Goal: Task Accomplishment & Management: Use online tool/utility

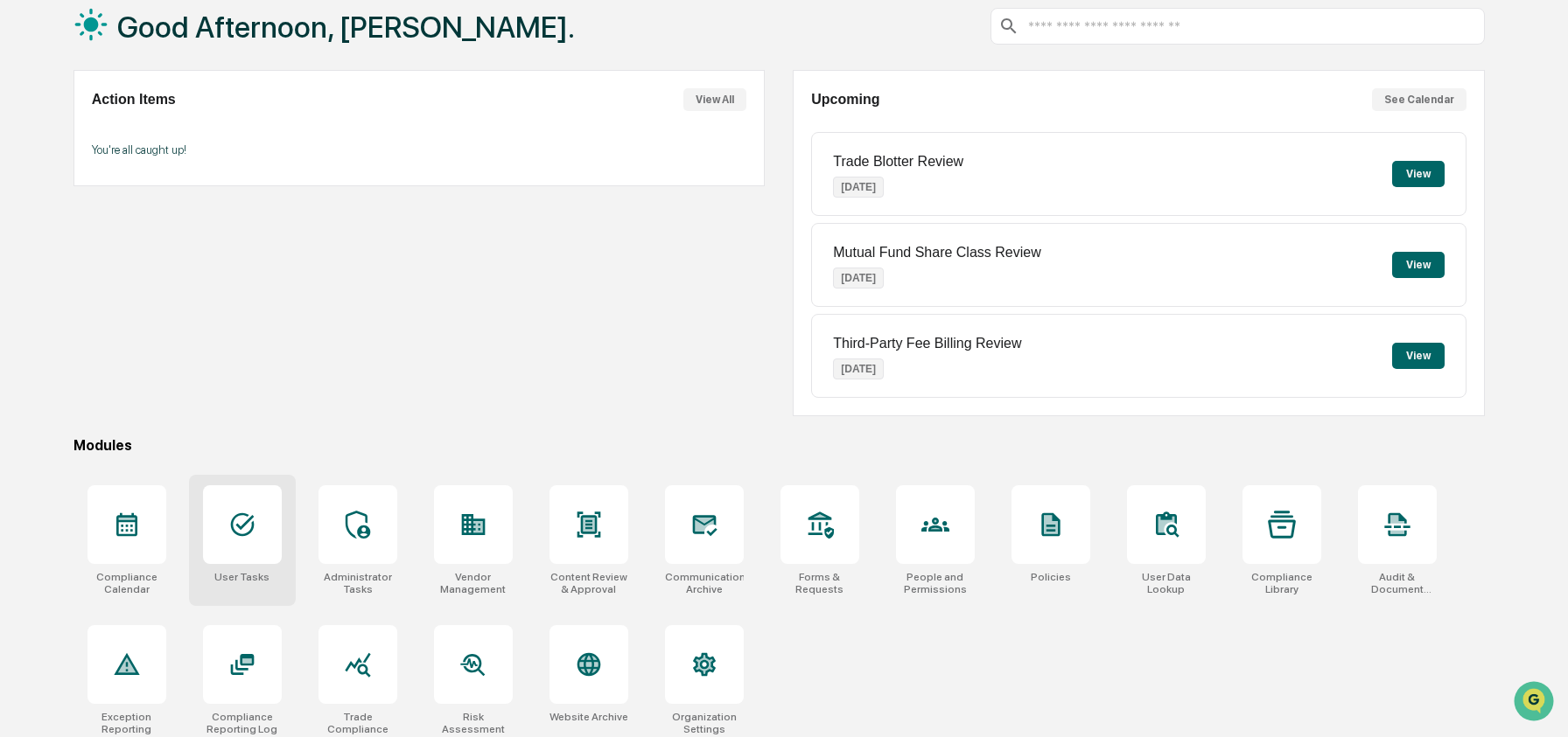
scroll to position [113, 0]
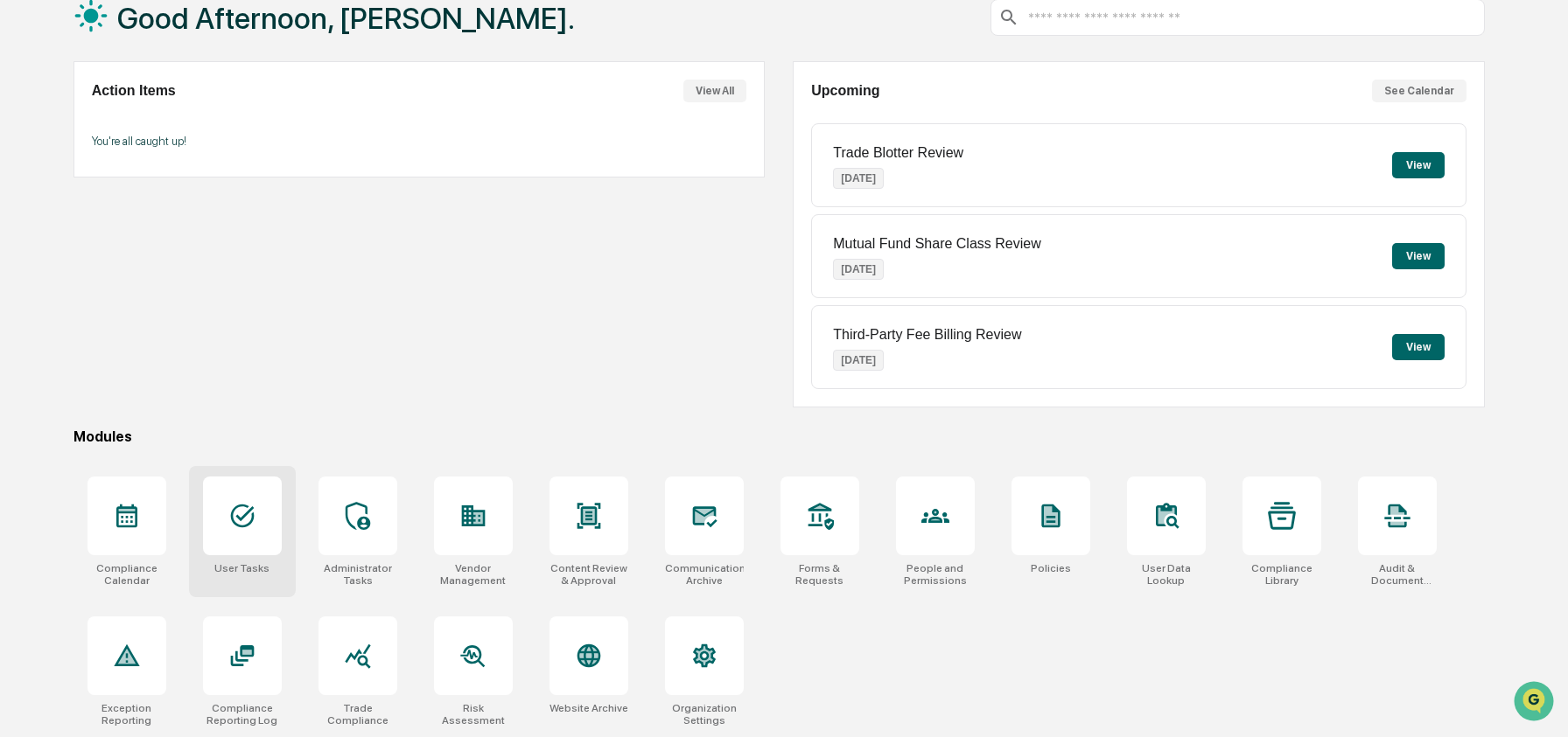
click at [223, 521] on div at bounding box center [242, 516] width 78 height 78
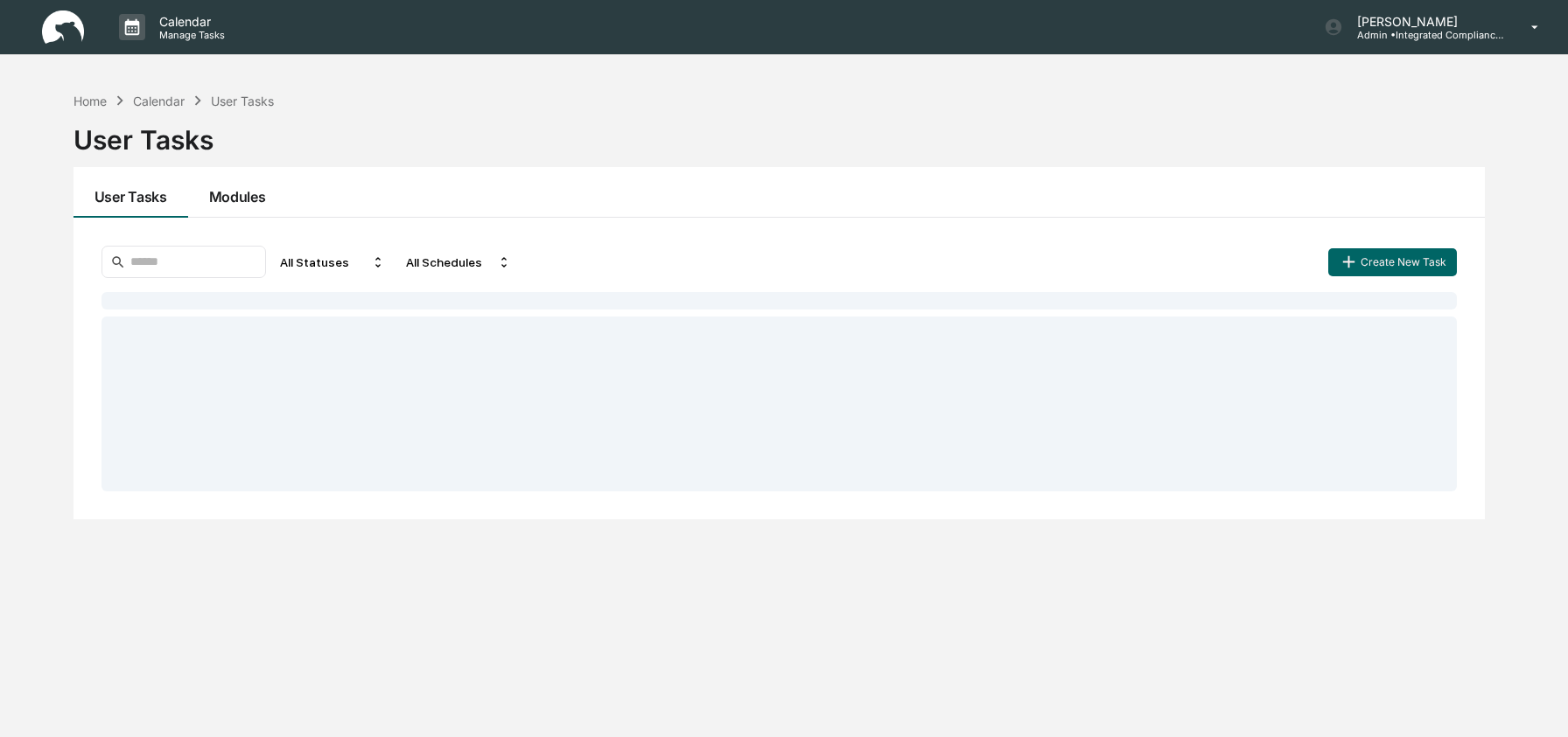
click at [227, 191] on button "Modules" at bounding box center [237, 192] width 99 height 51
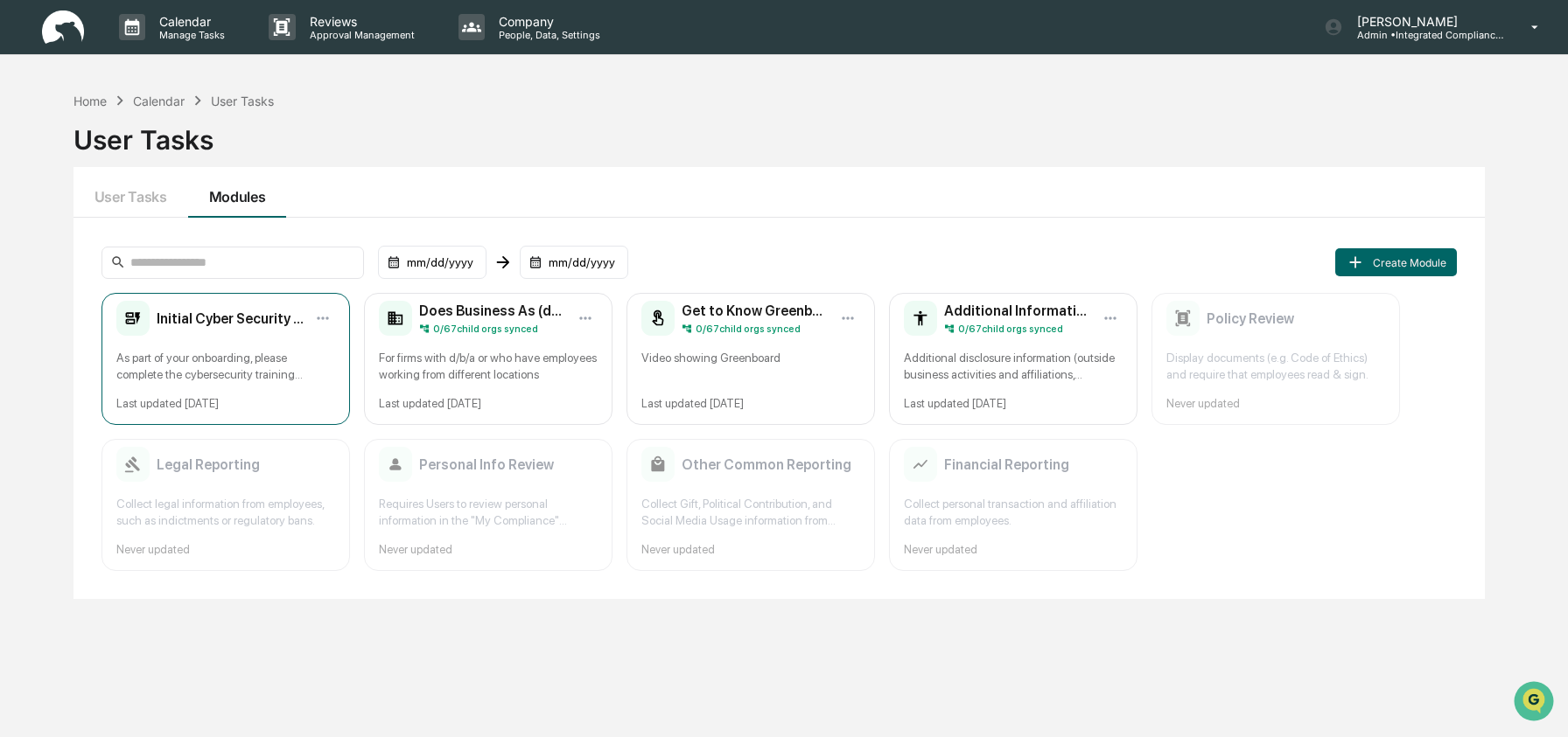
click at [194, 359] on div "As part of your onboarding, please complete the cybersecurity training module. …" at bounding box center [226, 367] width 219 height 33
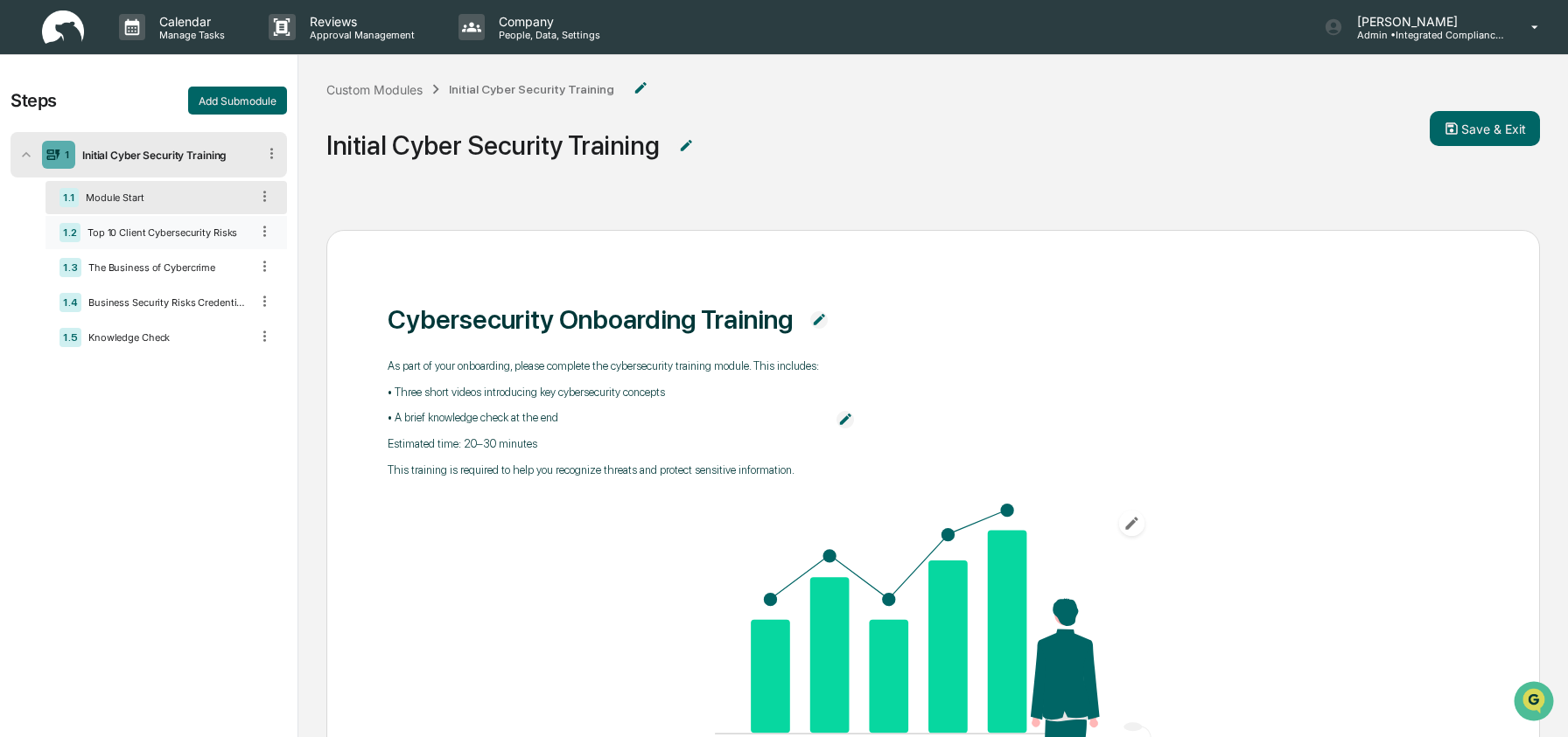
click at [145, 236] on div "Top 10 Client Cybersecurity Risks" at bounding box center [165, 232] width 169 height 12
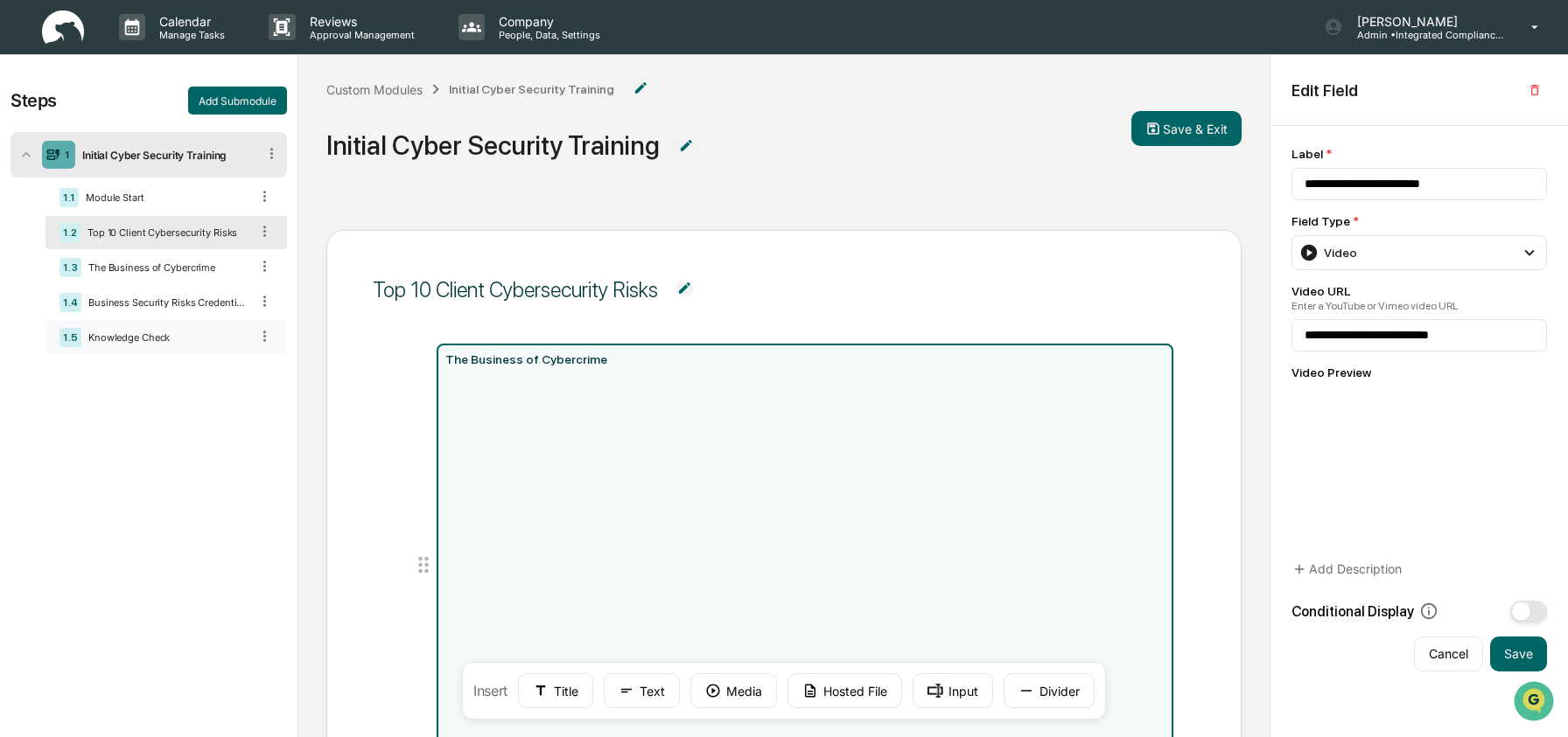
click at [128, 333] on div "1.5 Knowledge Check" at bounding box center [166, 338] width 241 height 33
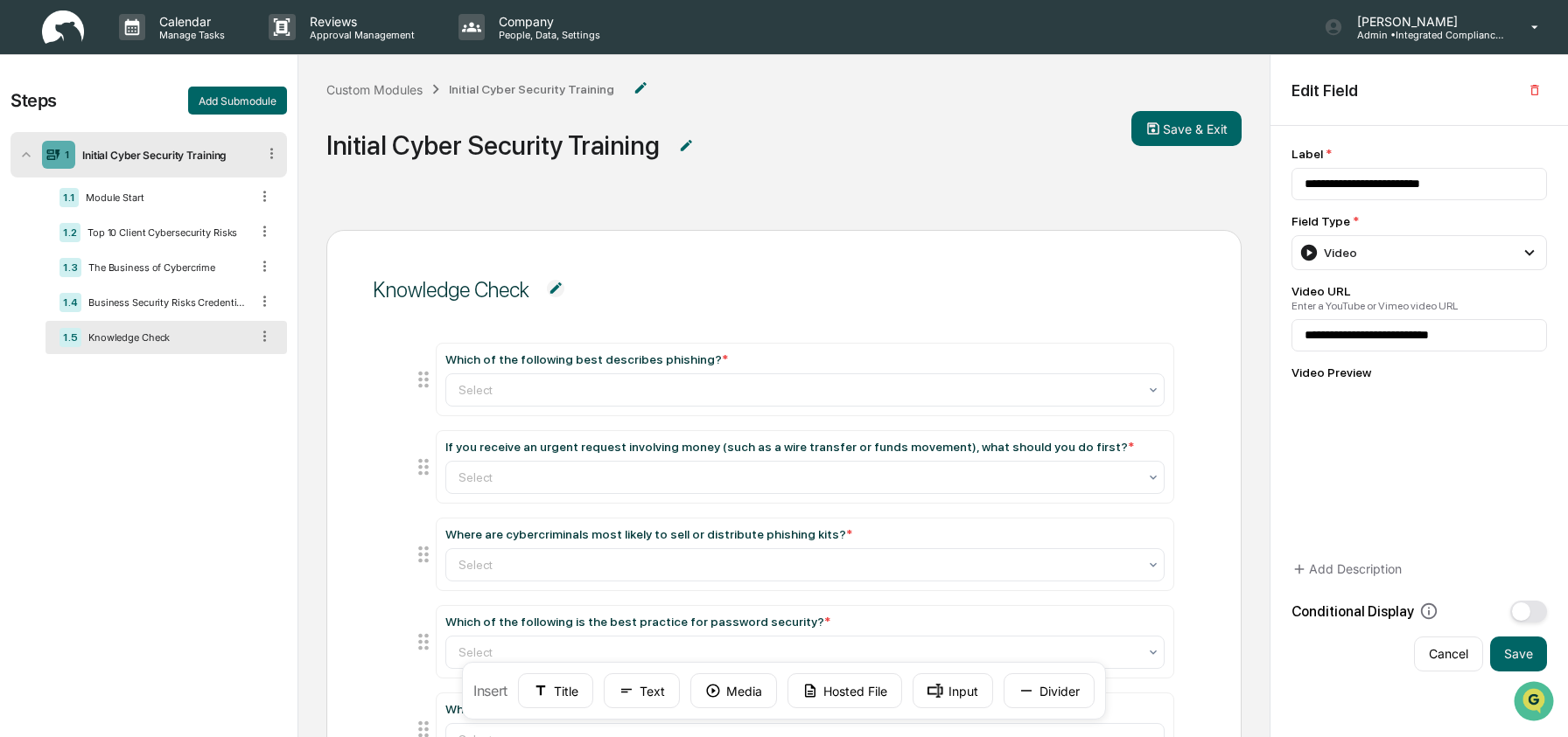
click at [63, 34] on img at bounding box center [63, 27] width 42 height 34
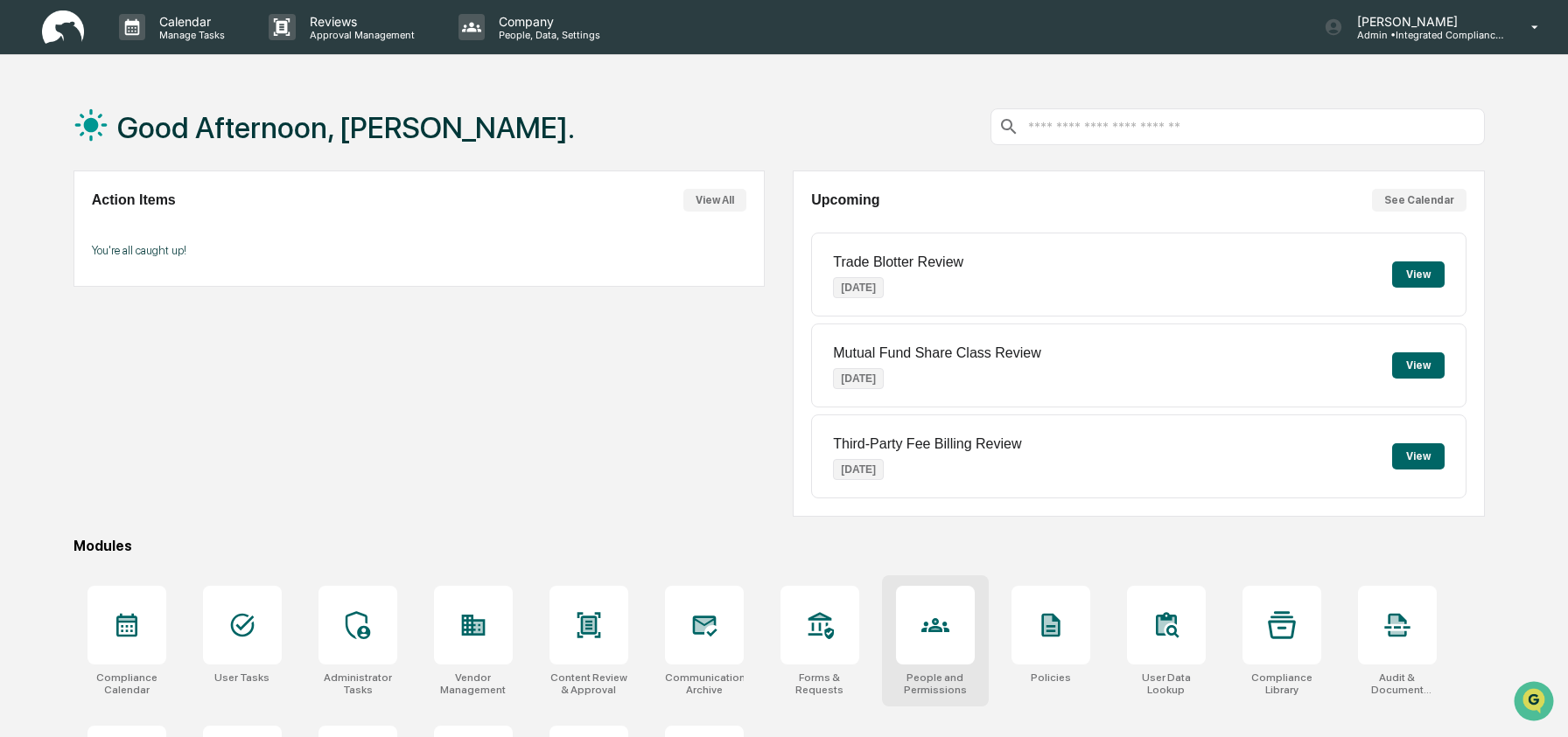
click at [956, 644] on div at bounding box center [936, 625] width 78 height 78
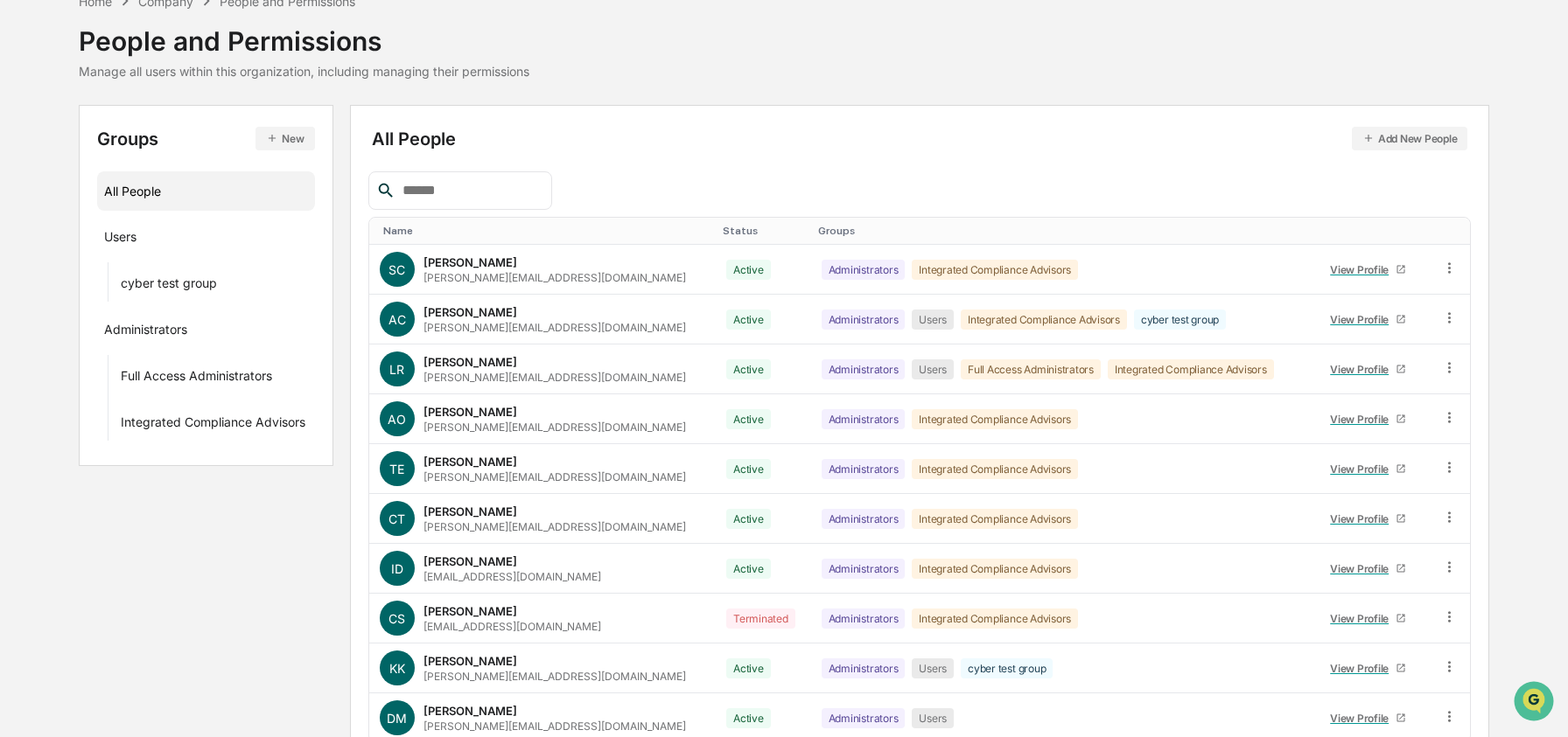
scroll to position [176, 0]
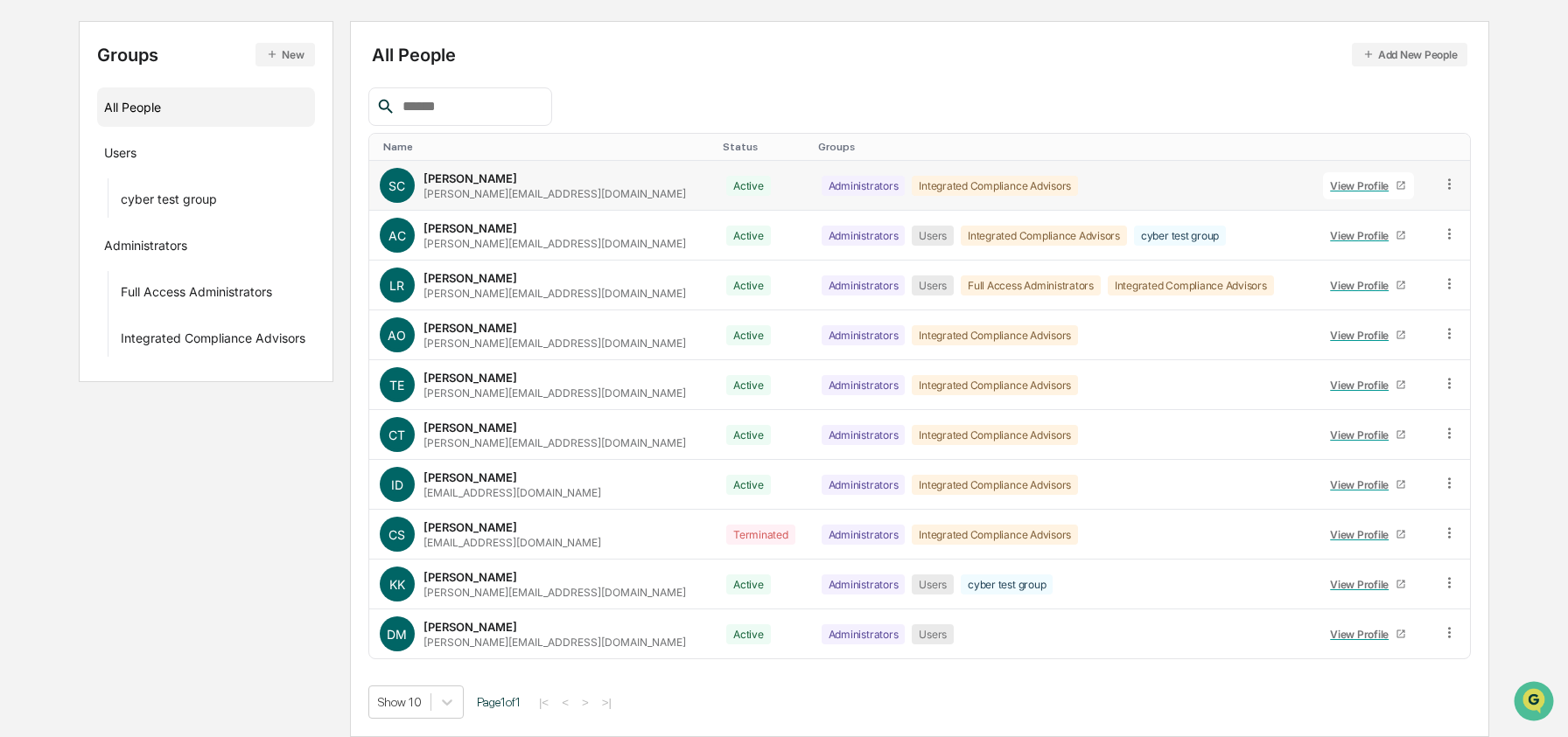
click at [1453, 185] on icon at bounding box center [1449, 183] width 17 height 17
click at [1408, 221] on div "Groups & Permissions" at bounding box center [1371, 212] width 145 height 21
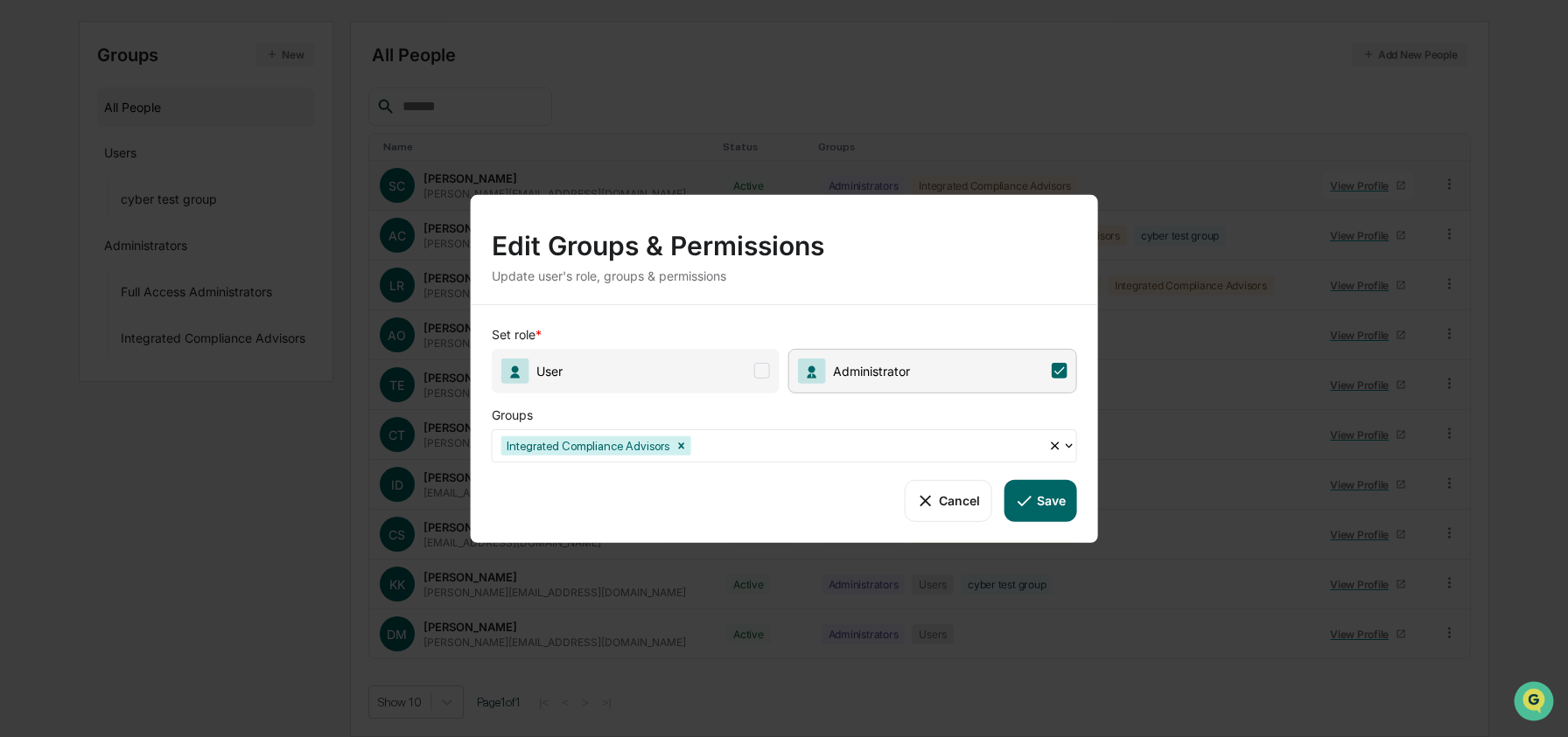
click at [704, 373] on span "User" at bounding box center [636, 370] width 288 height 45
click at [1025, 507] on icon at bounding box center [1024, 501] width 20 height 20
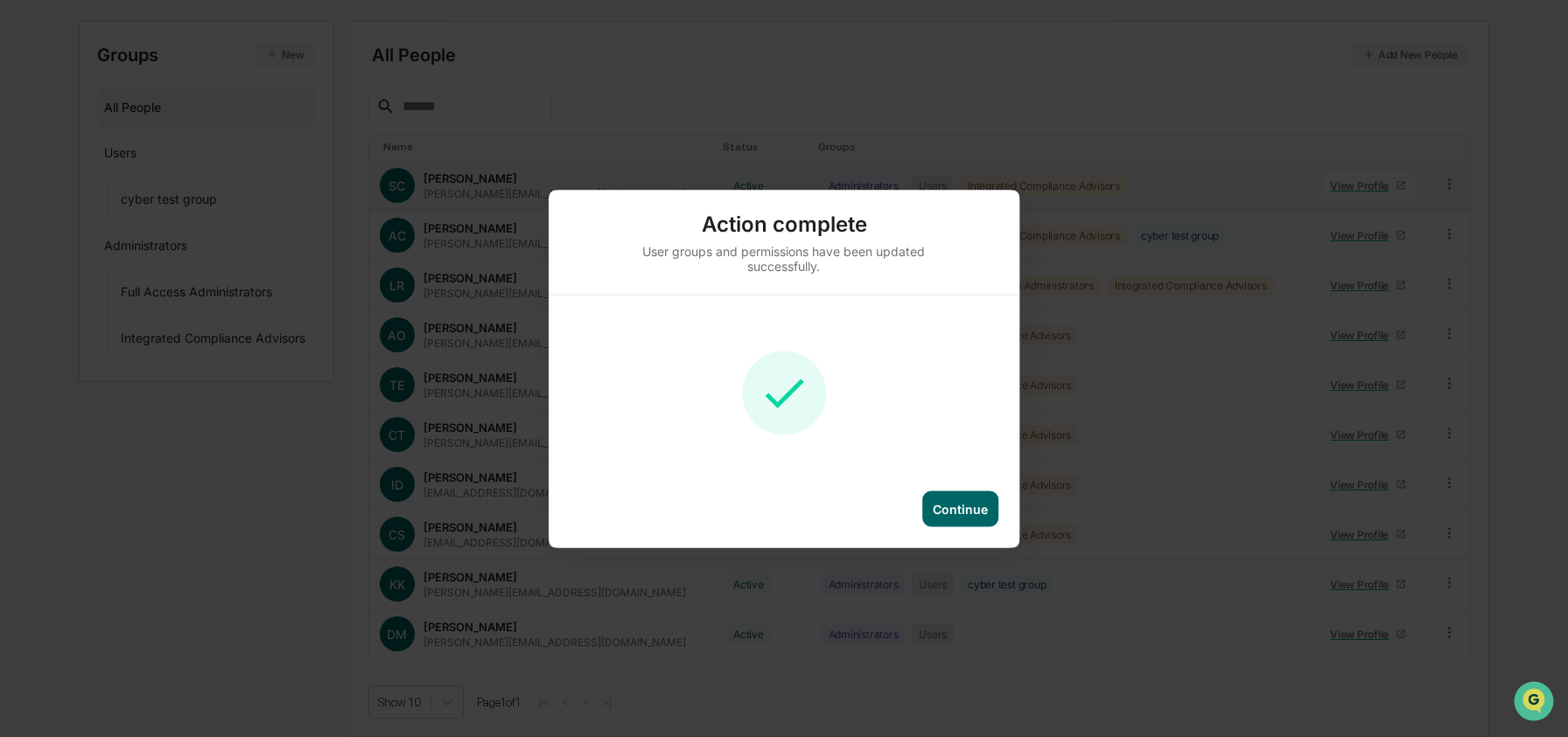
click at [949, 510] on div "Continue" at bounding box center [960, 508] width 55 height 15
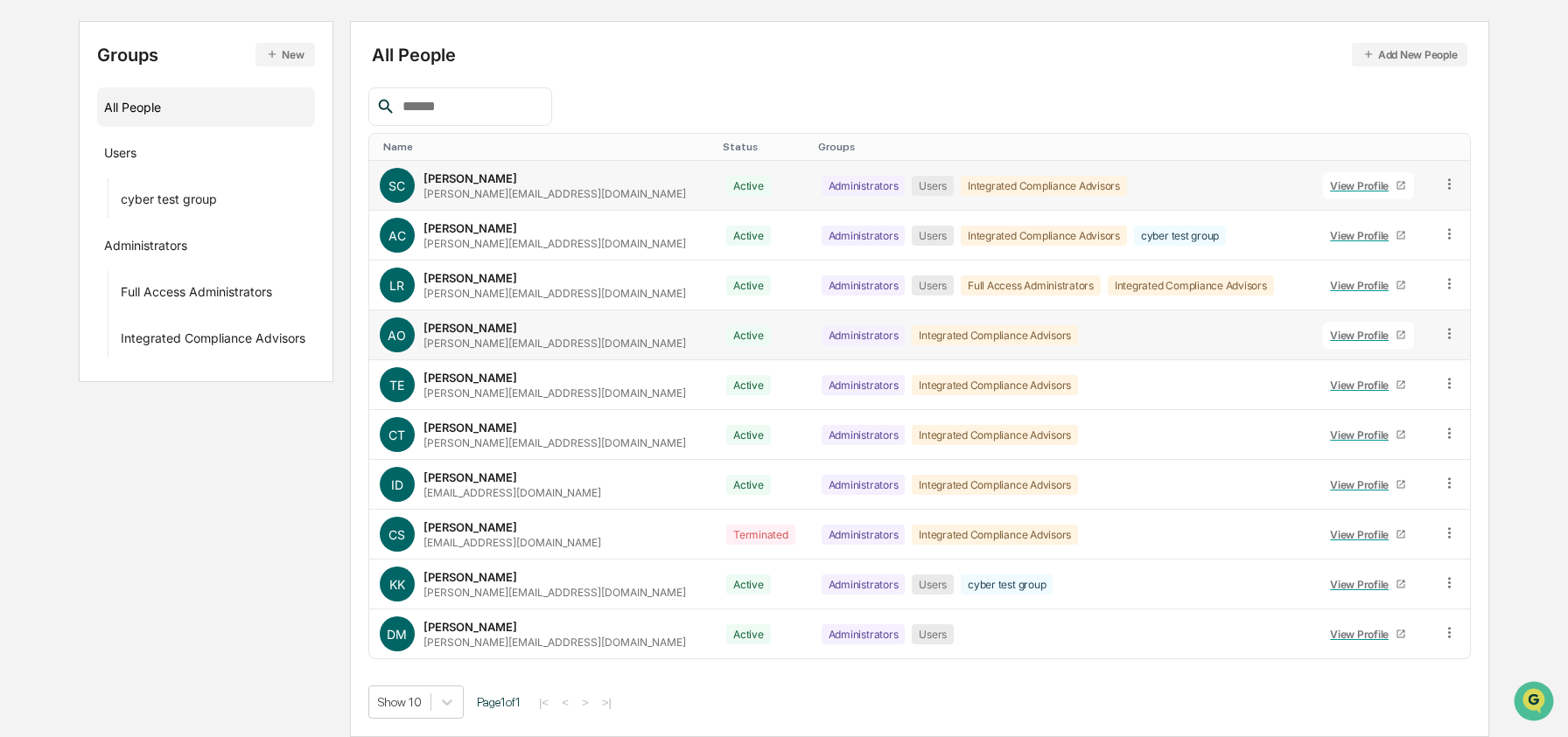
click at [1452, 338] on icon at bounding box center [1449, 333] width 17 height 17
click at [1381, 363] on div "Groups & Permissions" at bounding box center [1371, 362] width 145 height 21
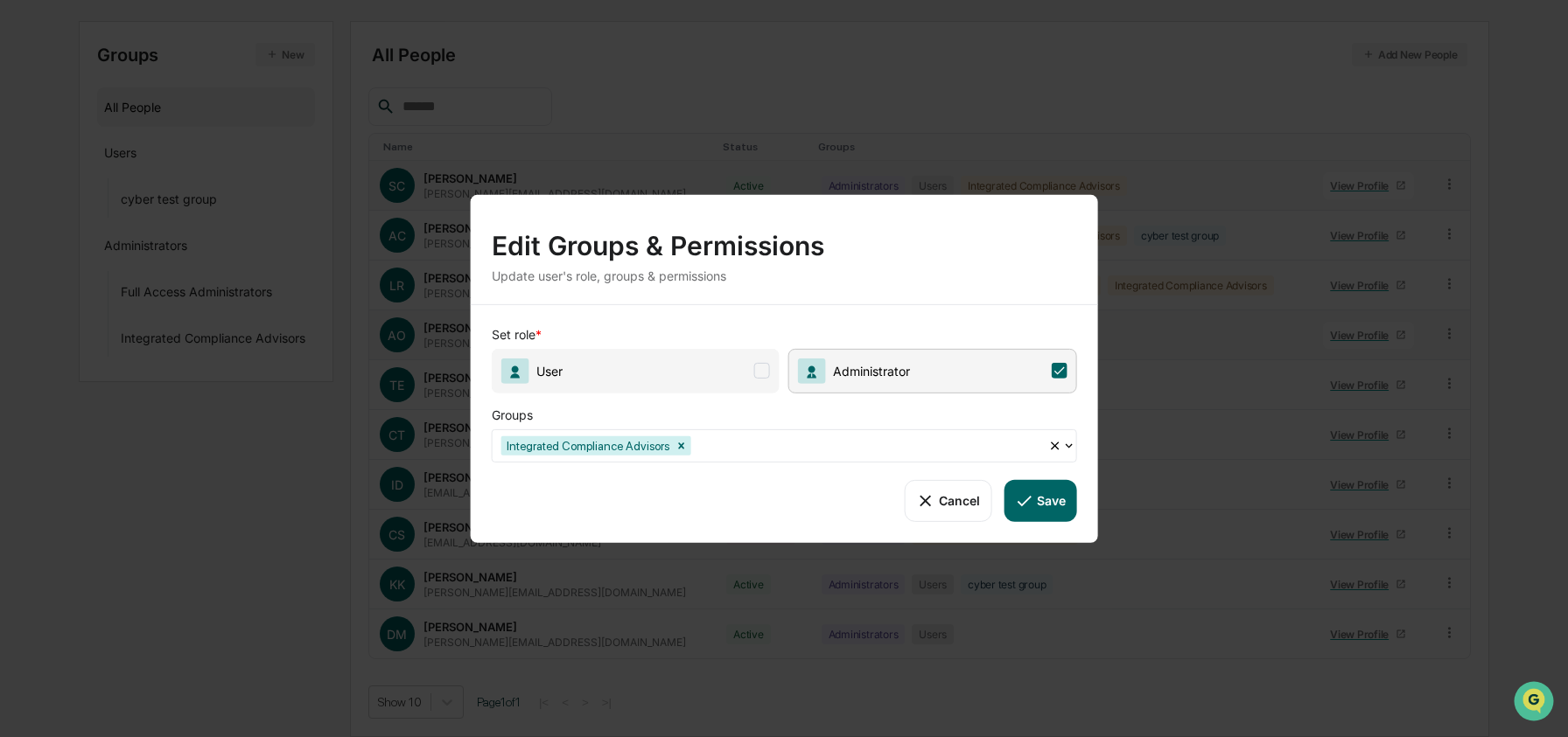
click at [704, 356] on span "User" at bounding box center [636, 370] width 288 height 45
click at [1038, 487] on button "Save" at bounding box center [1040, 500] width 73 height 42
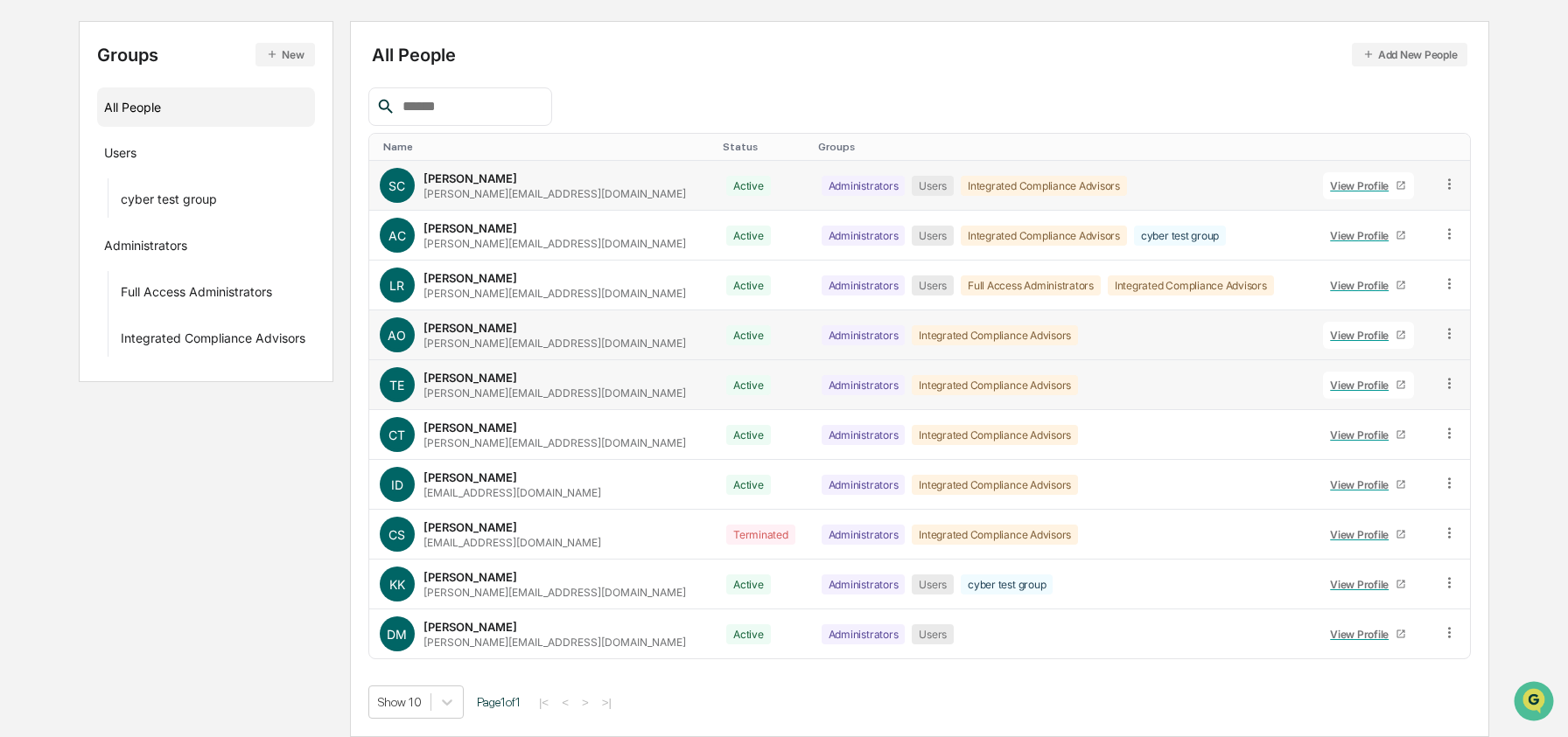
click at [1445, 385] on icon at bounding box center [1449, 383] width 17 height 17
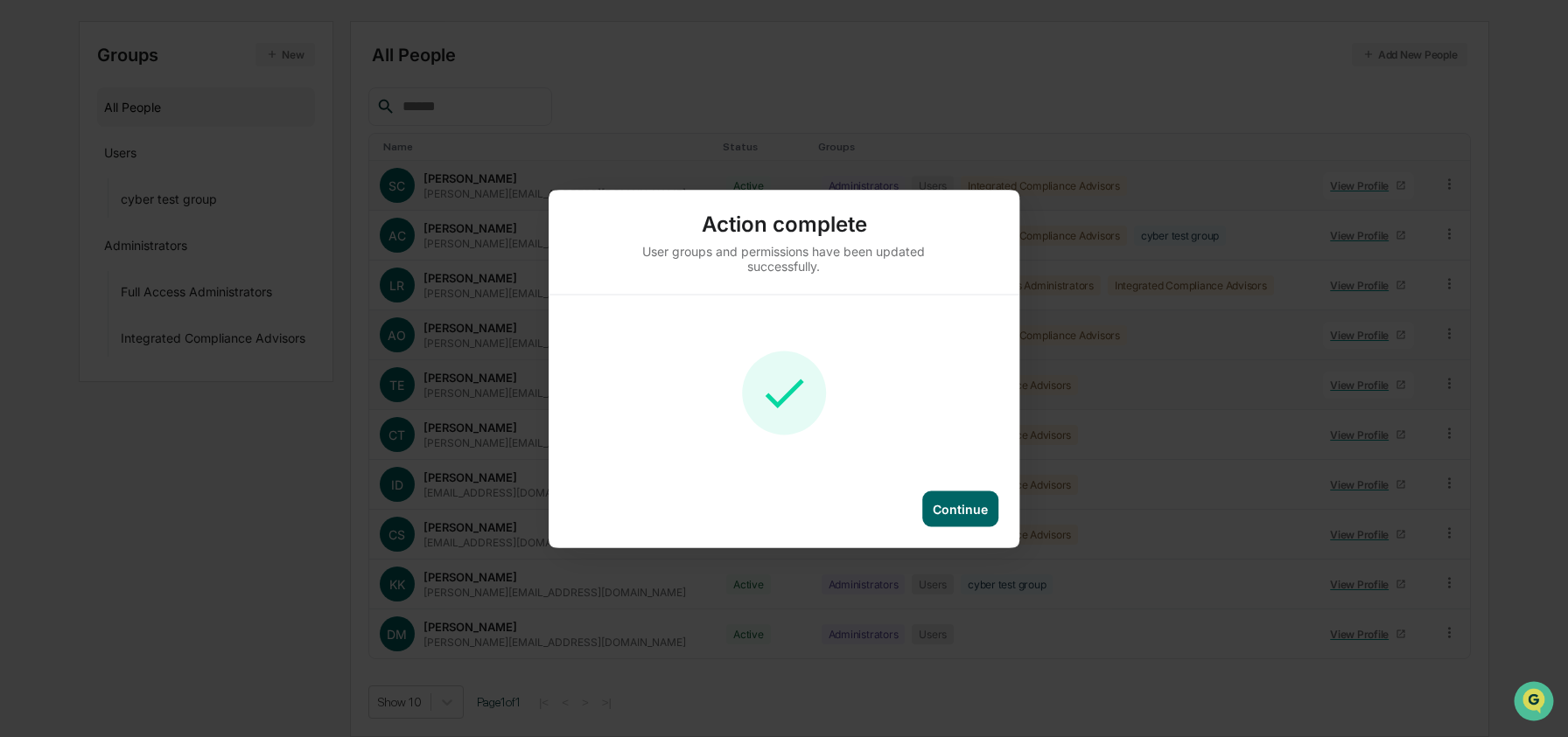
click at [947, 509] on div "Continue" at bounding box center [960, 508] width 55 height 15
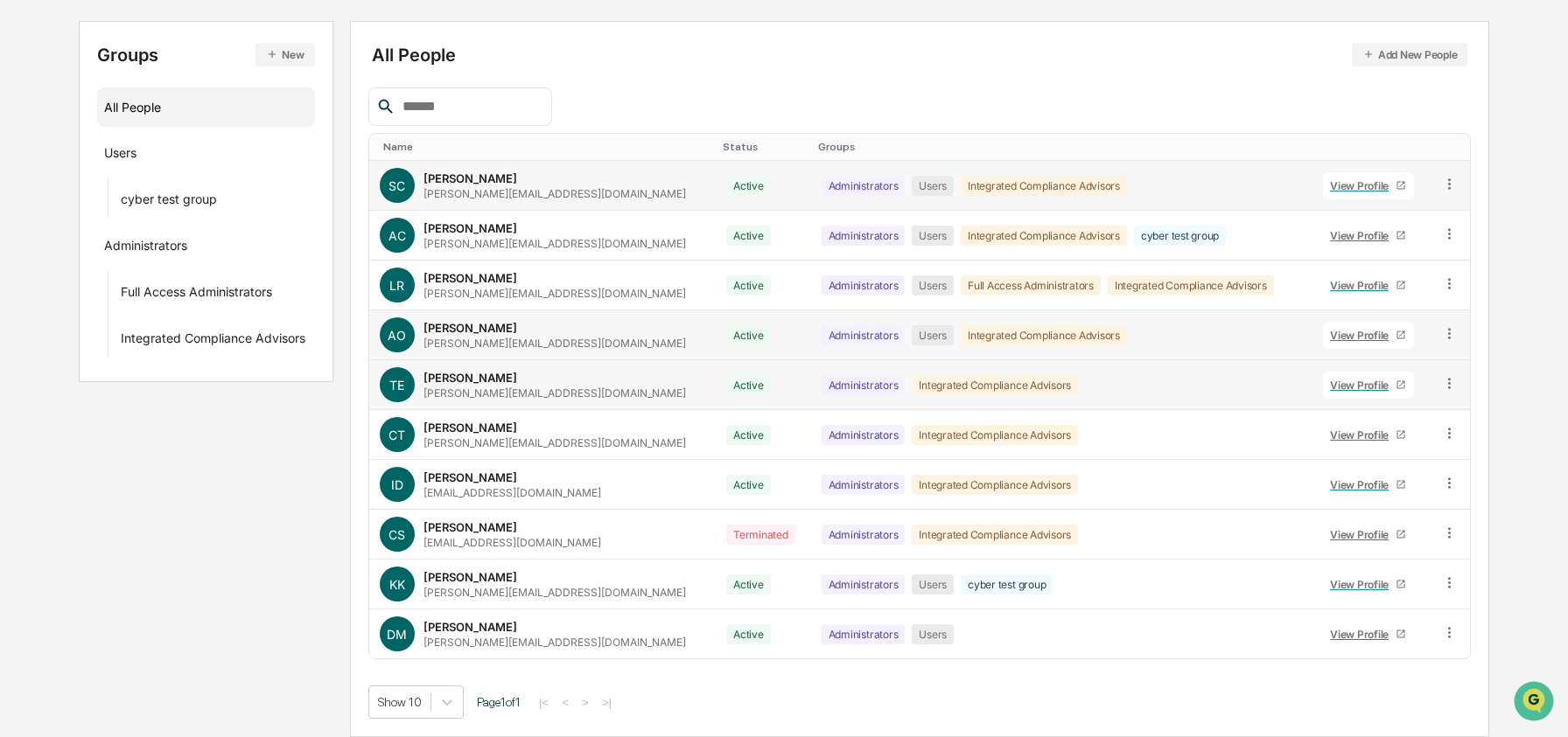
click at [1451, 381] on icon at bounding box center [1449, 383] width 17 height 17
click at [1335, 411] on div "Groups & Permissions" at bounding box center [1371, 412] width 145 height 21
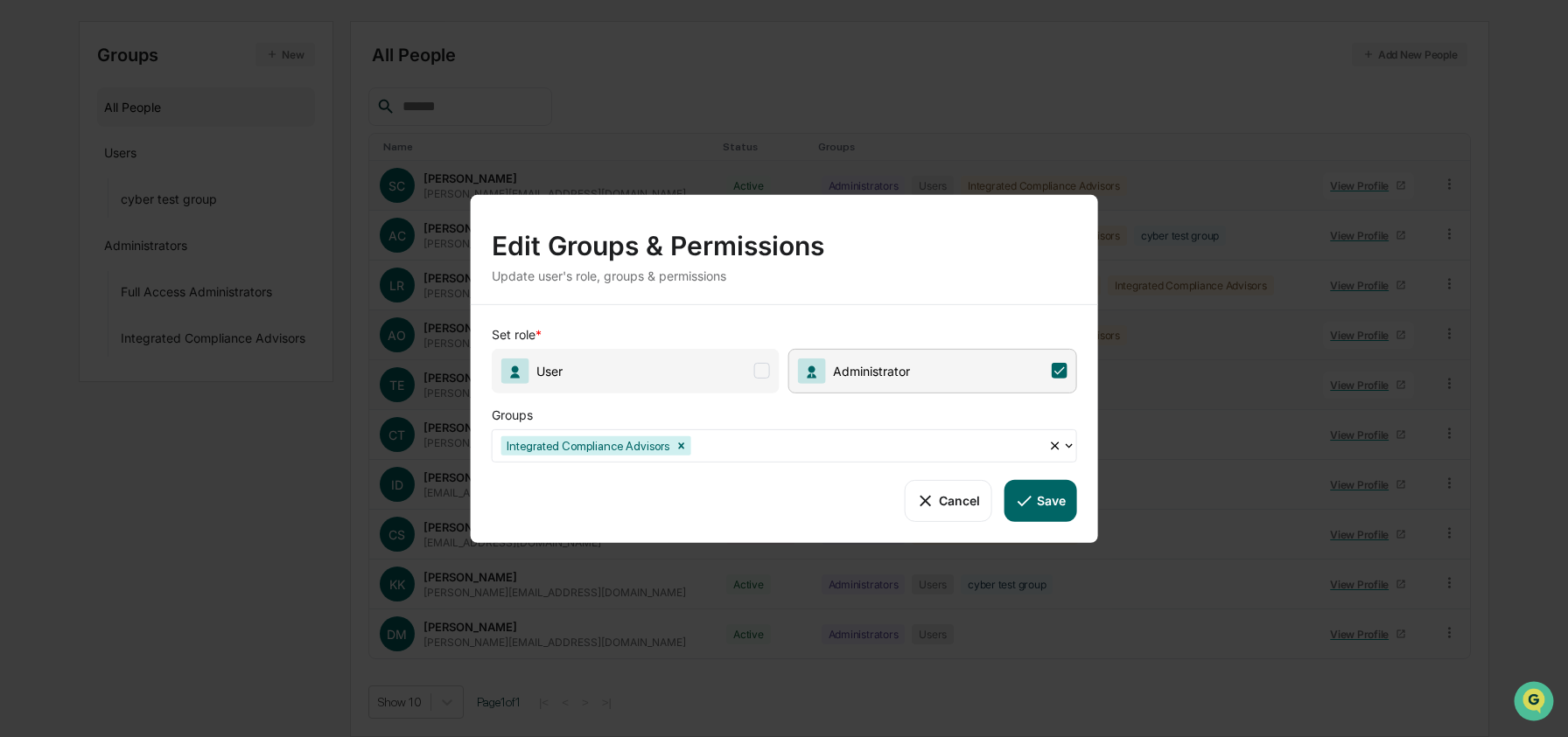
click at [664, 384] on span "User" at bounding box center [636, 370] width 288 height 45
click at [1039, 507] on button "Save" at bounding box center [1040, 500] width 73 height 42
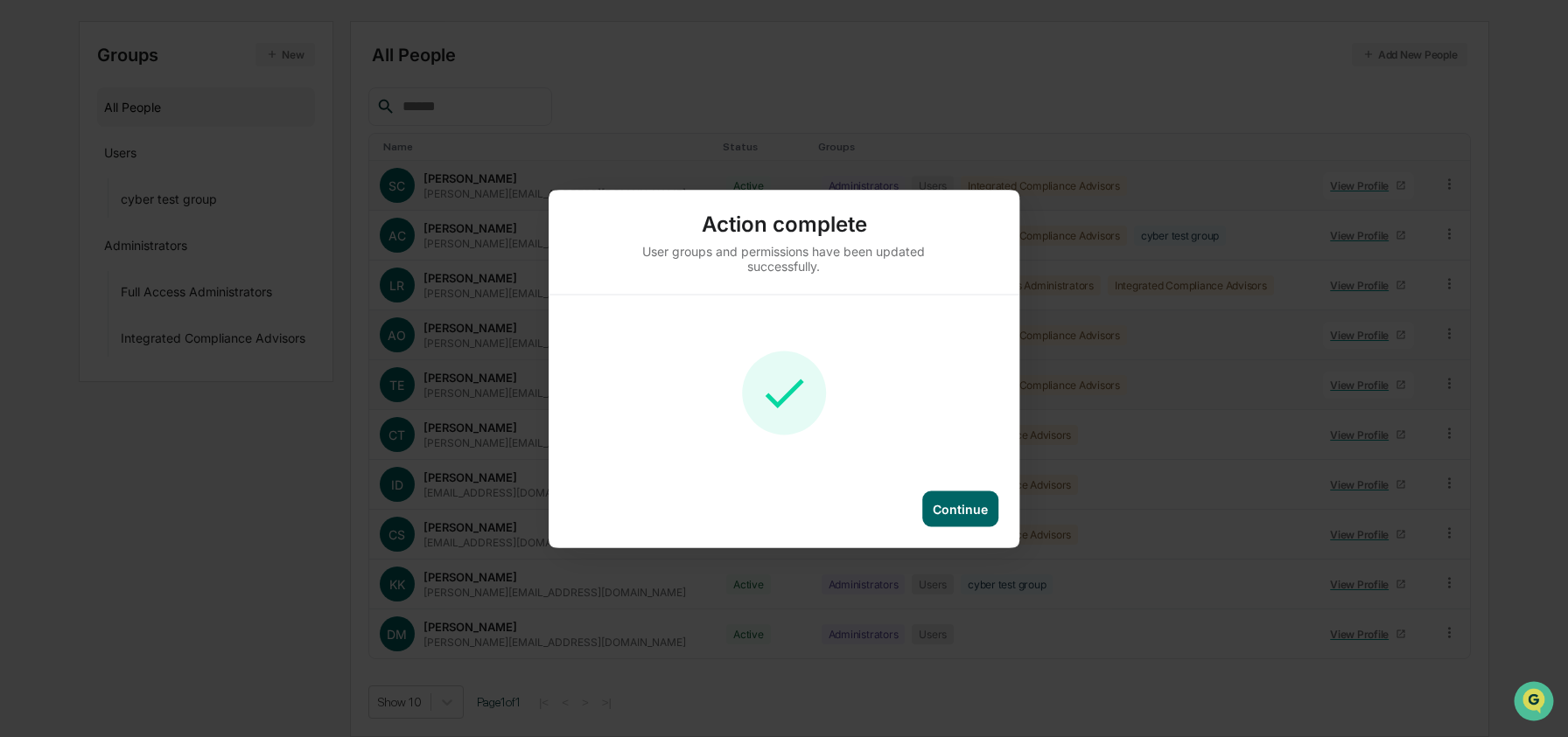
click at [971, 501] on div "Continue" at bounding box center [960, 508] width 55 height 15
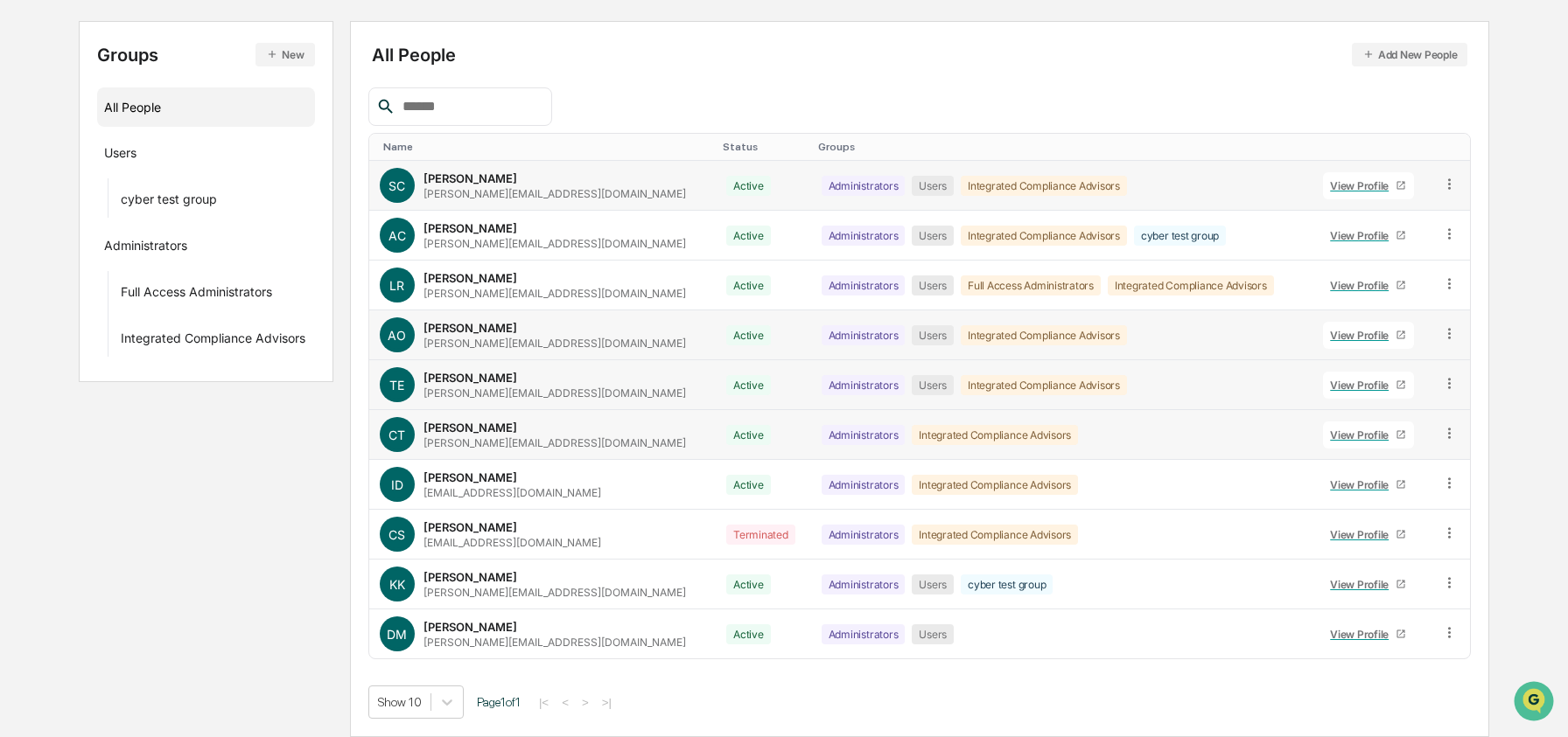
click at [1448, 429] on icon at bounding box center [1449, 432] width 3 height 11
click at [1392, 462] on div "Groups & Permissions" at bounding box center [1371, 462] width 145 height 21
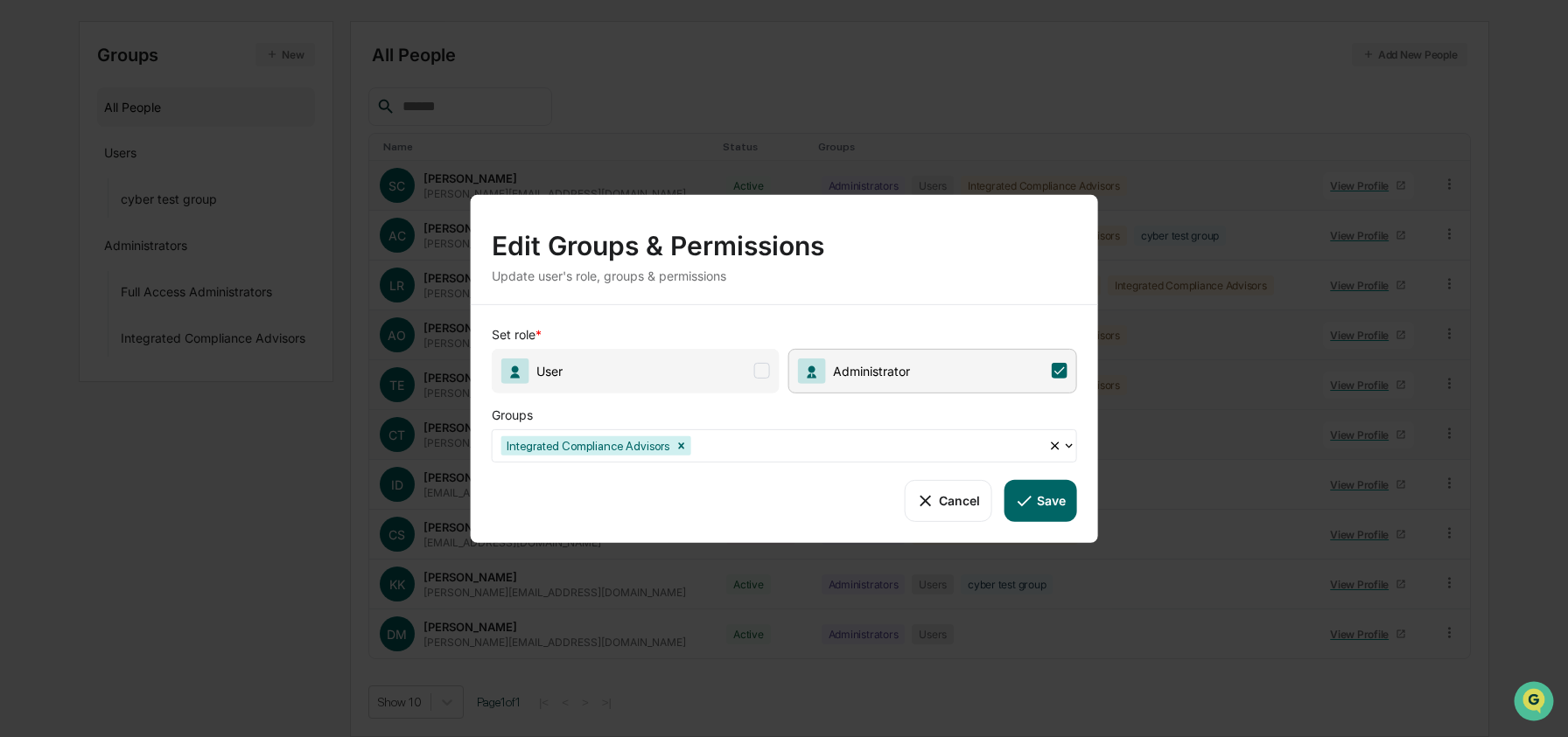
click at [682, 371] on span "User" at bounding box center [636, 370] width 288 height 45
click at [1044, 498] on button "Save" at bounding box center [1040, 500] width 73 height 42
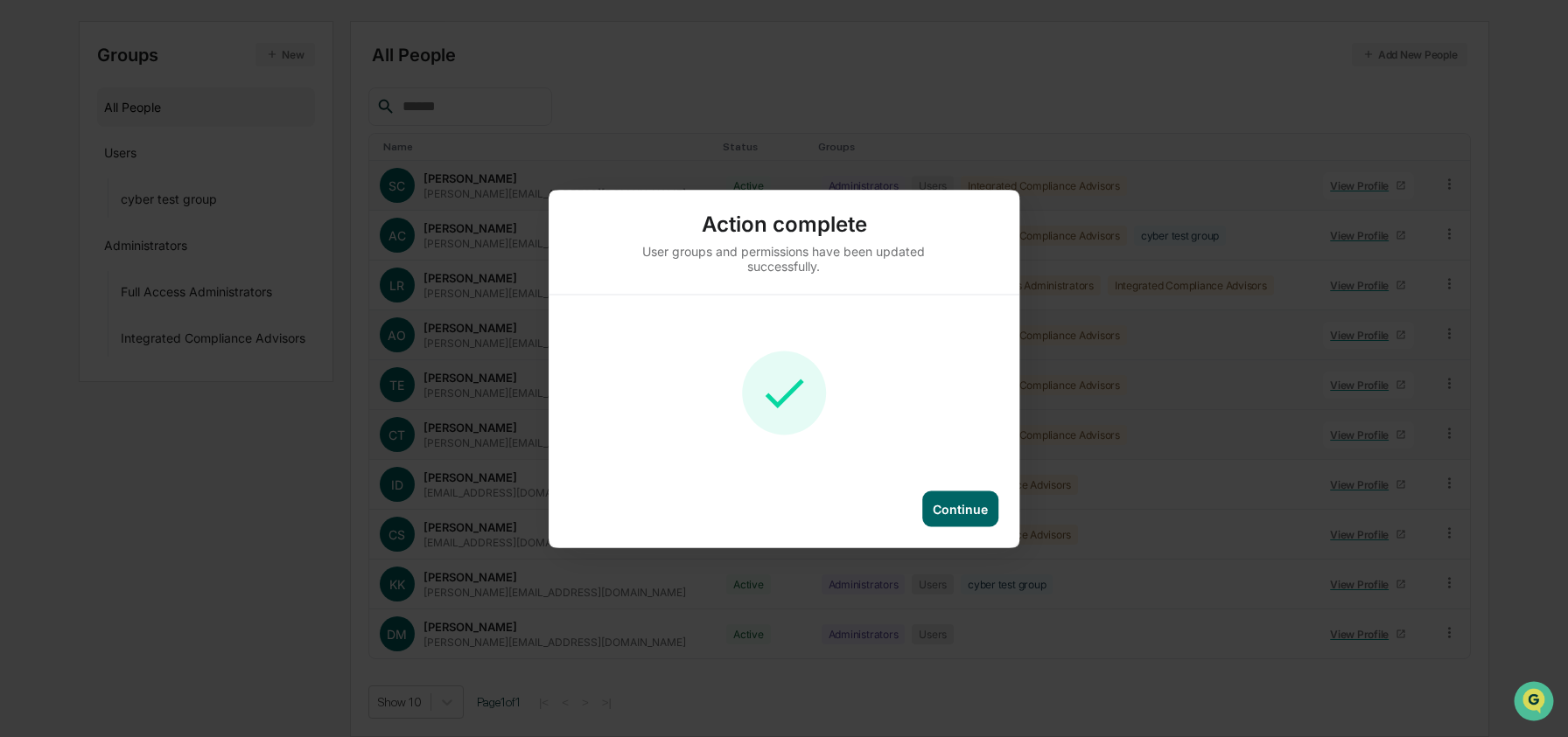
click at [1002, 503] on div "Continue" at bounding box center [784, 519] width 471 height 57
click at [981, 503] on div "Continue" at bounding box center [960, 508] width 55 height 15
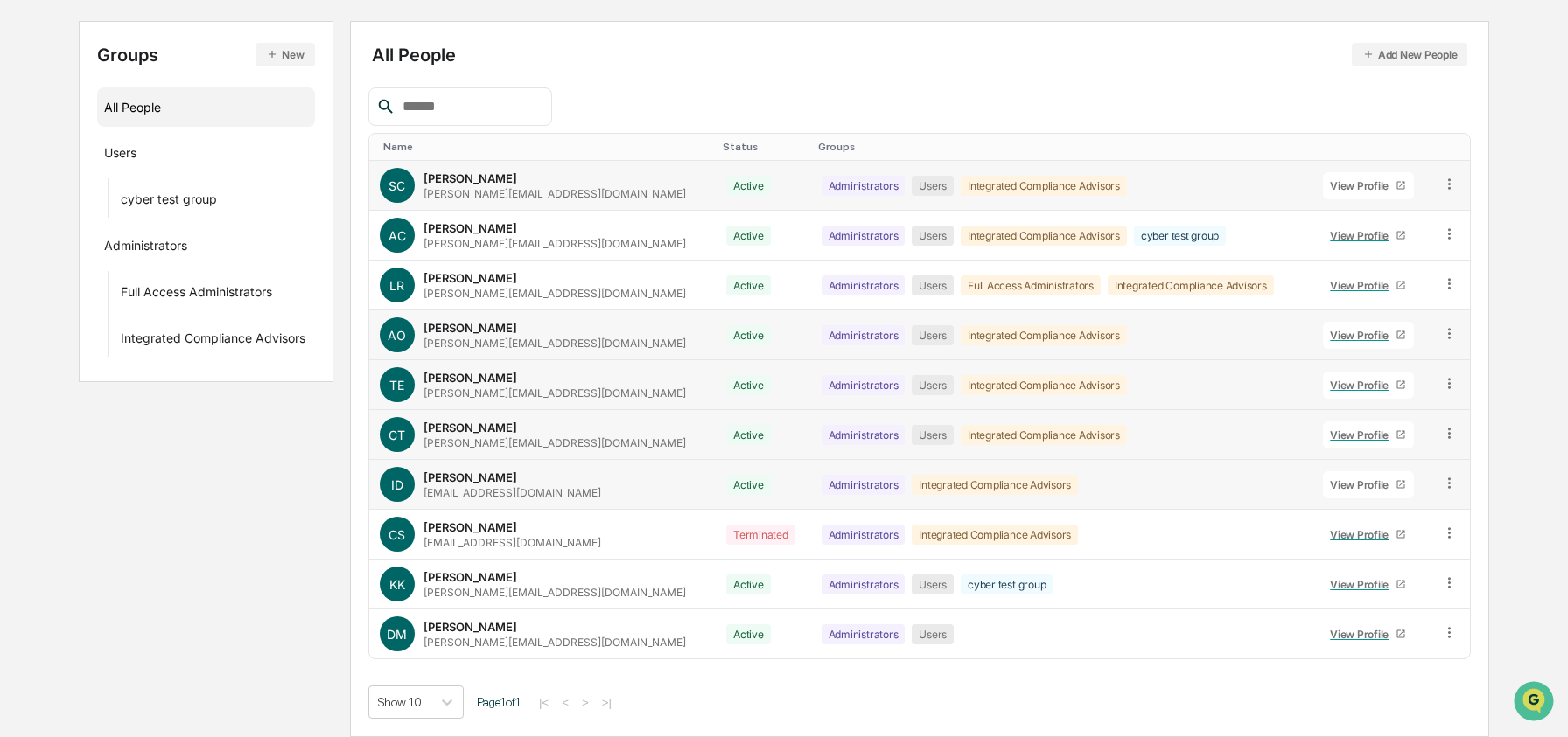
click at [1458, 481] on td at bounding box center [1450, 484] width 39 height 50
click at [1450, 481] on icon at bounding box center [1449, 483] width 17 height 17
click at [1362, 516] on div "Groups & Permissions" at bounding box center [1371, 511] width 145 height 21
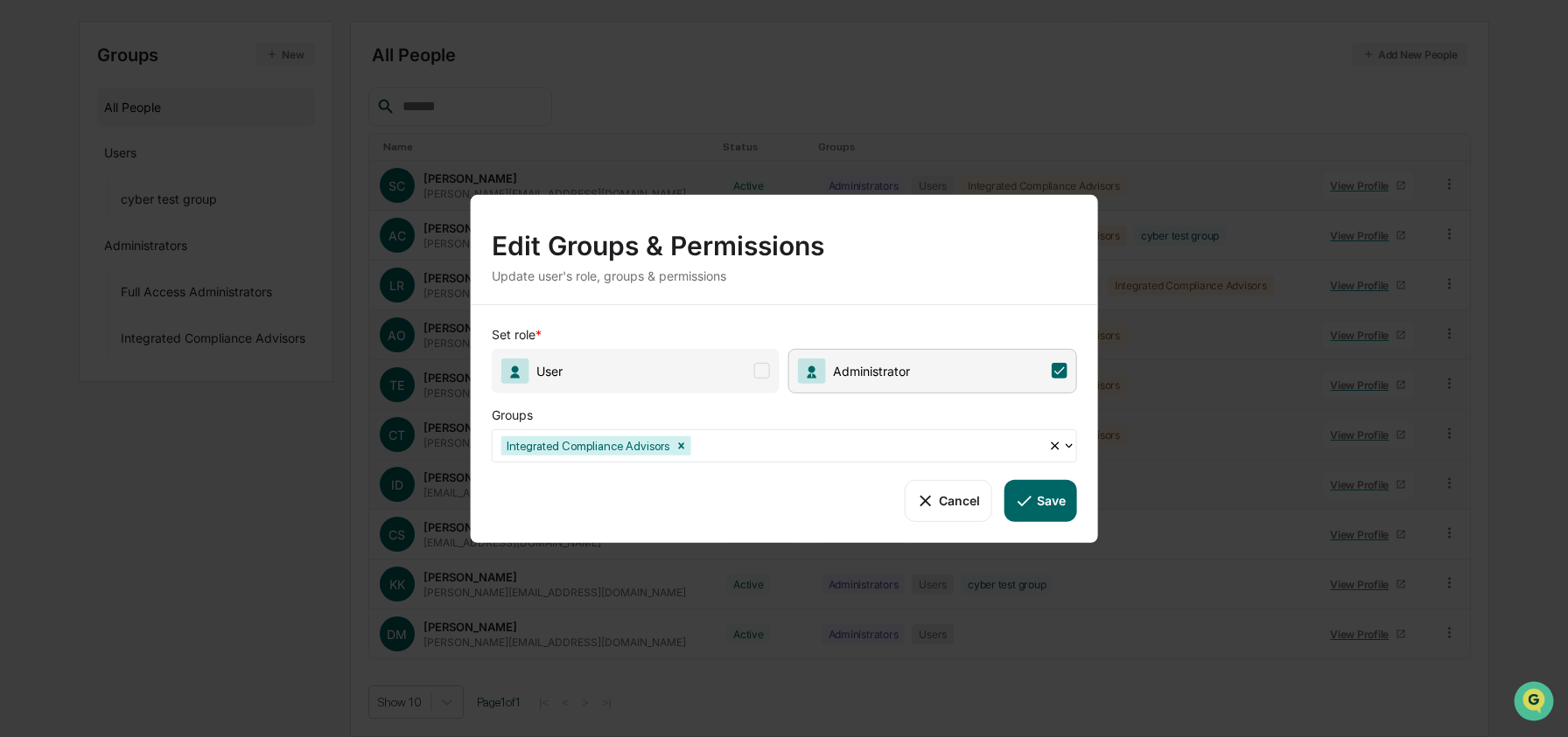
click at [653, 359] on span "User" at bounding box center [636, 370] width 288 height 45
click at [1070, 504] on button "Save" at bounding box center [1040, 500] width 73 height 42
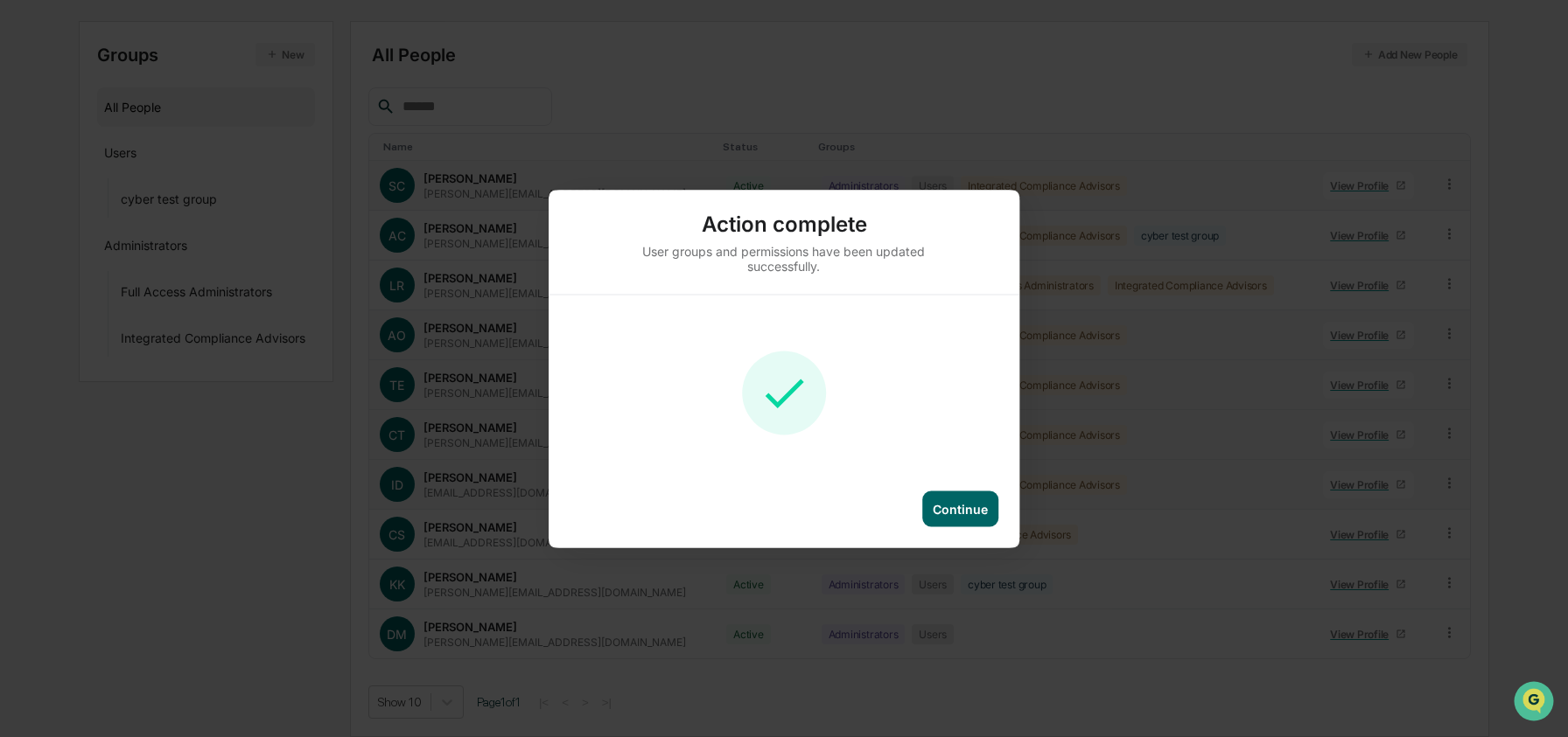
click at [956, 512] on div "Continue" at bounding box center [960, 508] width 55 height 15
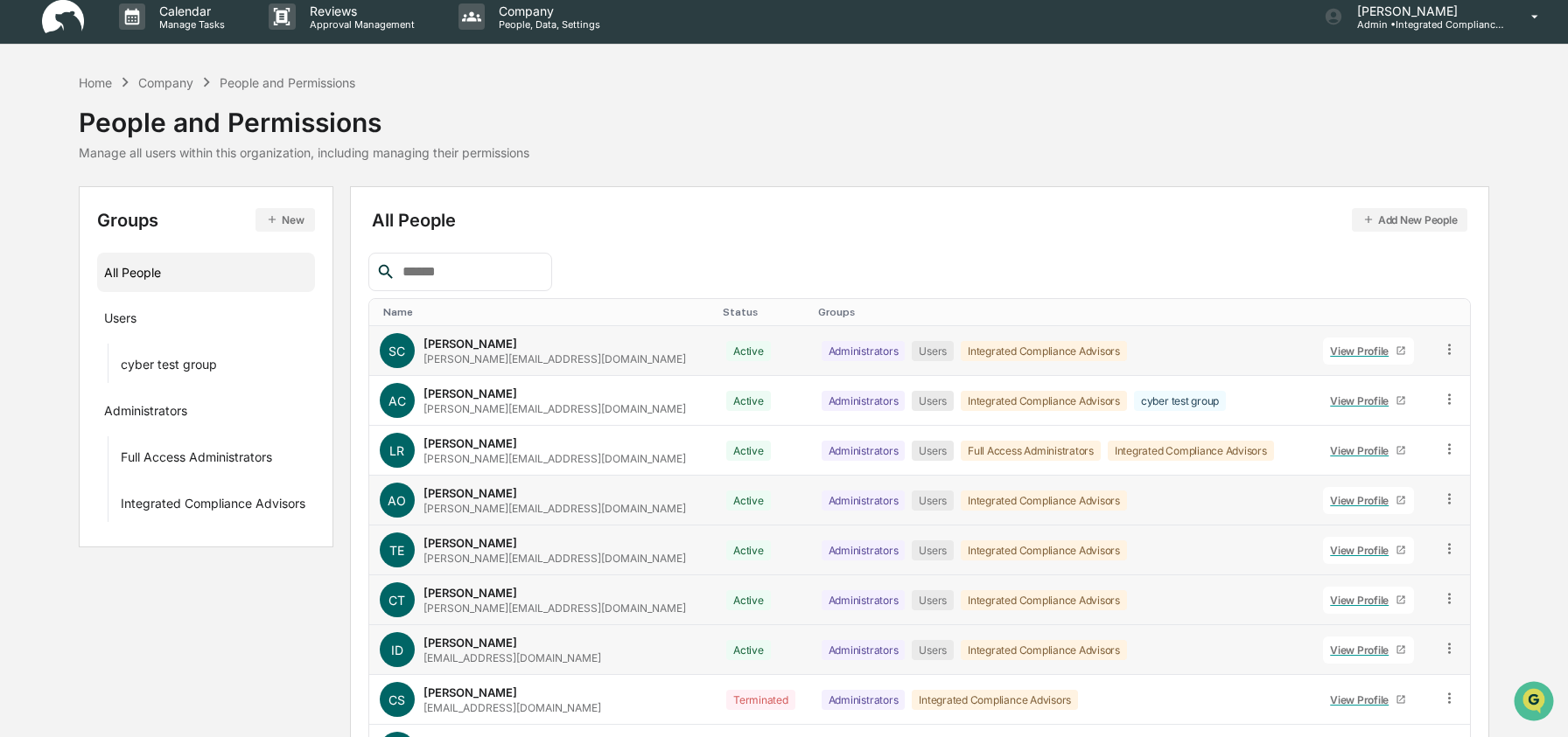
scroll to position [0, 0]
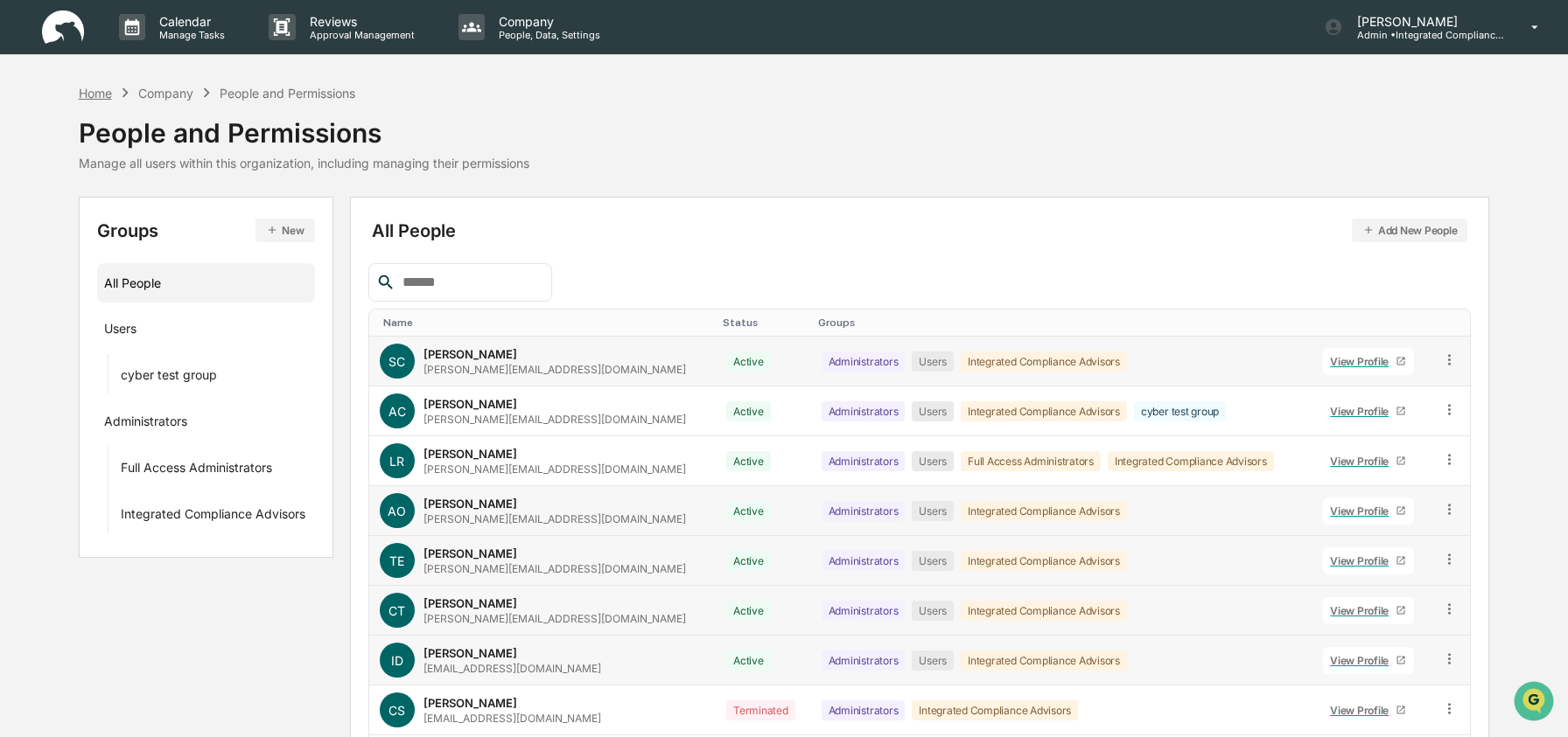
click at [108, 96] on div "Home" at bounding box center [95, 92] width 33 height 15
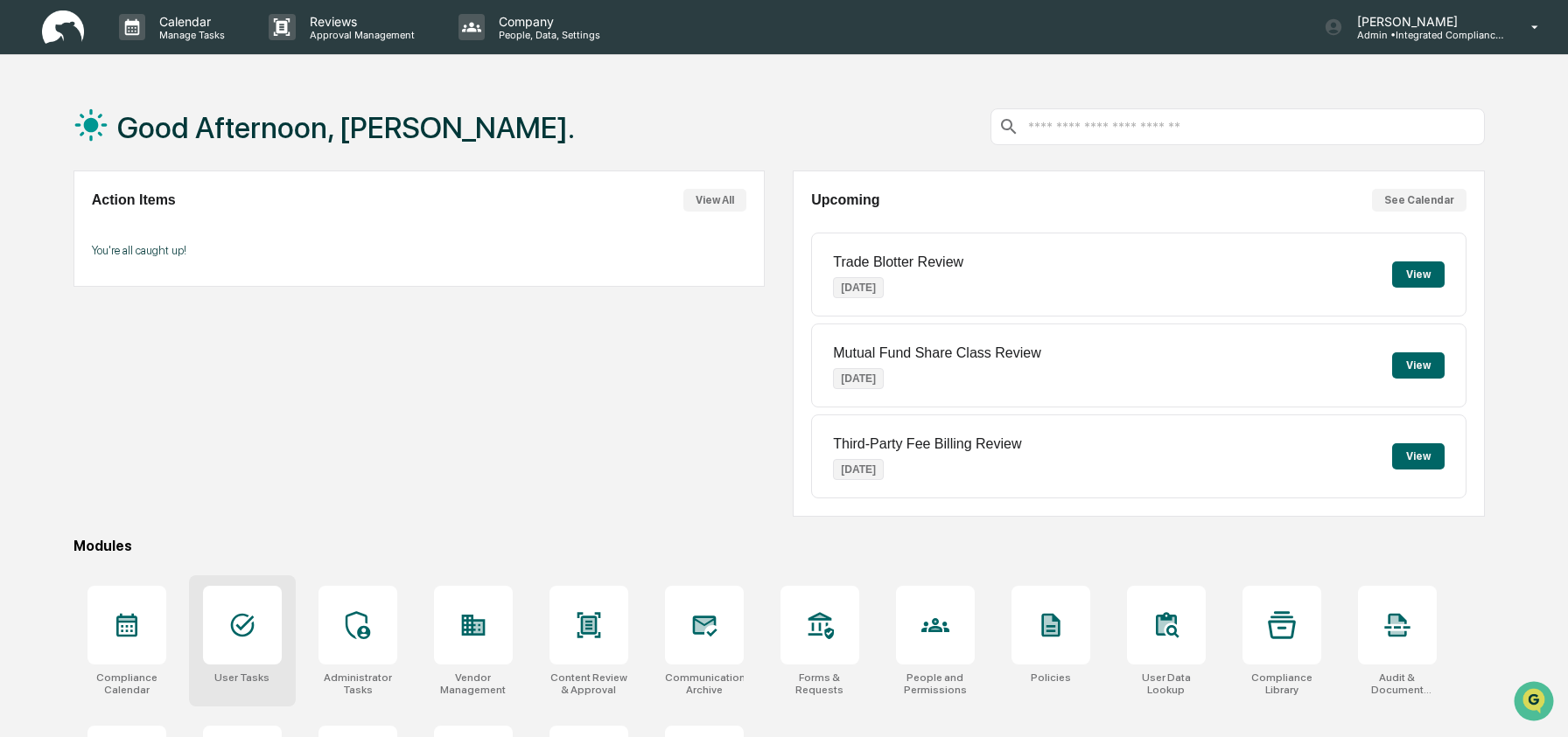
click at [237, 633] on icon at bounding box center [242, 626] width 24 height 24
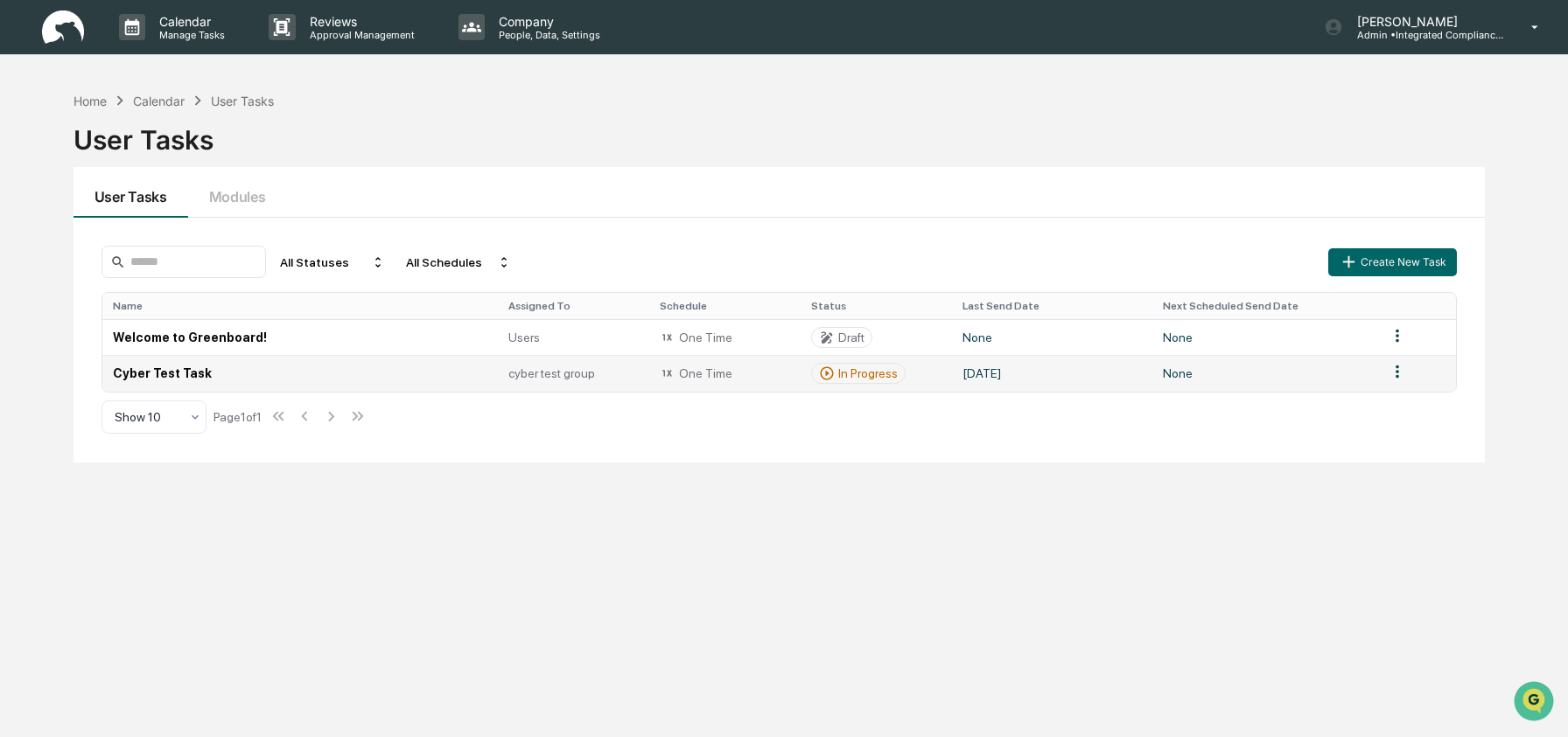
click at [1400, 379] on html "Calendar Manage Tasks Reviews Approval Management Company People, Data, Setting…" at bounding box center [784, 368] width 1568 height 737
click at [1400, 446] on div "Delete" at bounding box center [1397, 433] width 112 height 28
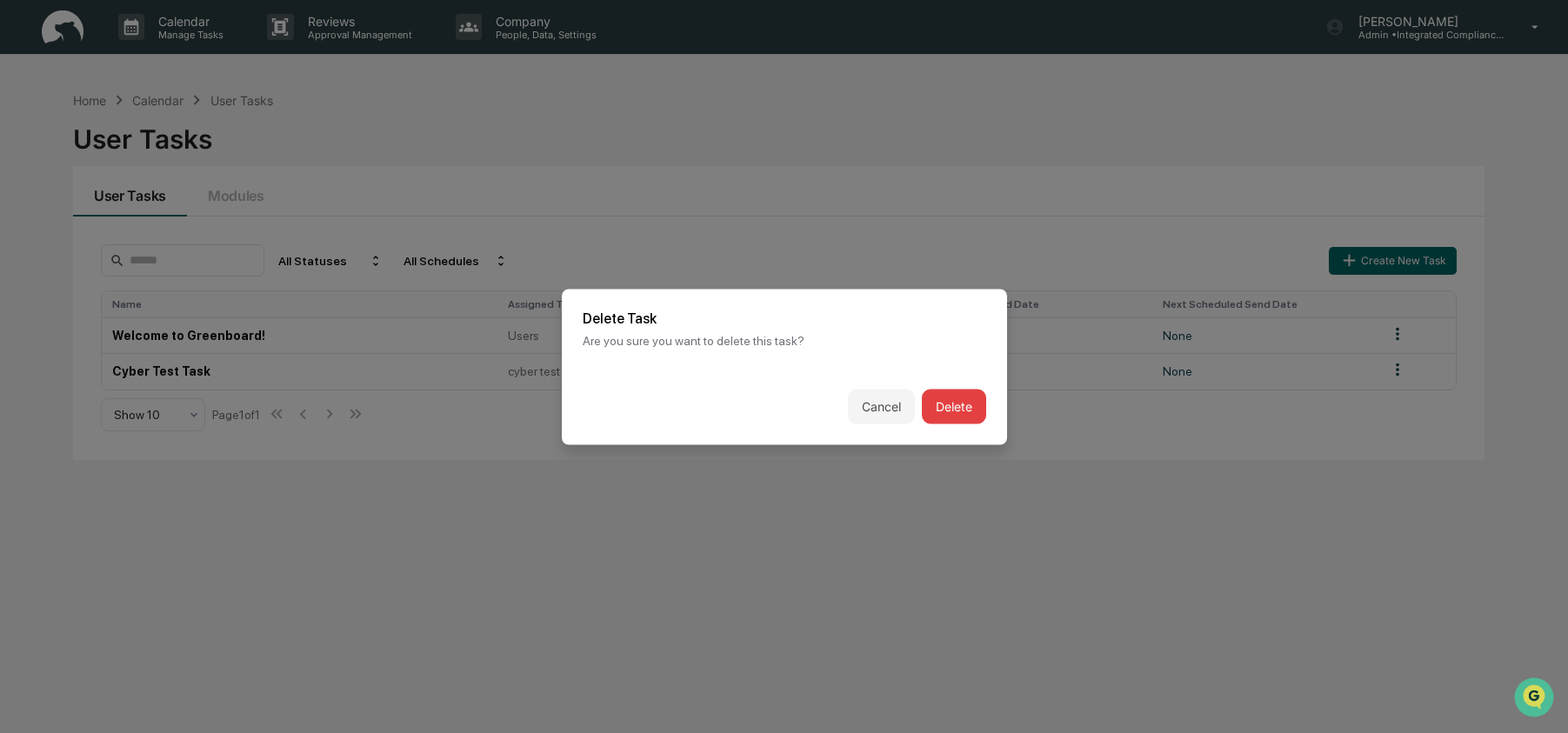
click at [959, 417] on button "Delete" at bounding box center [954, 406] width 64 height 35
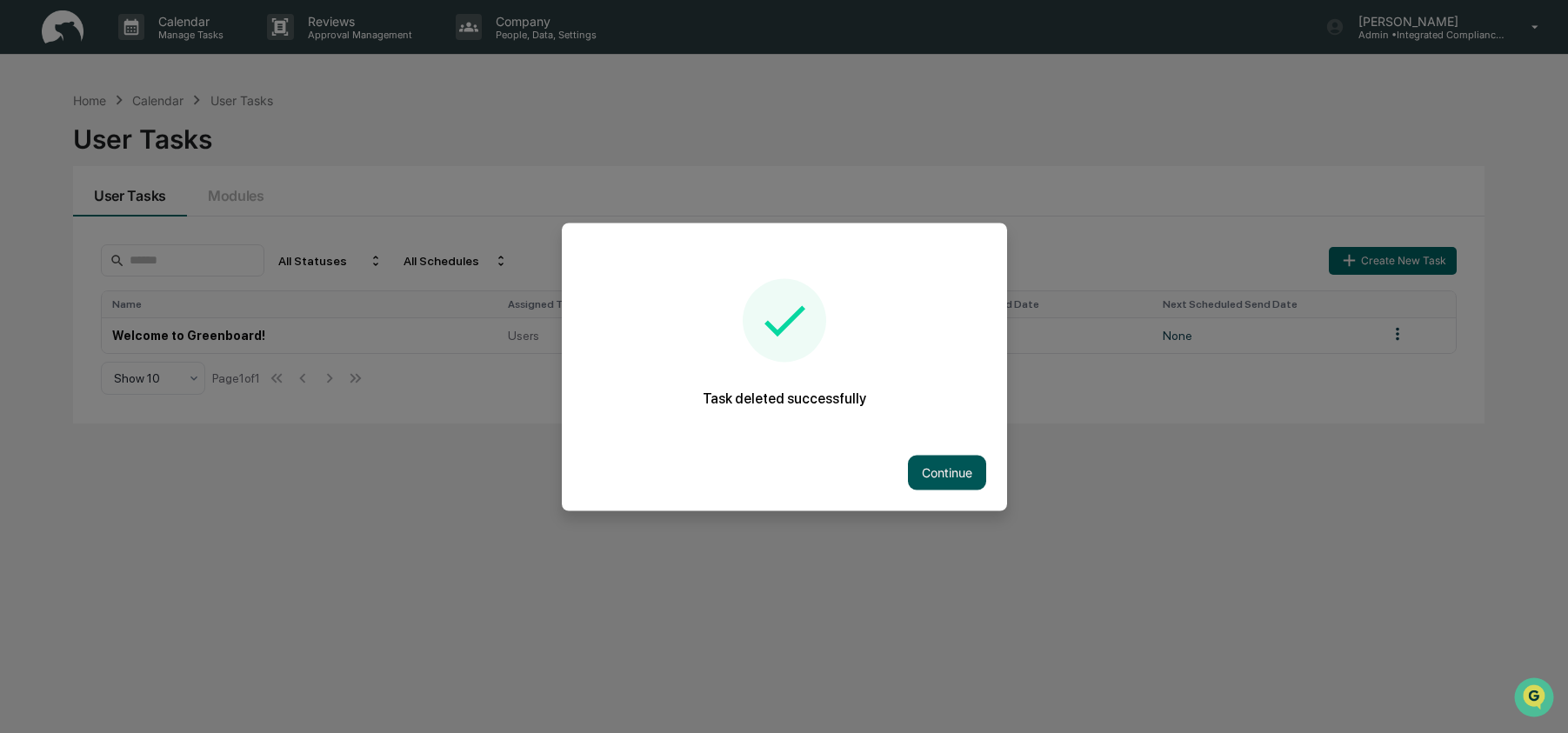
click at [954, 476] on button "Continue" at bounding box center [947, 473] width 78 height 35
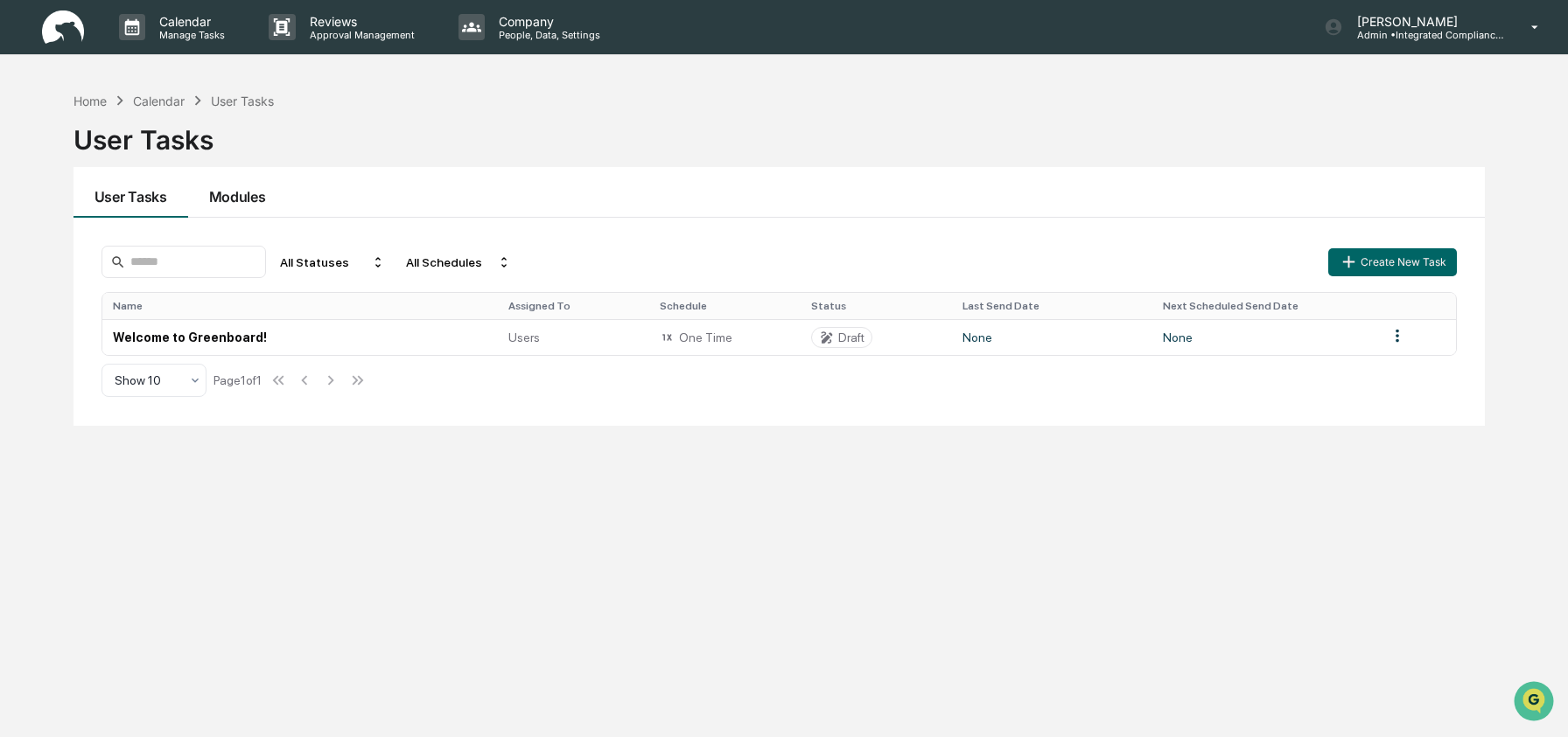
click at [266, 204] on button "Modules" at bounding box center [237, 192] width 99 height 51
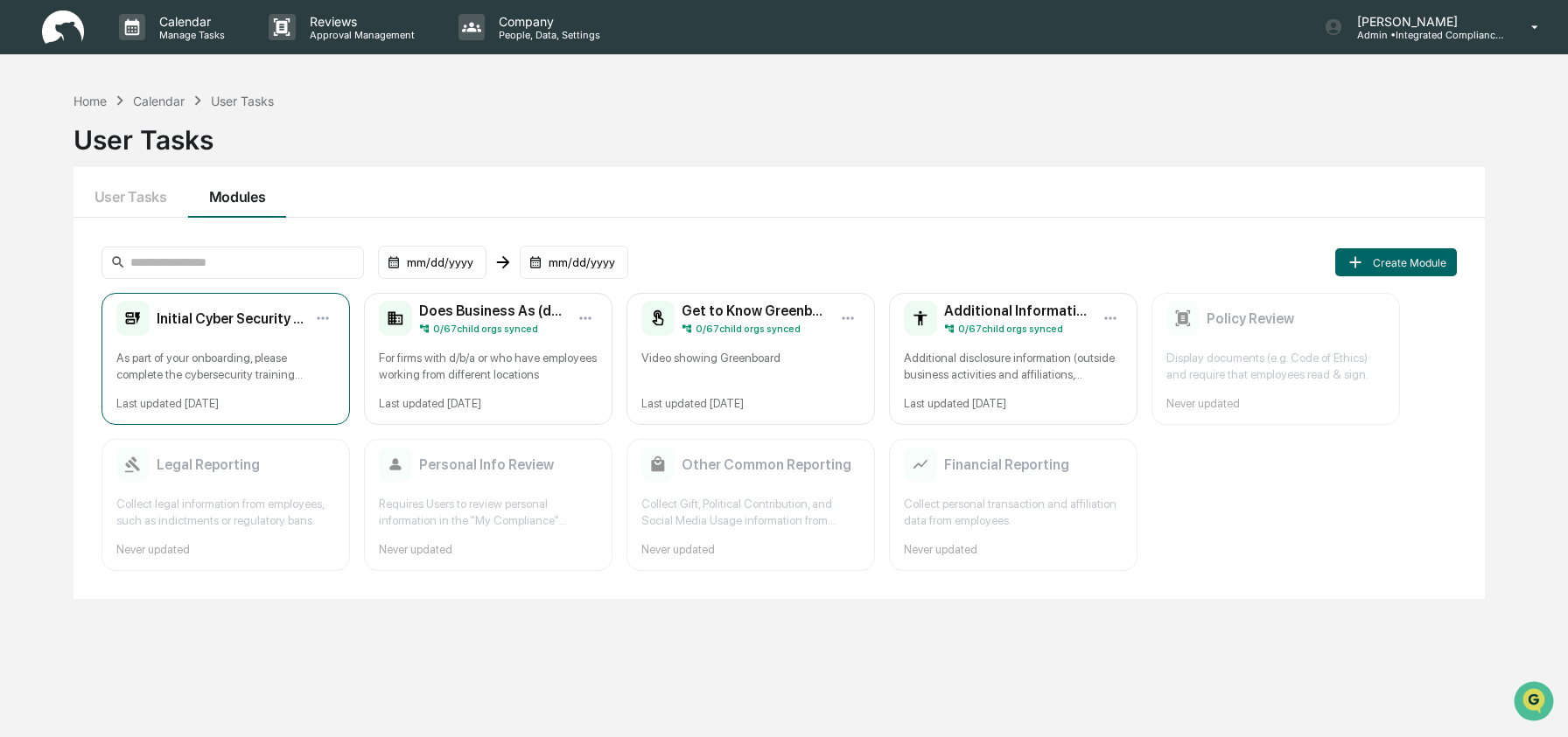
click at [221, 380] on div "As part of your onboarding, please complete the cybersecurity training module. …" at bounding box center [226, 367] width 219 height 33
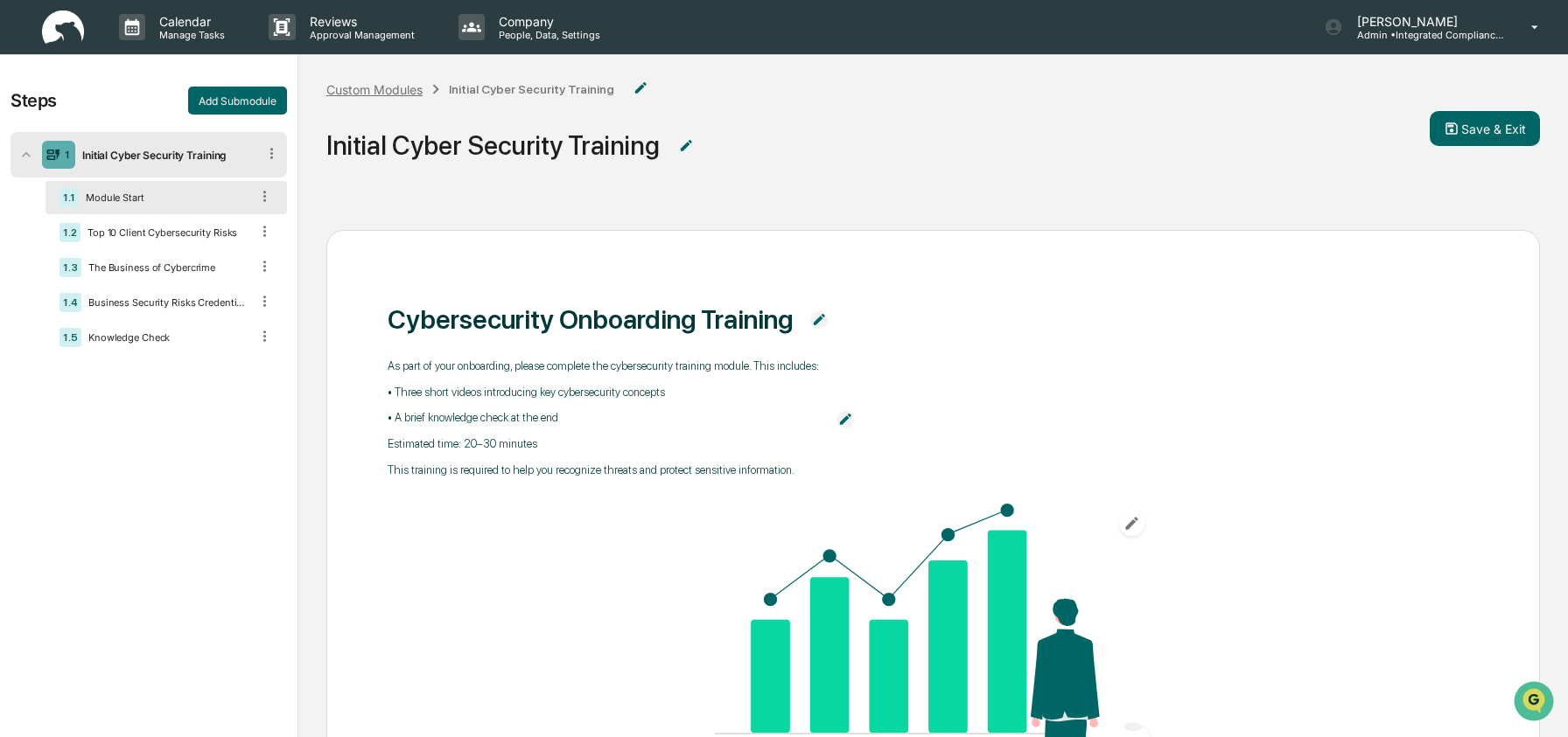
click at [396, 88] on div "Custom Modules" at bounding box center [375, 89] width 96 height 15
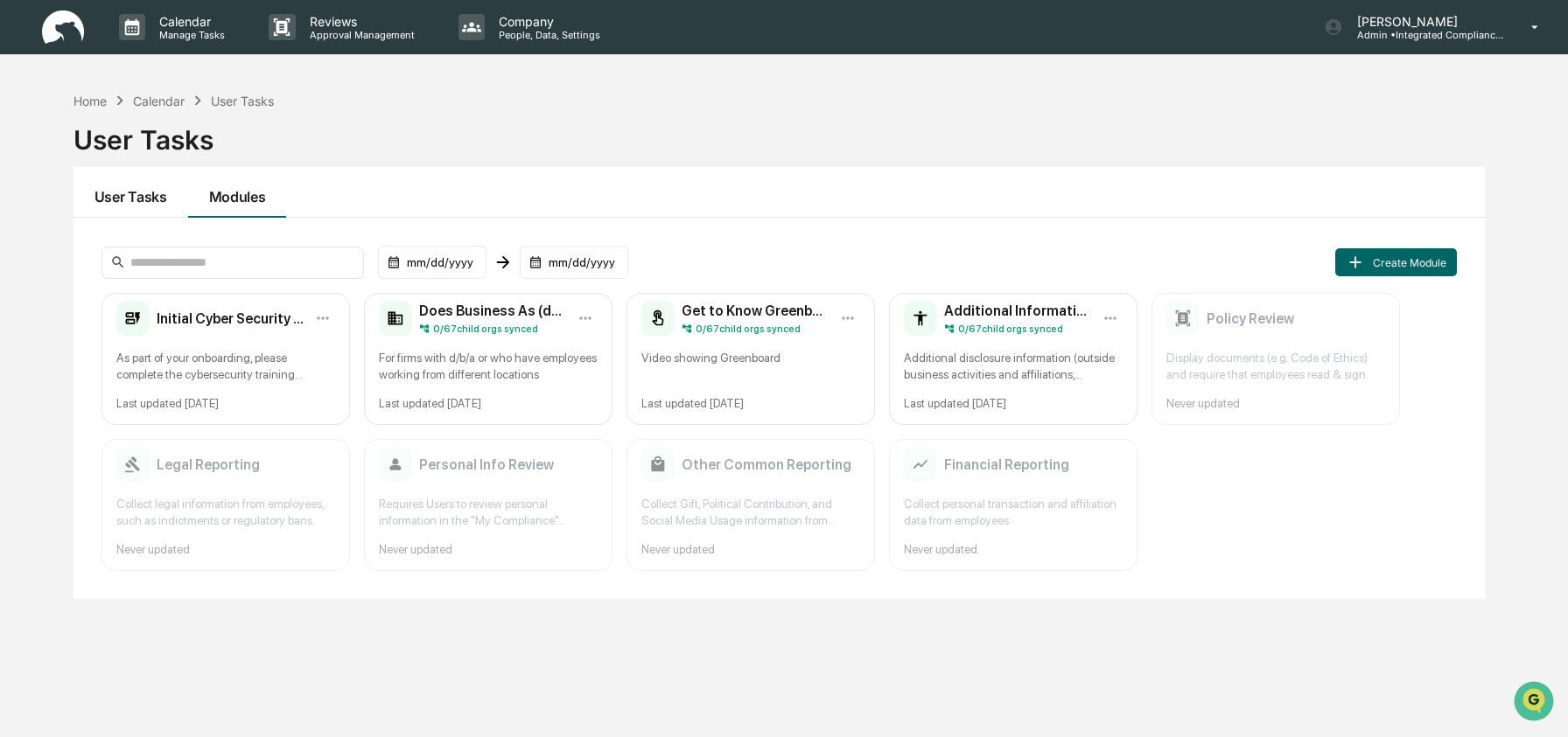
click at [118, 182] on button "User Tasks" at bounding box center [130, 192] width 115 height 51
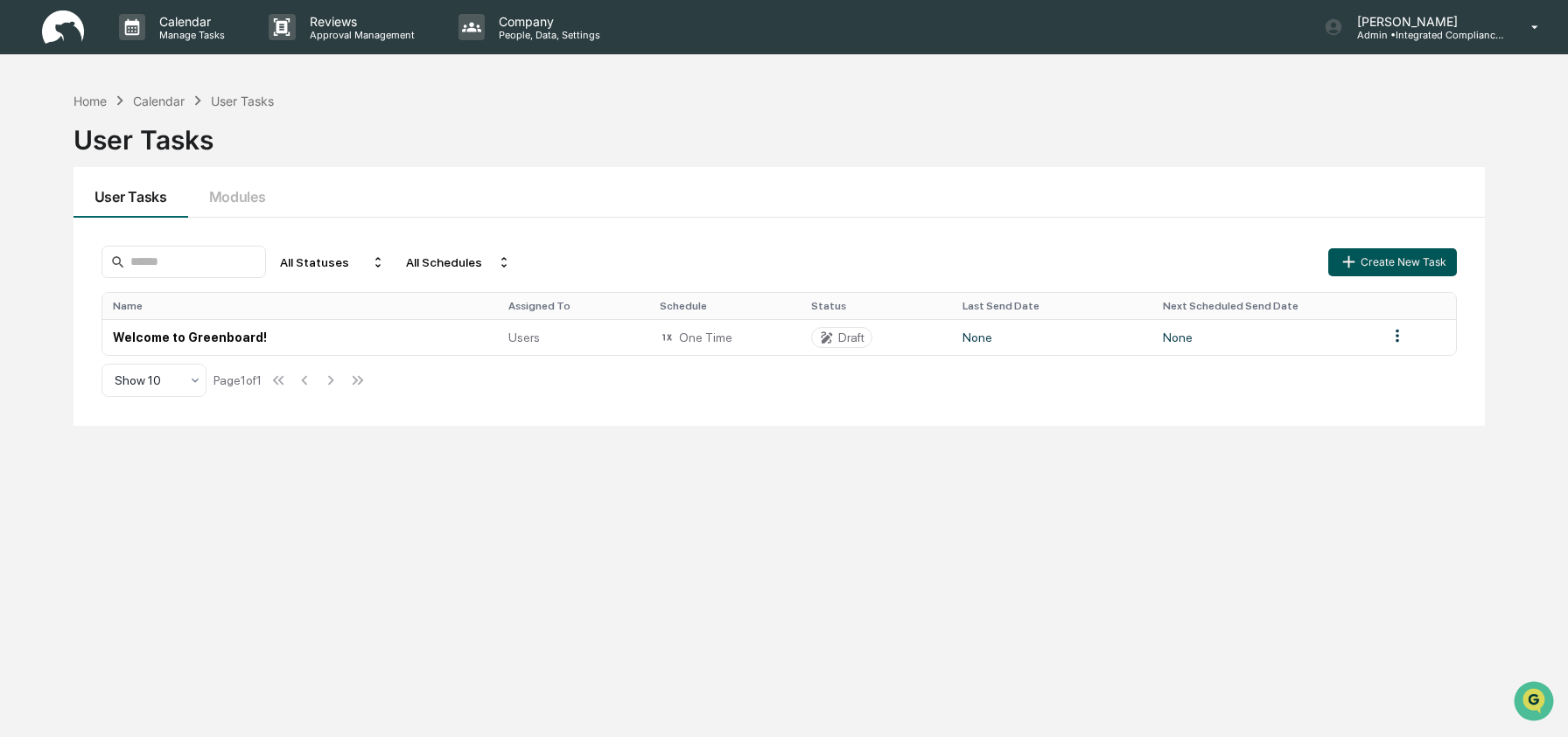
click at [1397, 259] on button "Create New Task" at bounding box center [1392, 262] width 127 height 28
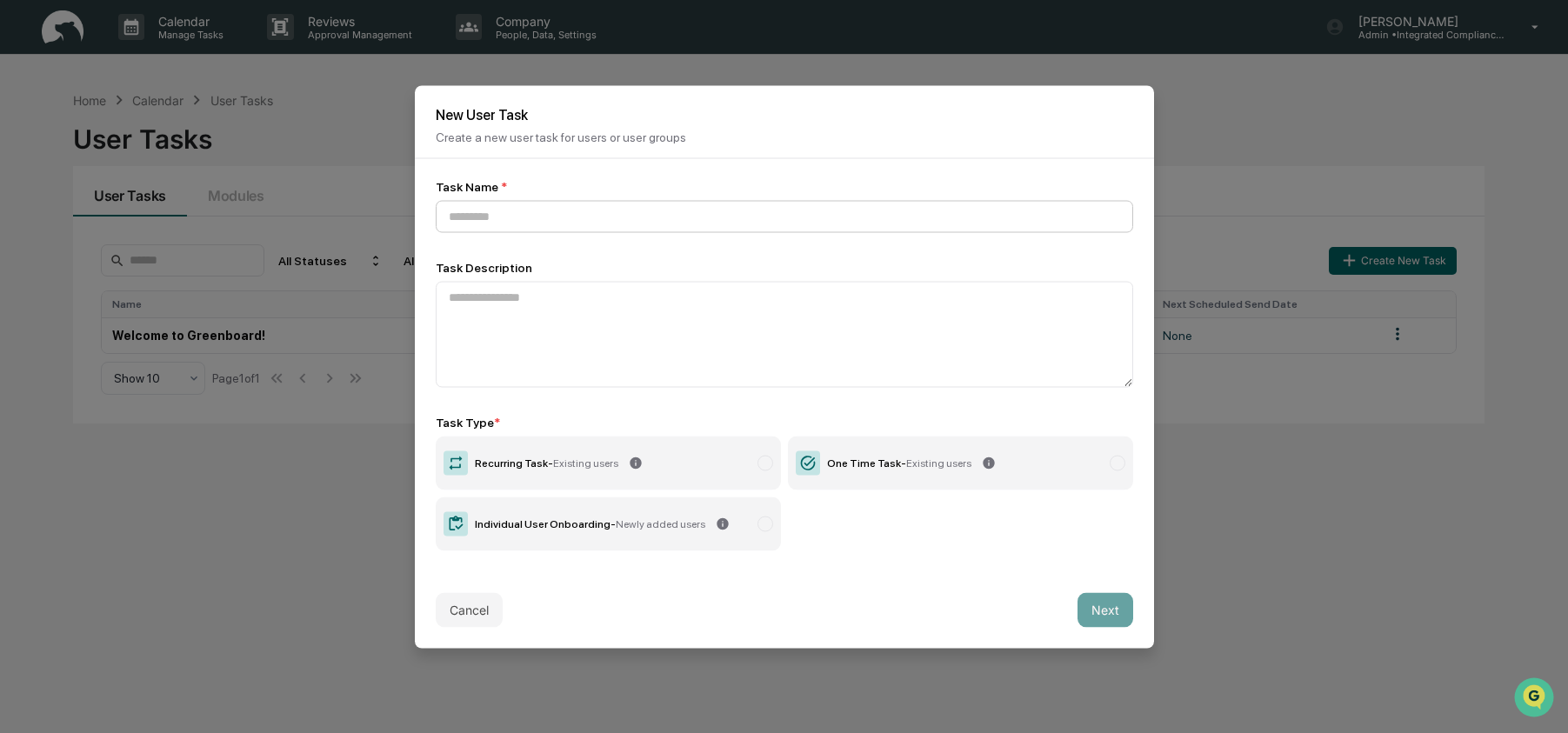
click at [748, 217] on input at bounding box center [784, 215] width 698 height 32
type input "**********"
click at [904, 468] on div "One Time Task - Existing users" at bounding box center [899, 463] width 144 height 12
click at [1111, 614] on button "Next" at bounding box center [1105, 610] width 56 height 35
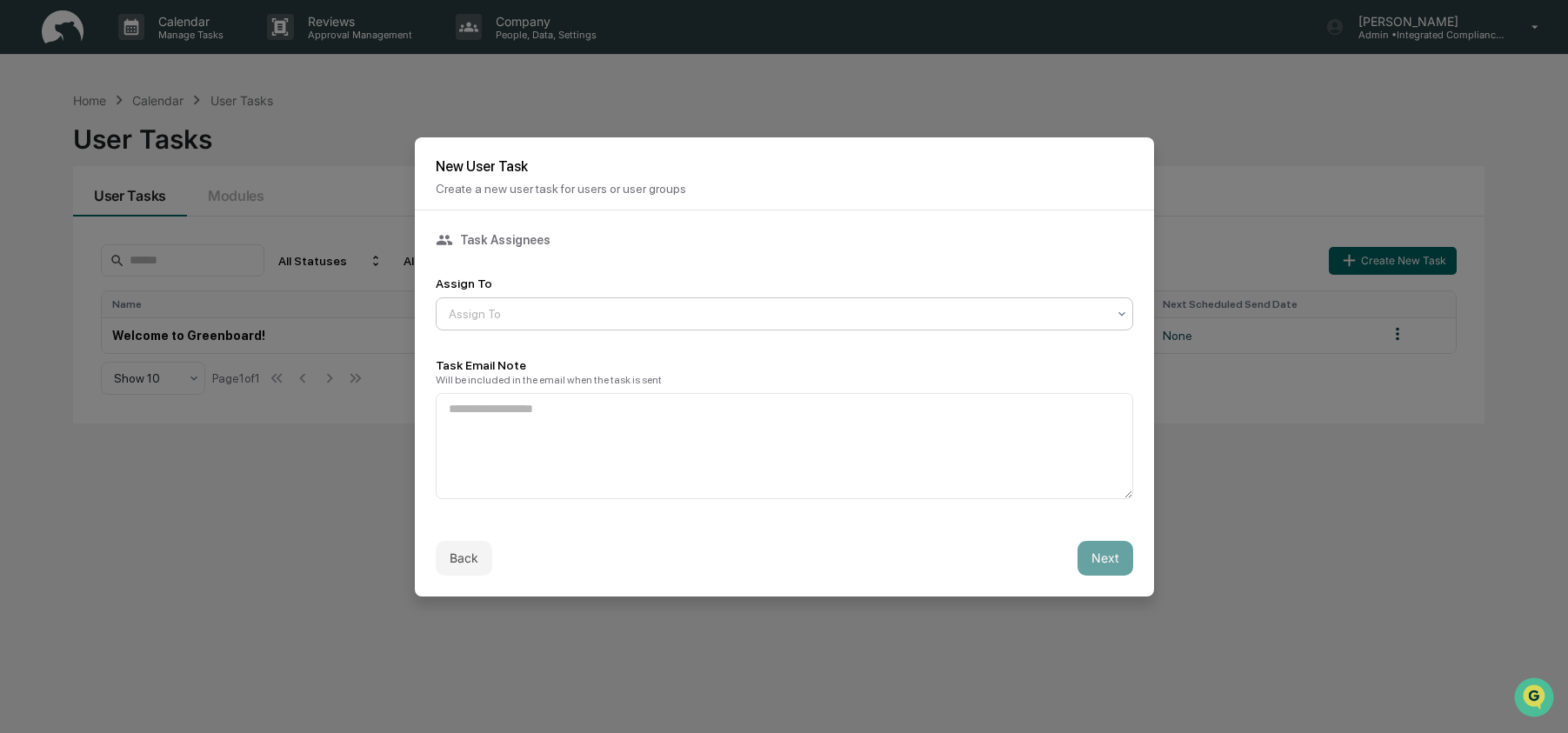
click at [568, 305] on div at bounding box center [778, 314] width 658 height 18
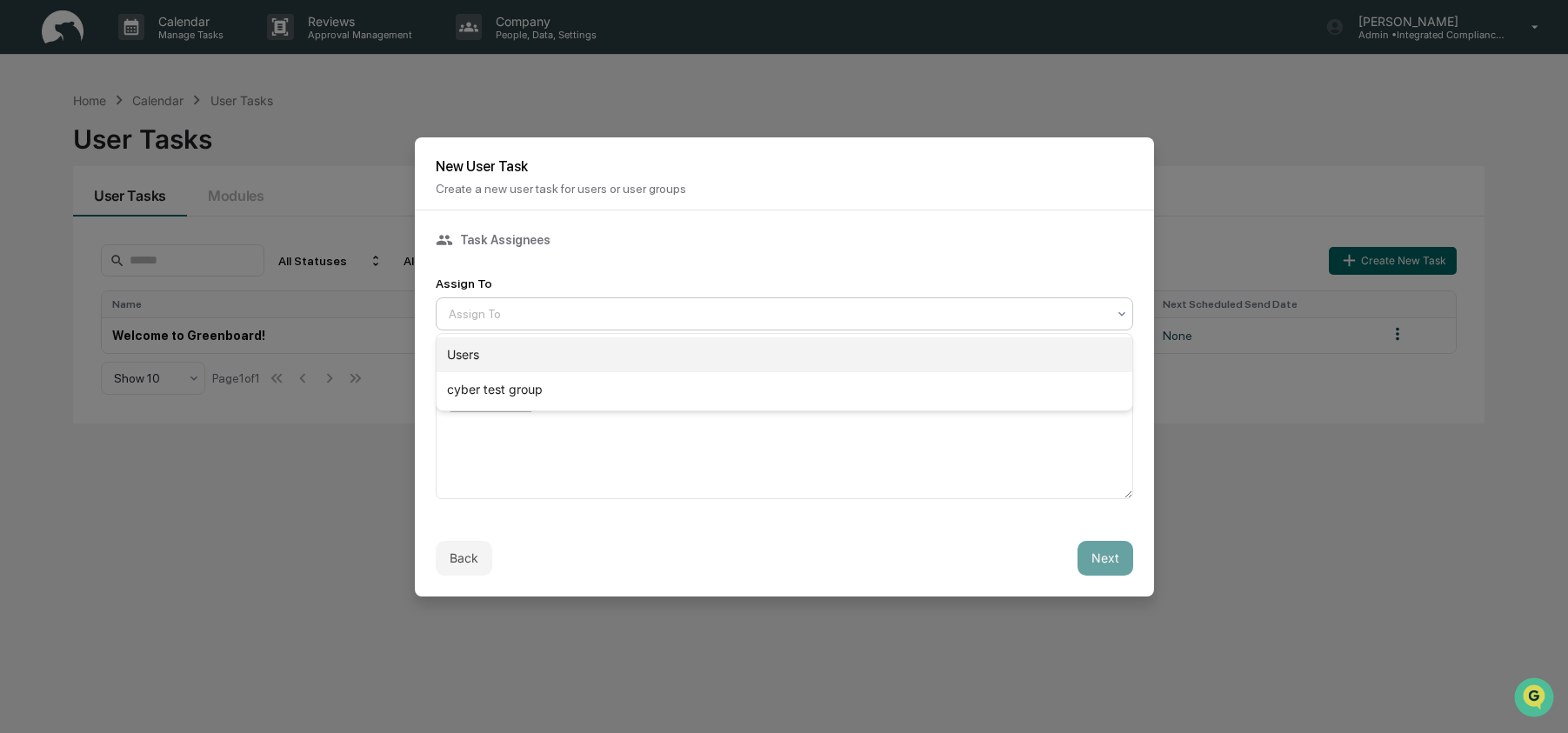
click at [567, 360] on div "Users" at bounding box center [784, 355] width 696 height 35
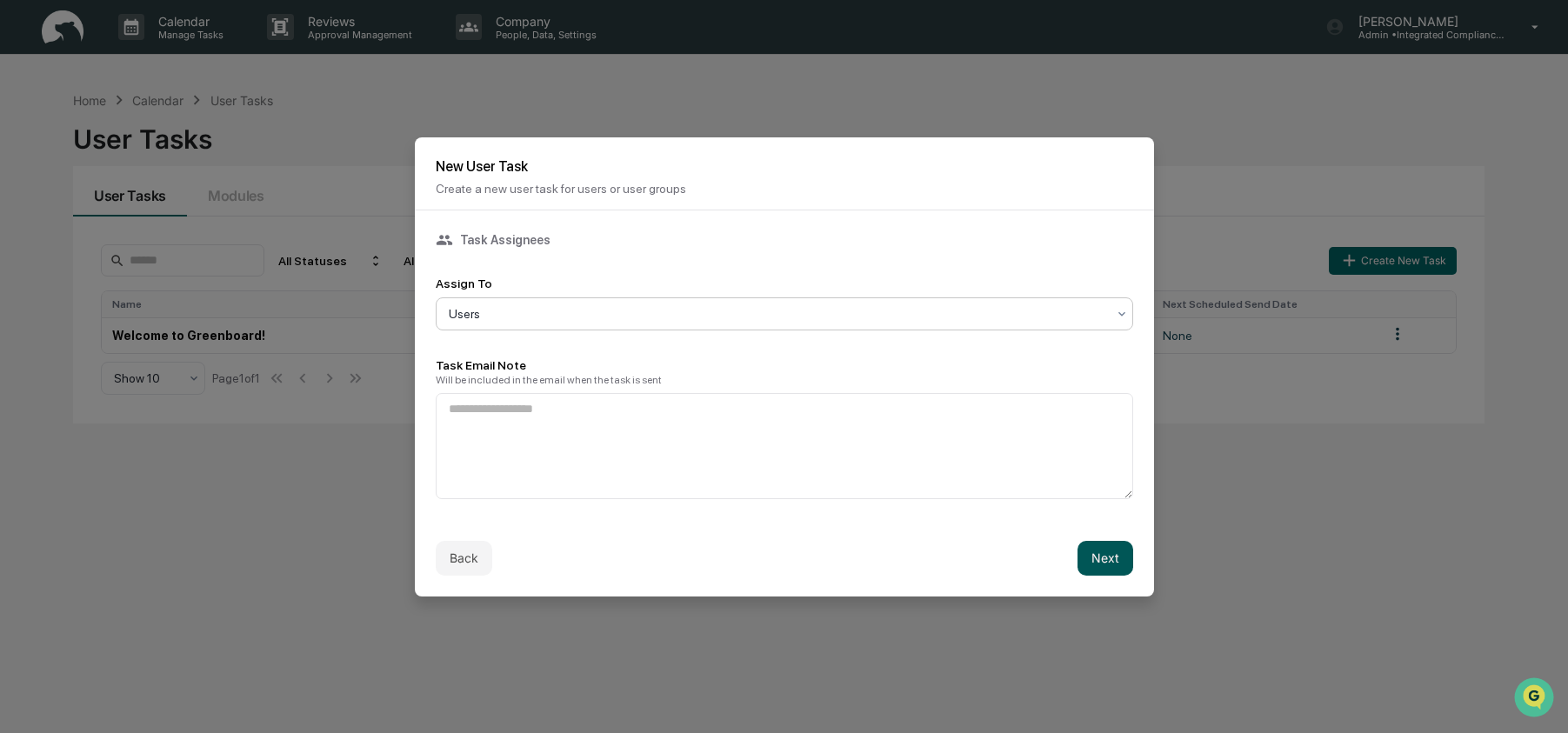
click at [1084, 571] on button "Next" at bounding box center [1105, 559] width 56 height 35
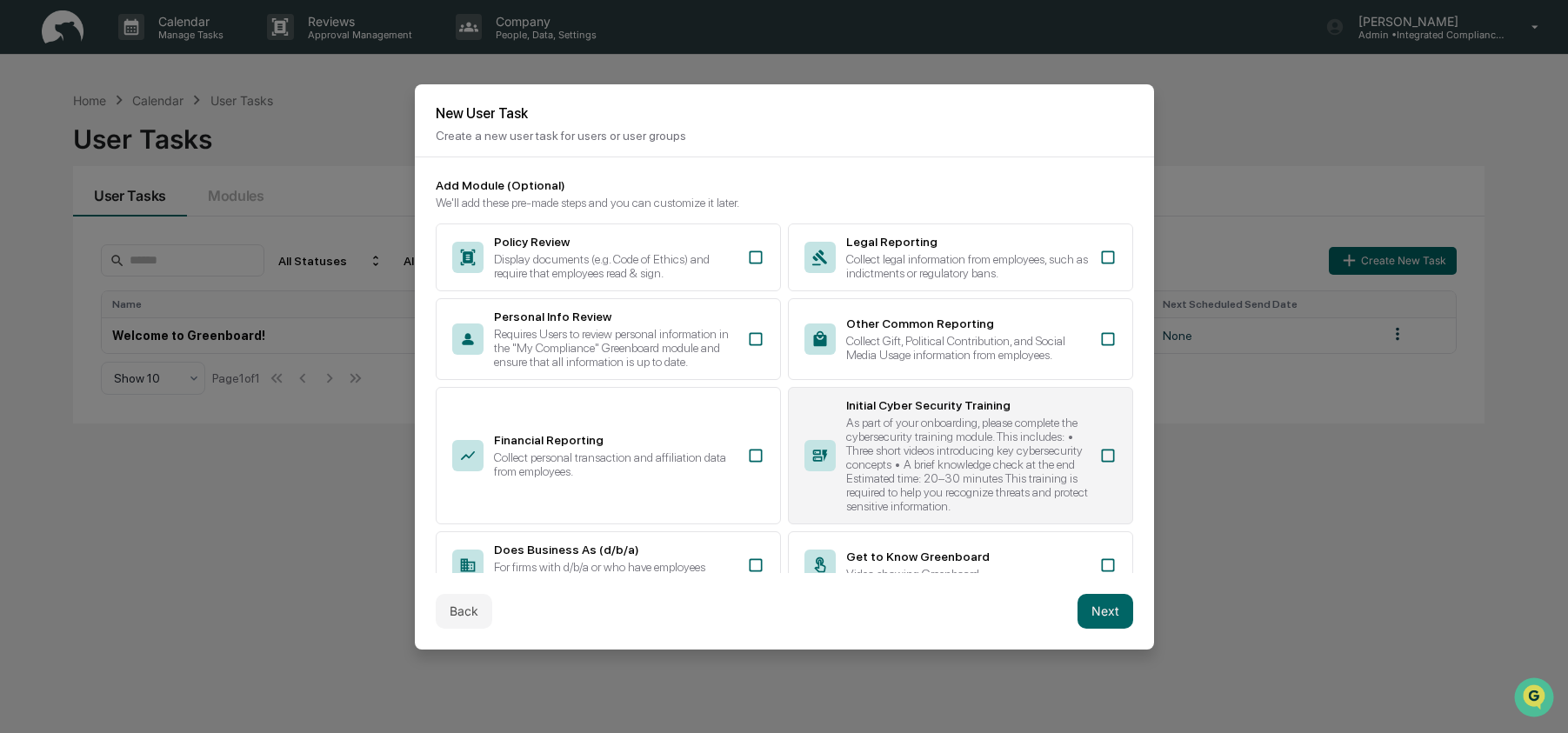
click at [1090, 479] on div "Initial Cyber Security Training As part of your onboarding, please complete the…" at bounding box center [961, 455] width 345 height 137
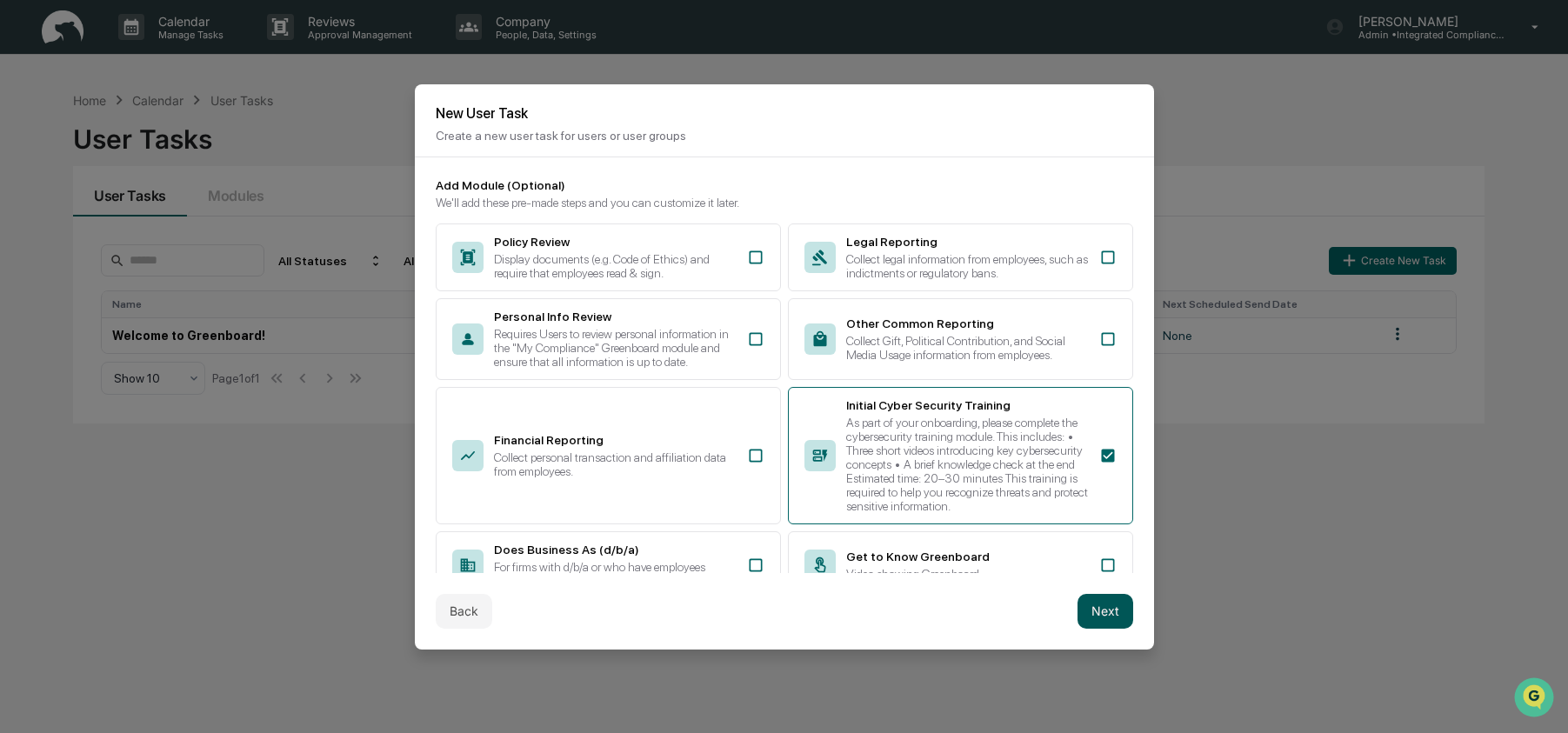
click at [1118, 606] on button "Next" at bounding box center [1105, 612] width 56 height 35
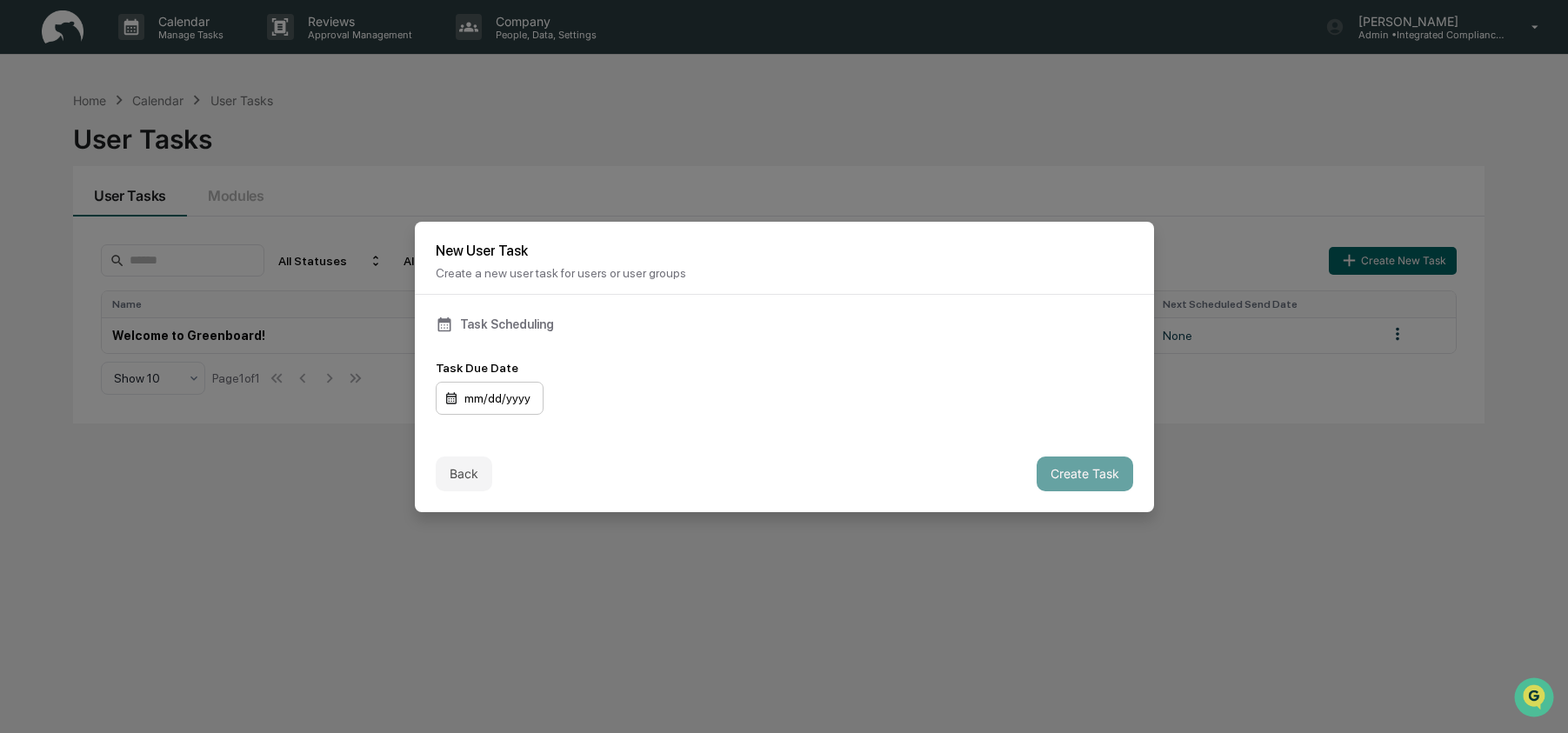
click at [538, 403] on div "mm/dd/yyyy" at bounding box center [489, 399] width 108 height 33
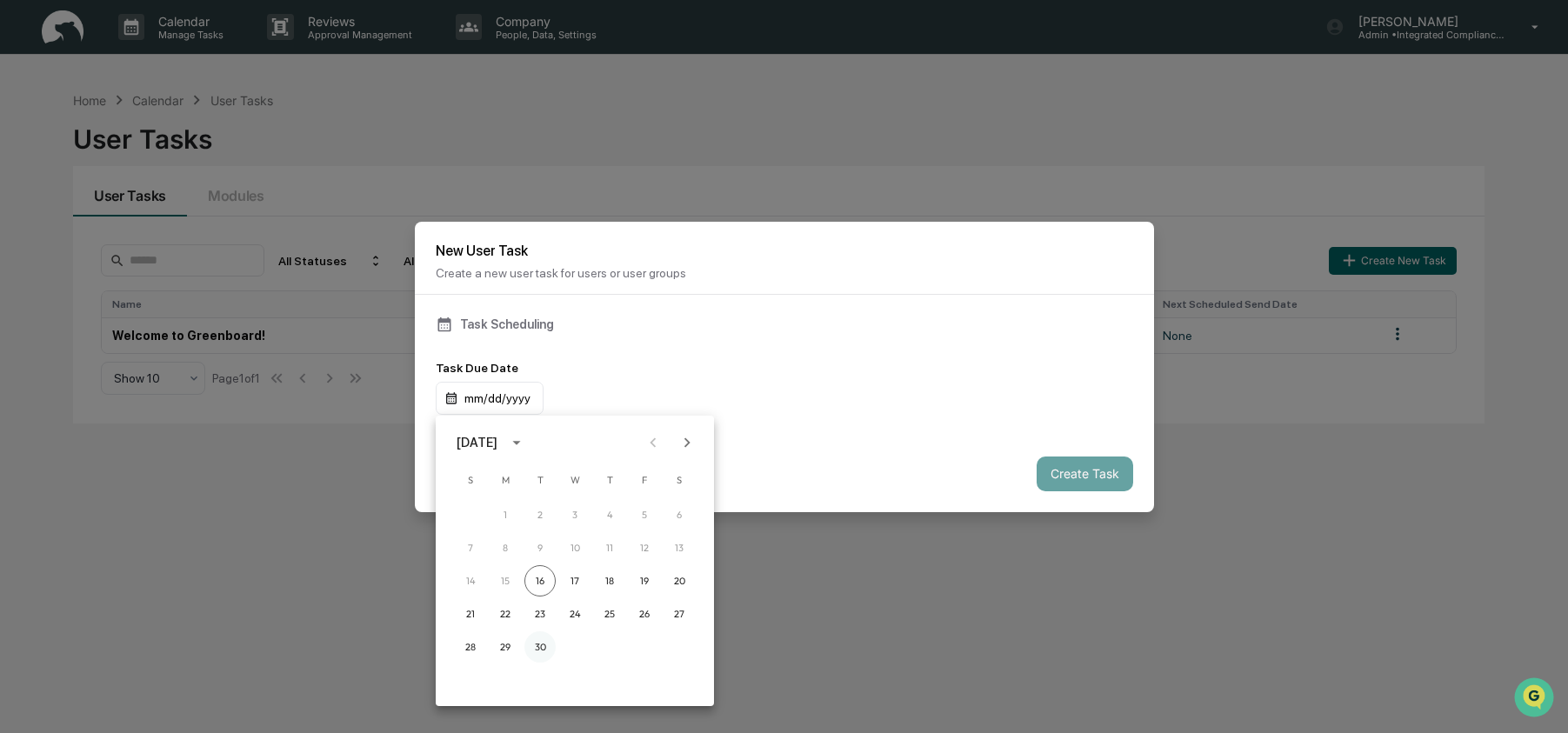
click at [545, 651] on button "30" at bounding box center [540, 647] width 31 height 31
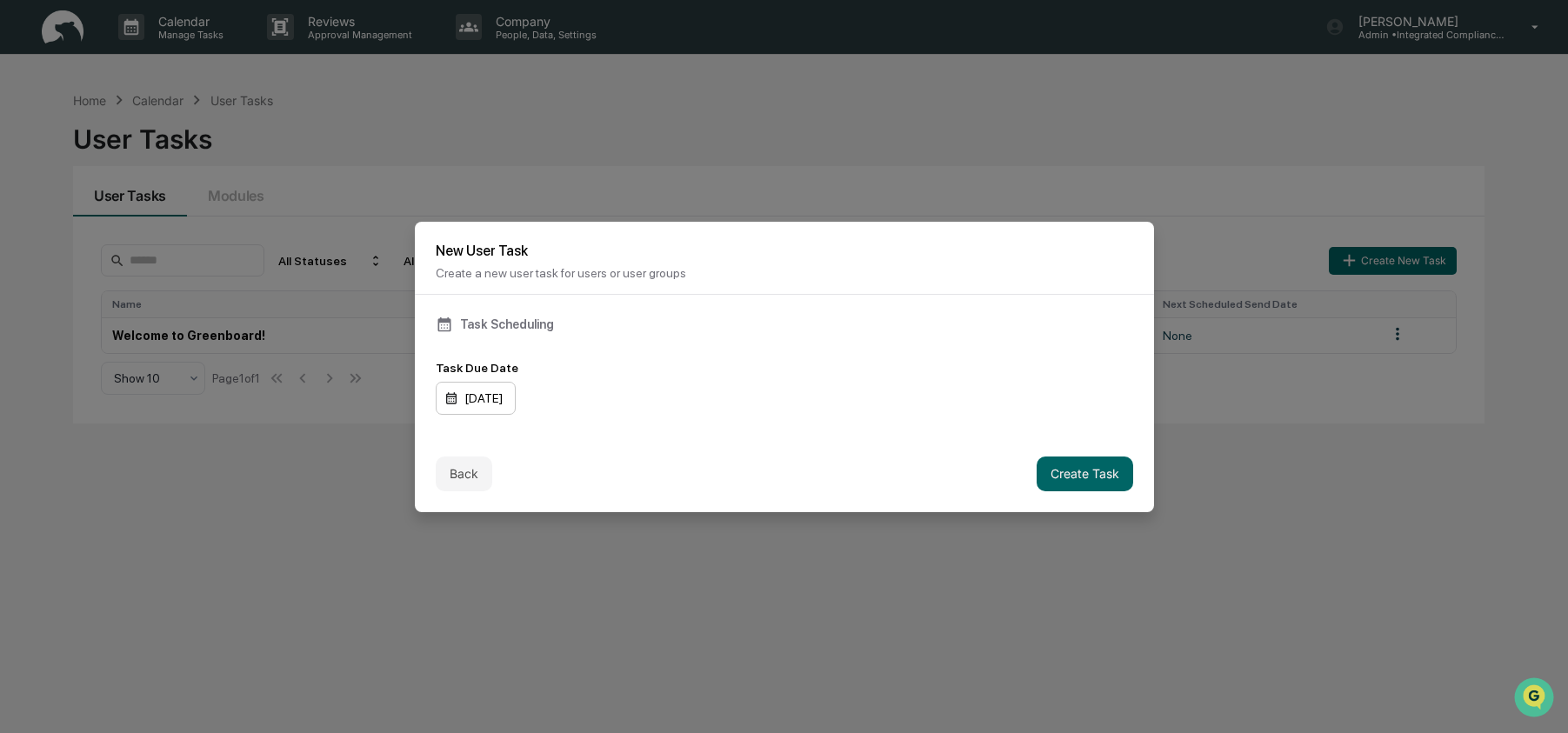
click at [493, 402] on div "09/30/2025" at bounding box center [476, 399] width 80 height 33
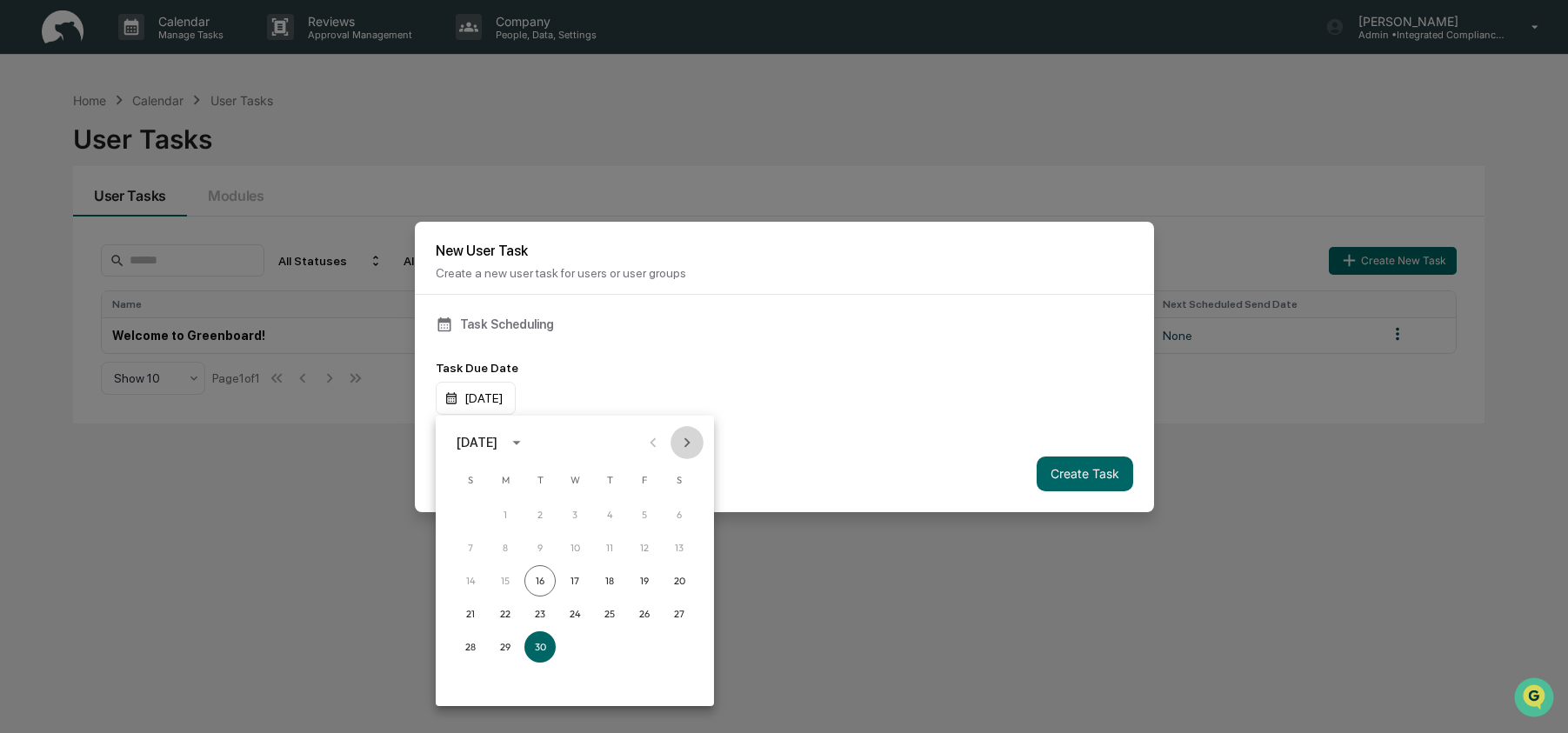
click at [693, 439] on icon "Next month" at bounding box center [687, 443] width 19 height 19
click at [646, 457] on button "Previous month" at bounding box center [653, 443] width 33 height 33
click at [692, 446] on icon "Next month" at bounding box center [687, 443] width 19 height 19
click at [647, 580] on button "17" at bounding box center [644, 581] width 31 height 31
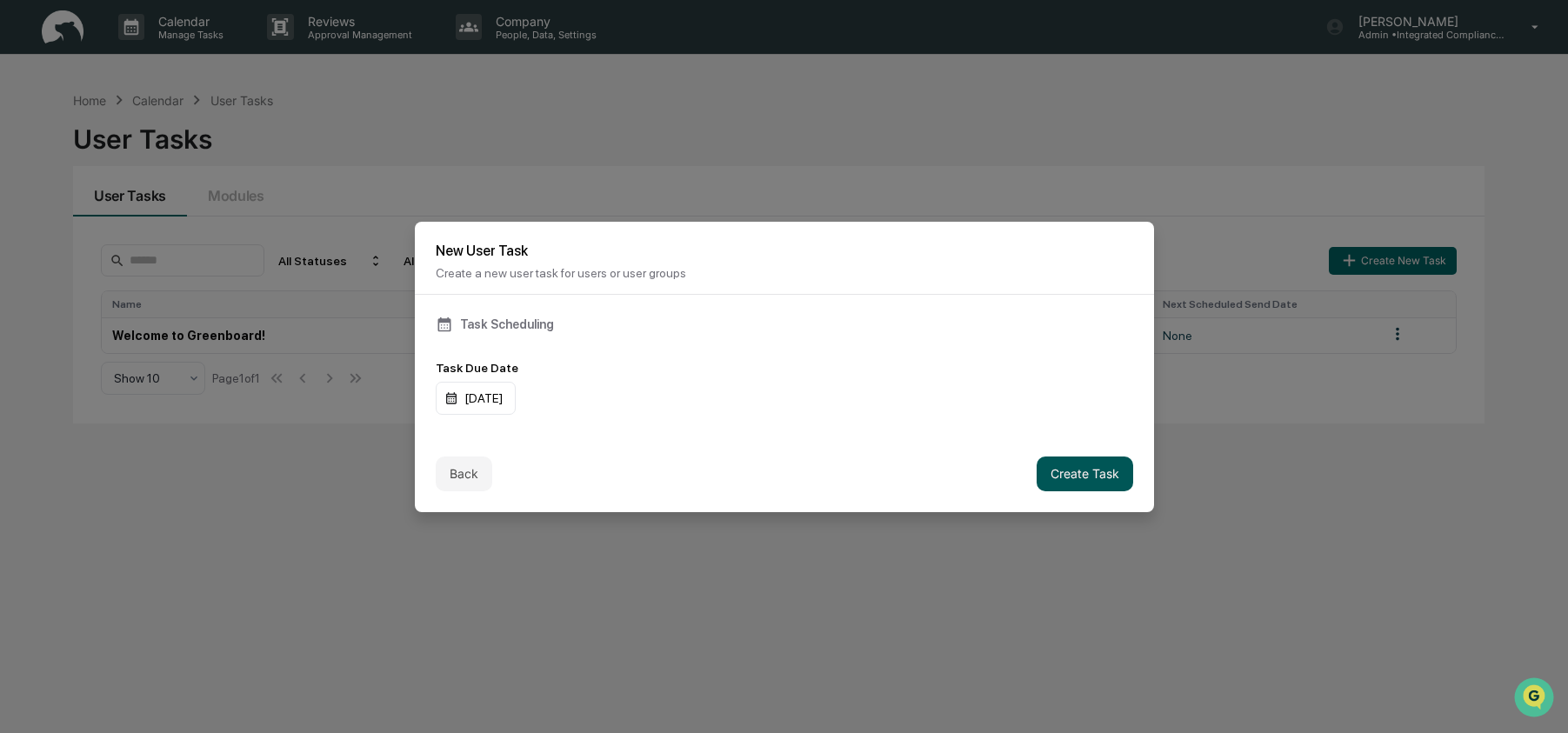
click at [1071, 475] on button "Create Task" at bounding box center [1085, 475] width 96 height 35
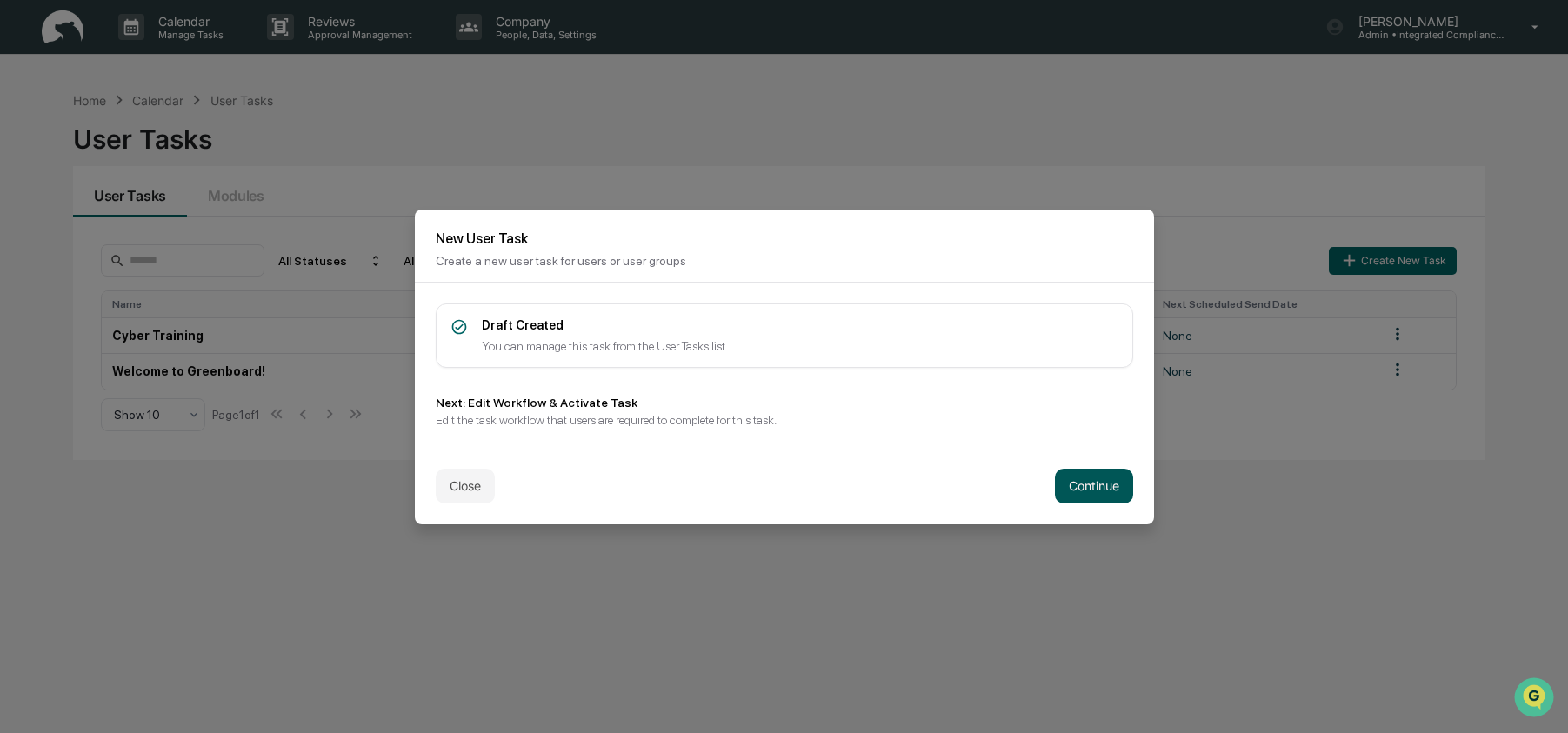
click at [1070, 491] on button "Continue" at bounding box center [1094, 486] width 78 height 35
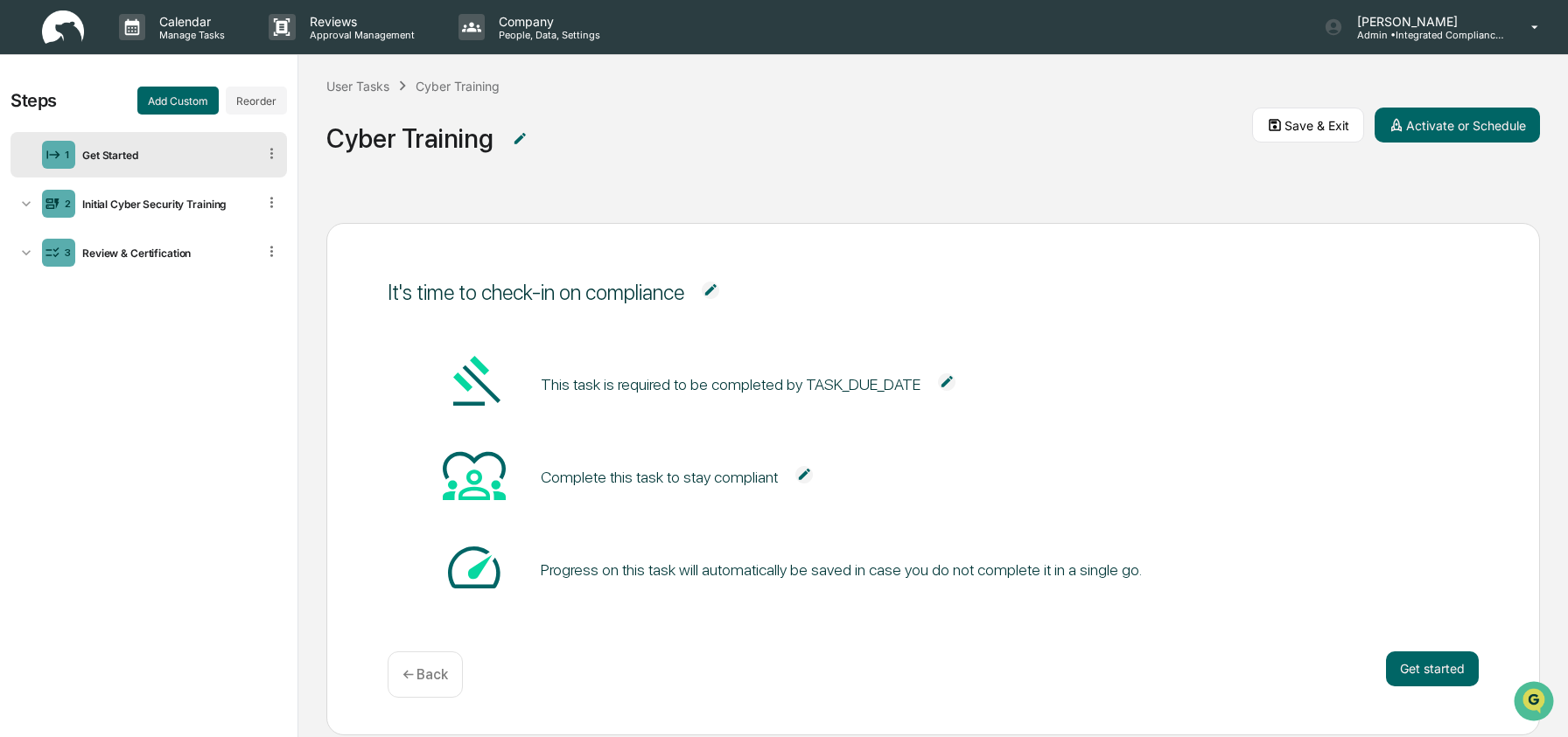
click at [712, 286] on span at bounding box center [711, 291] width 53 height 21
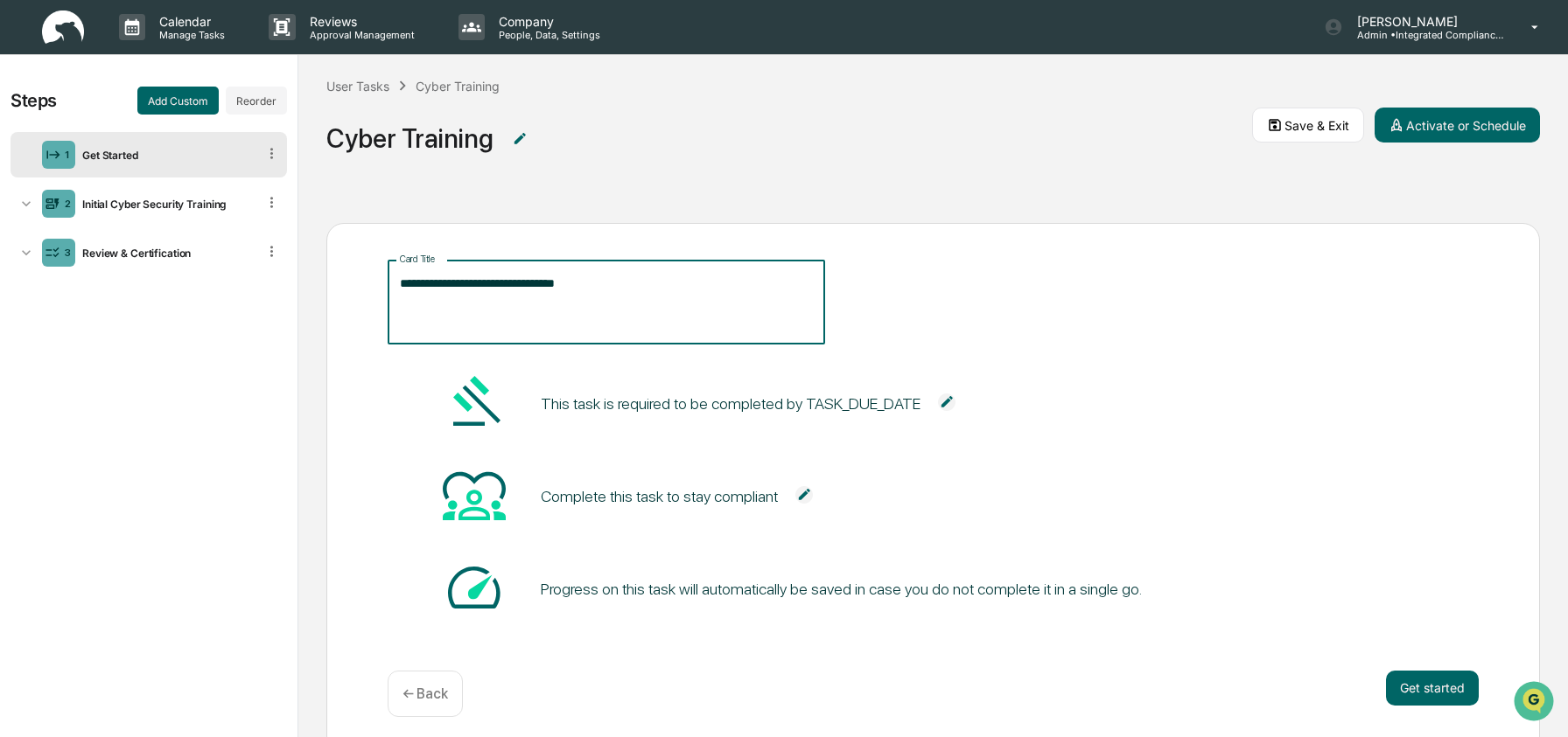
drag, startPoint x: 617, startPoint y: 286, endPoint x: 539, endPoint y: 285, distance: 78.0
click at [539, 285] on textarea "**********" at bounding box center [606, 302] width 413 height 55
type textarea "**********"
click at [1304, 292] on span "**********" at bounding box center [933, 303] width 1090 height 84
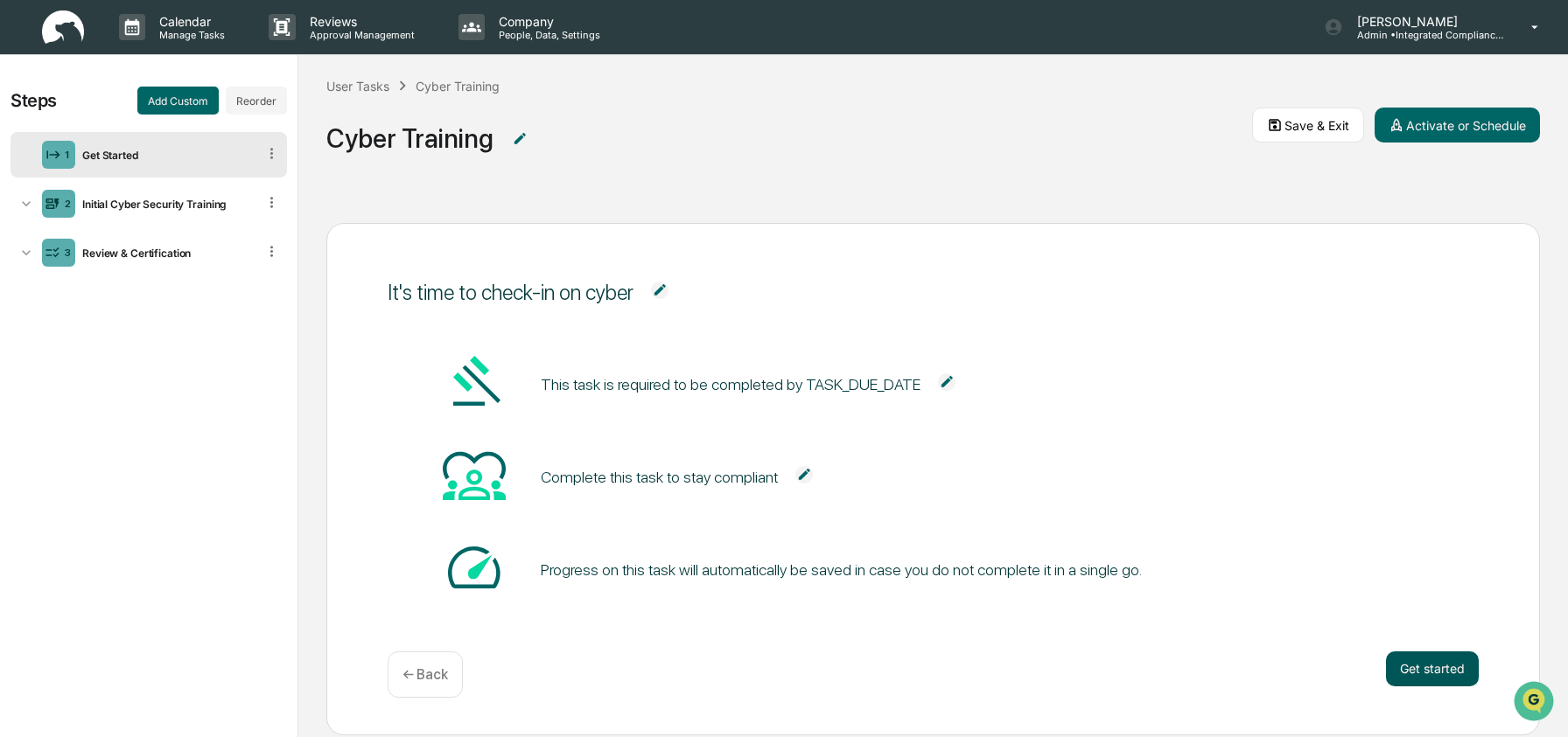
click at [1413, 675] on button "Get started" at bounding box center [1433, 669] width 93 height 35
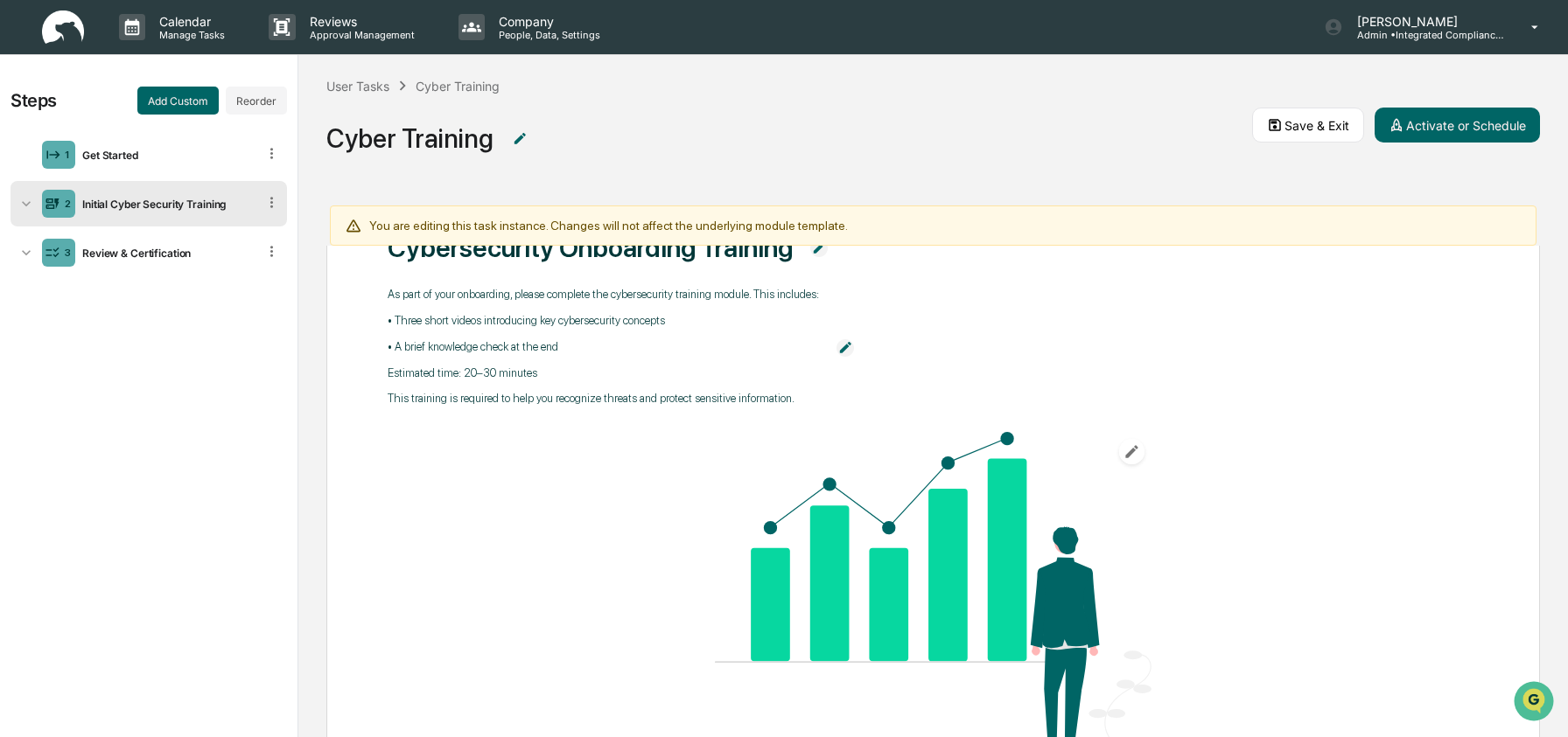
scroll to position [119, 0]
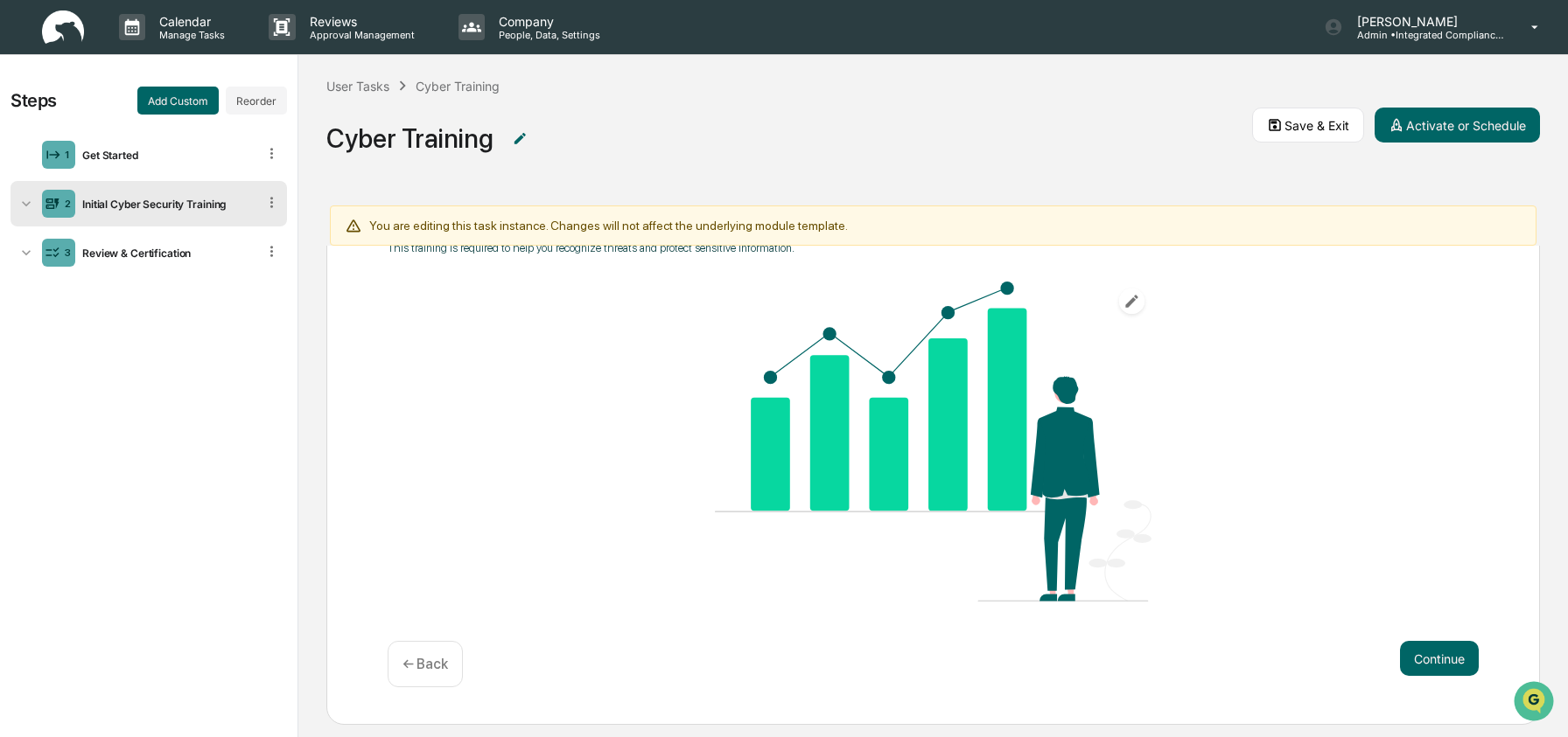
click at [1454, 676] on div "Continue ← Back" at bounding box center [933, 663] width 1090 height 46
click at [1433, 663] on button "Continue" at bounding box center [1440, 659] width 78 height 35
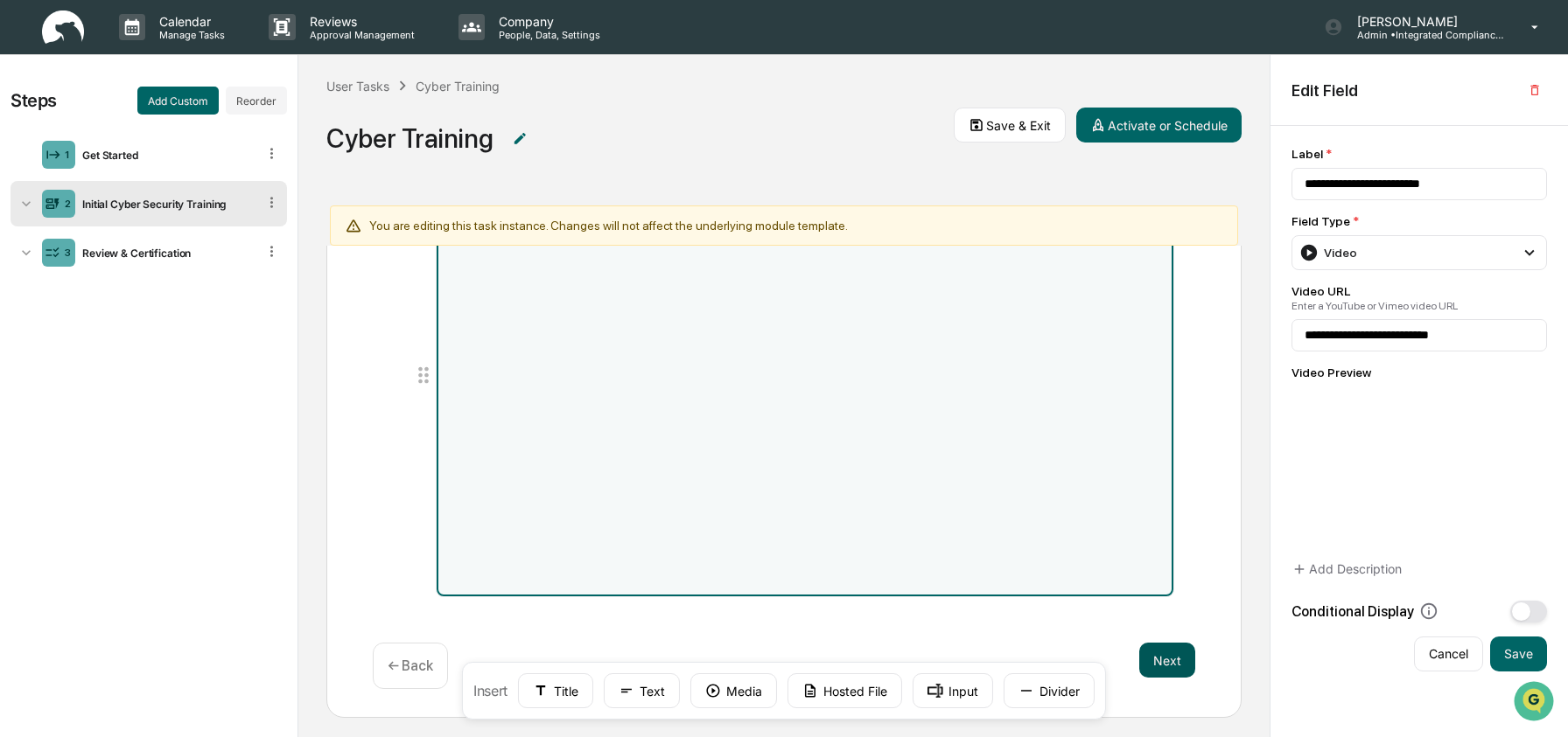
click at [1152, 649] on button "Next" at bounding box center [1167, 661] width 56 height 35
click at [1147, 663] on button "Next" at bounding box center [1167, 661] width 56 height 35
click at [1145, 663] on button "Next" at bounding box center [1167, 661] width 56 height 35
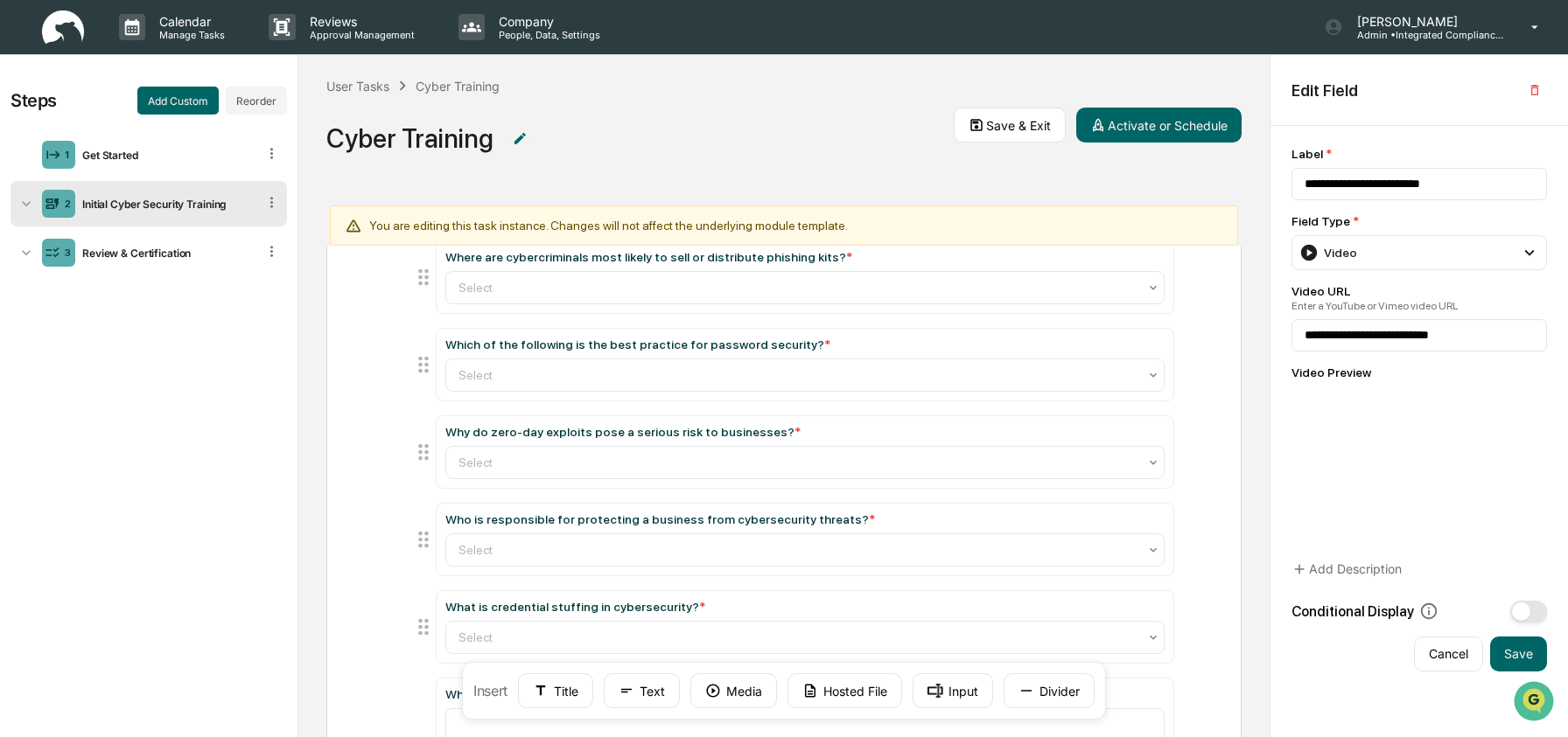
scroll to position [722, 0]
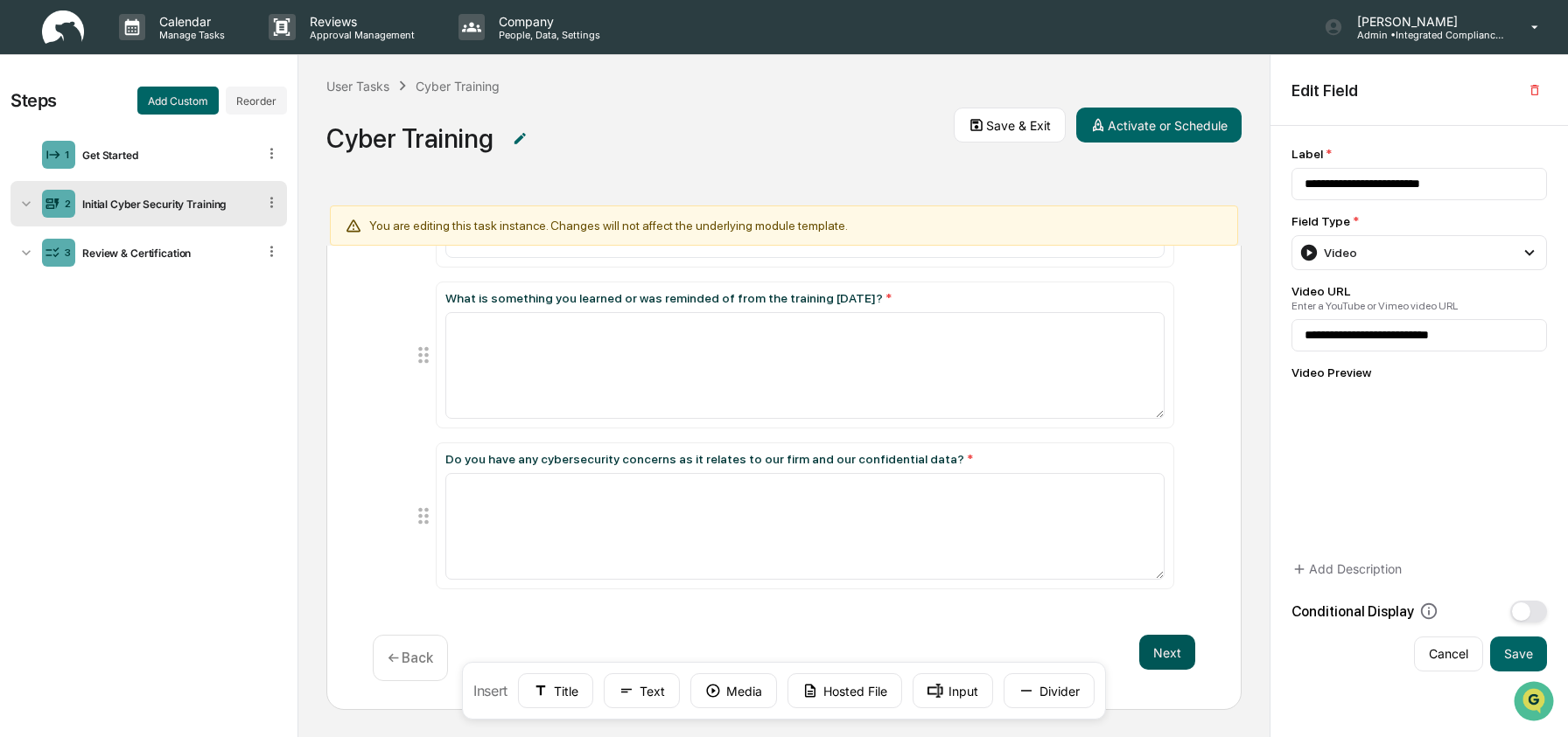
click at [1160, 653] on button "Next" at bounding box center [1167, 653] width 56 height 35
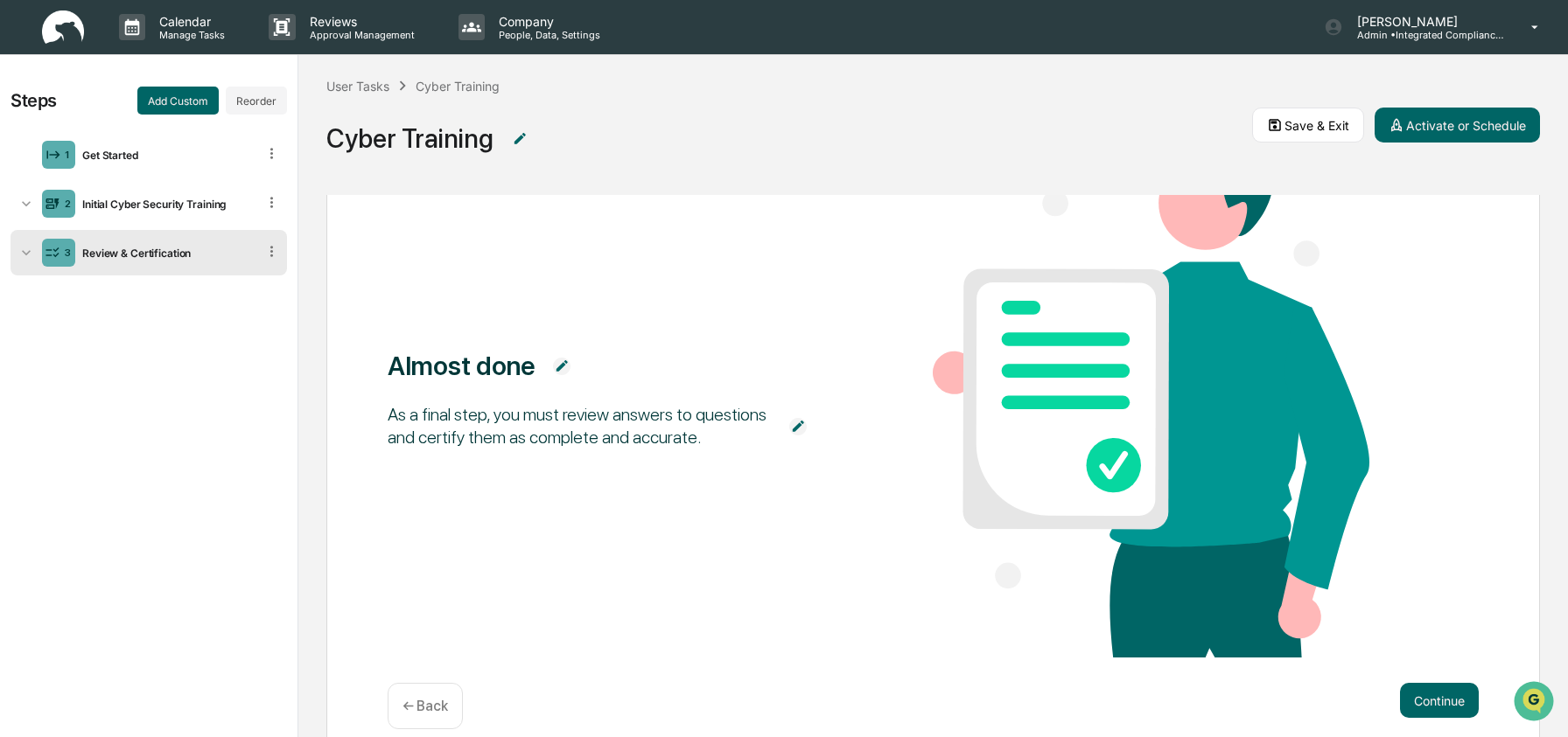
scroll to position [185, 0]
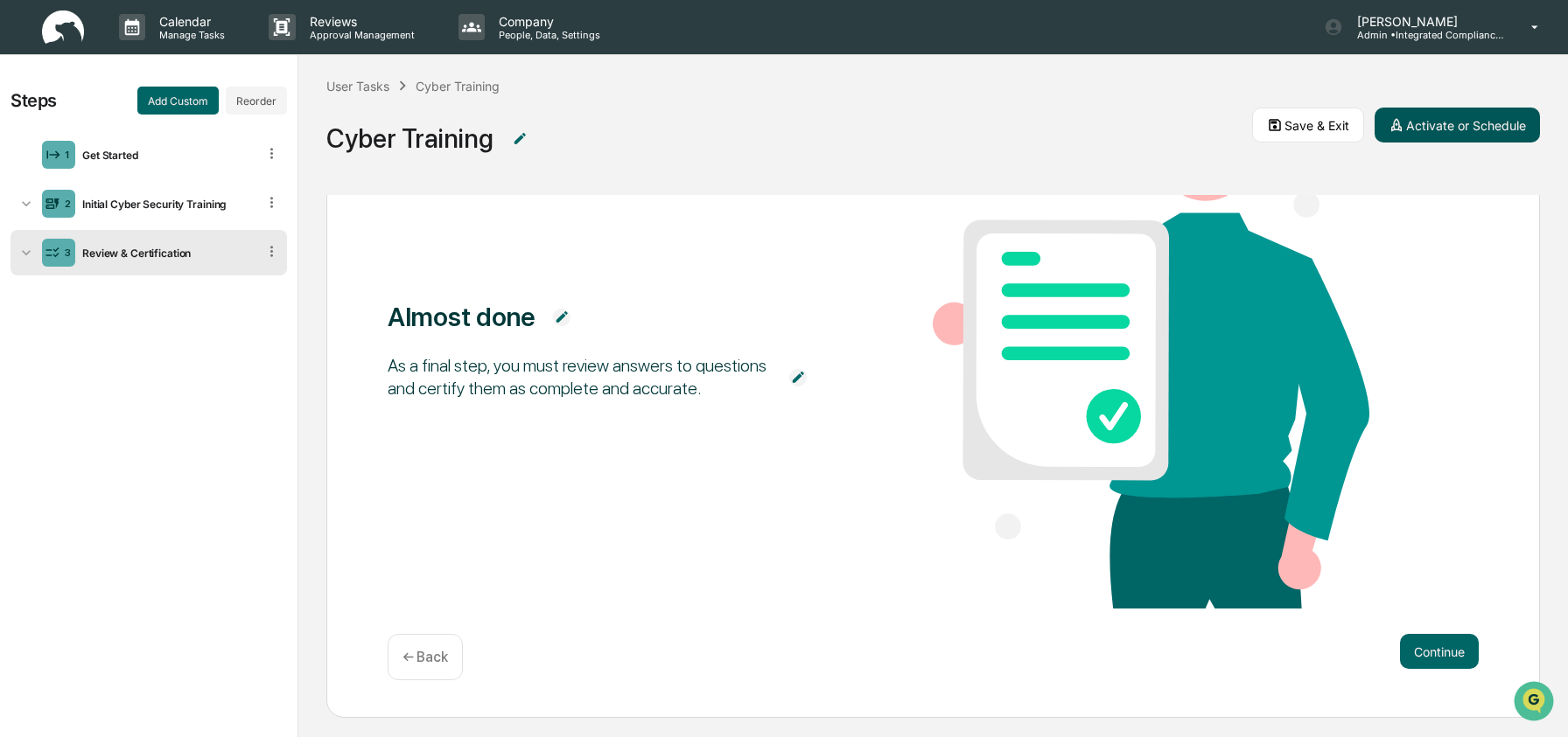
click at [1478, 133] on button "Activate or Schedule" at bounding box center [1457, 125] width 166 height 35
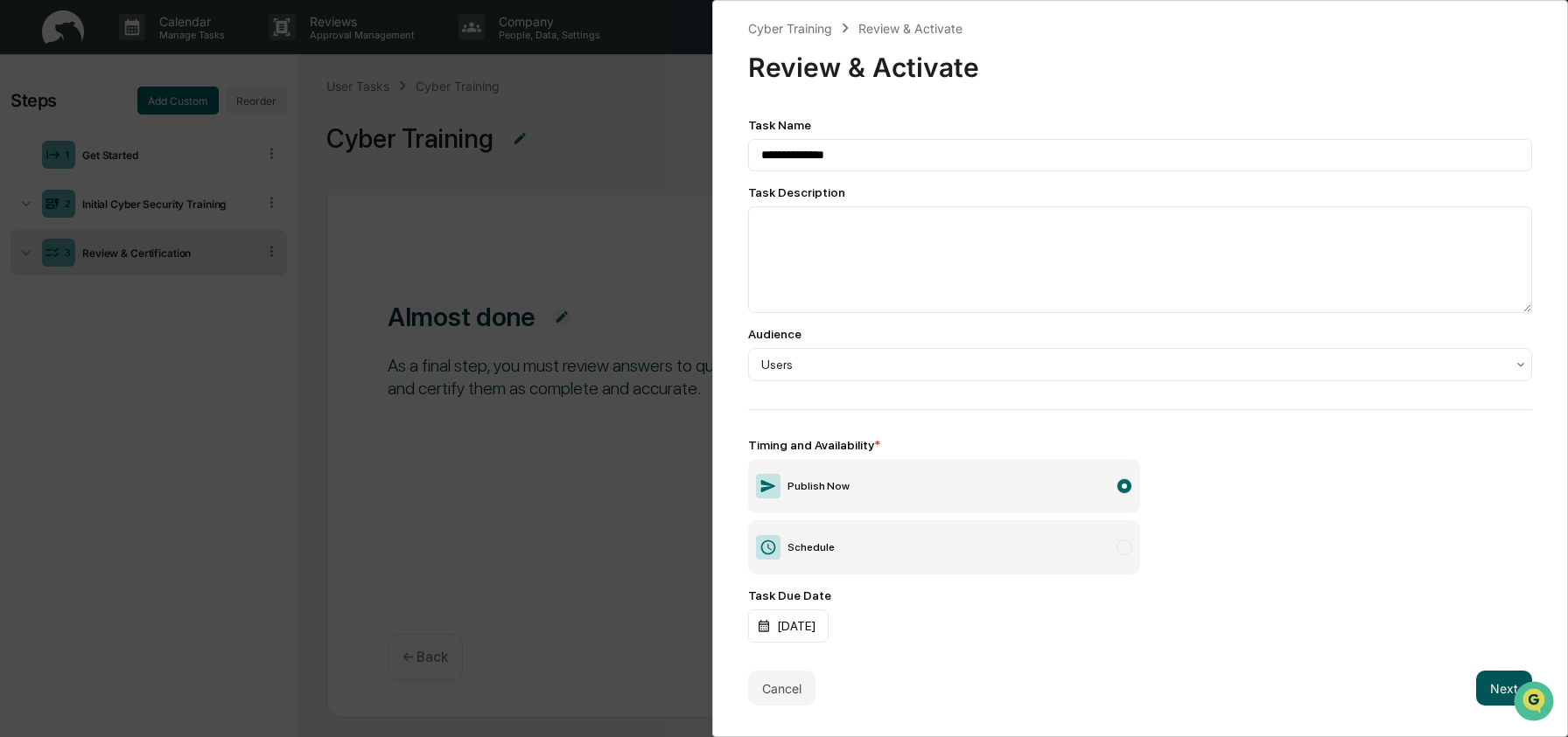
click at [1477, 698] on button "Next" at bounding box center [1504, 689] width 56 height 35
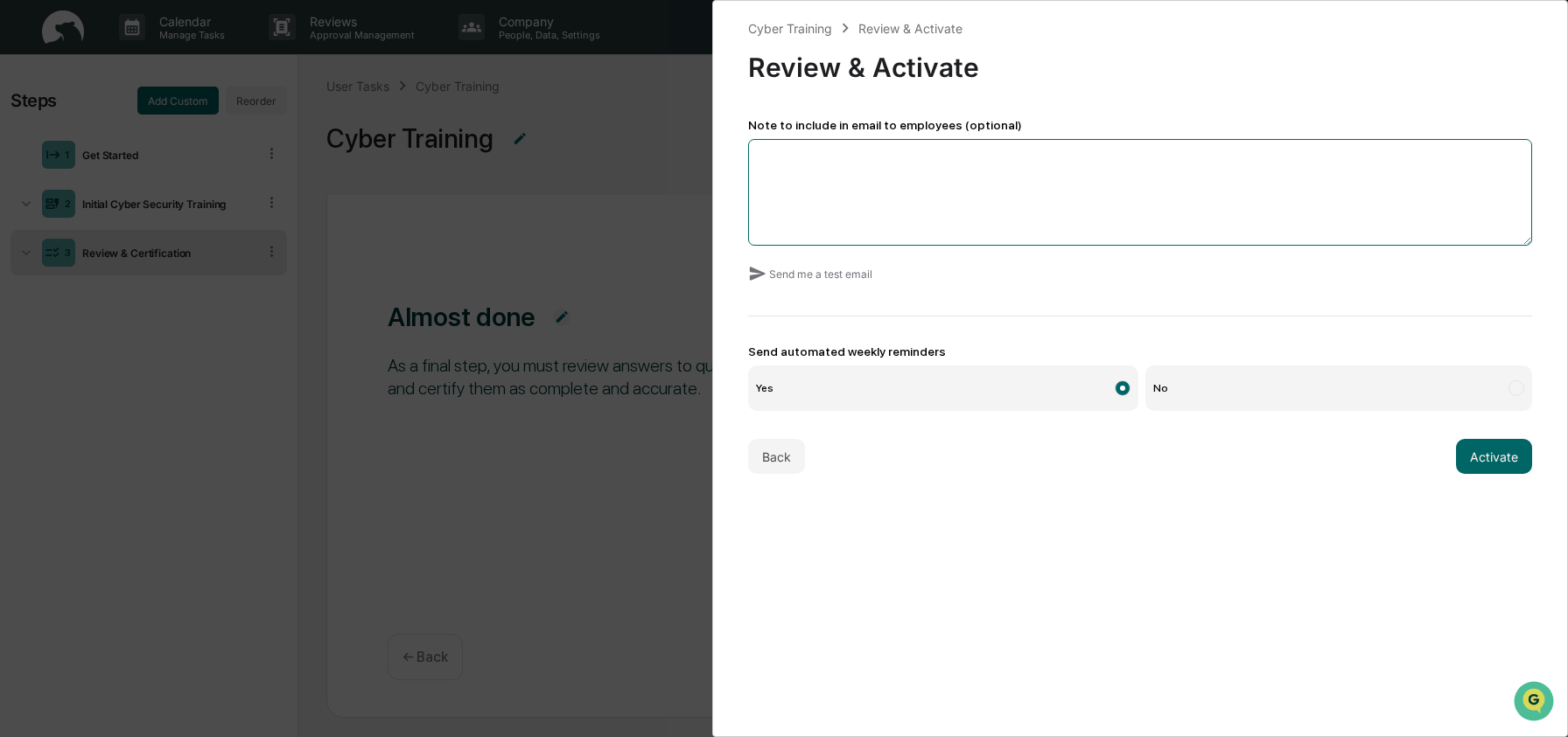
click at [890, 186] on textarea at bounding box center [1140, 192] width 784 height 107
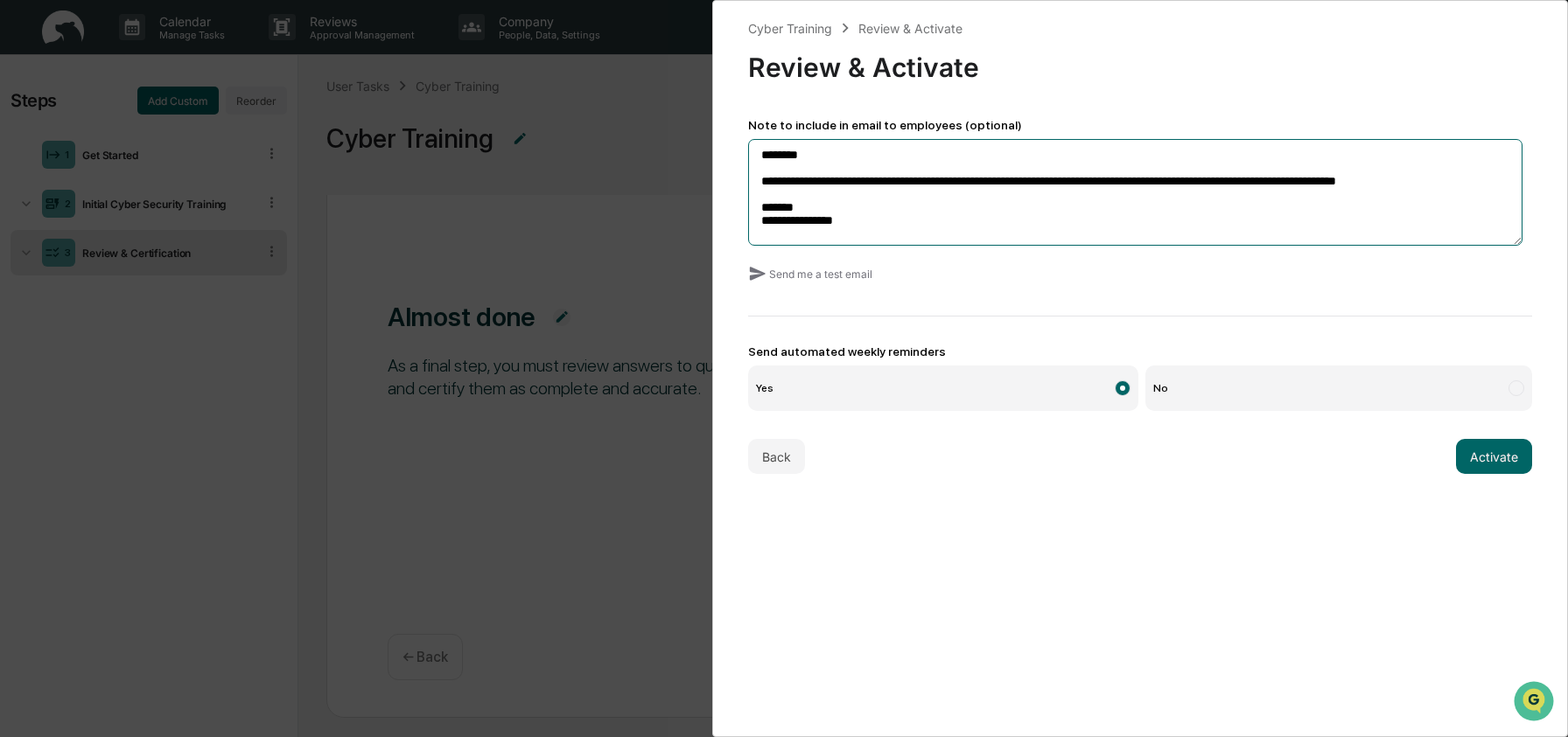
scroll to position [1, 0]
type textarea "**********"
click at [1492, 452] on button "Activate" at bounding box center [1494, 457] width 76 height 35
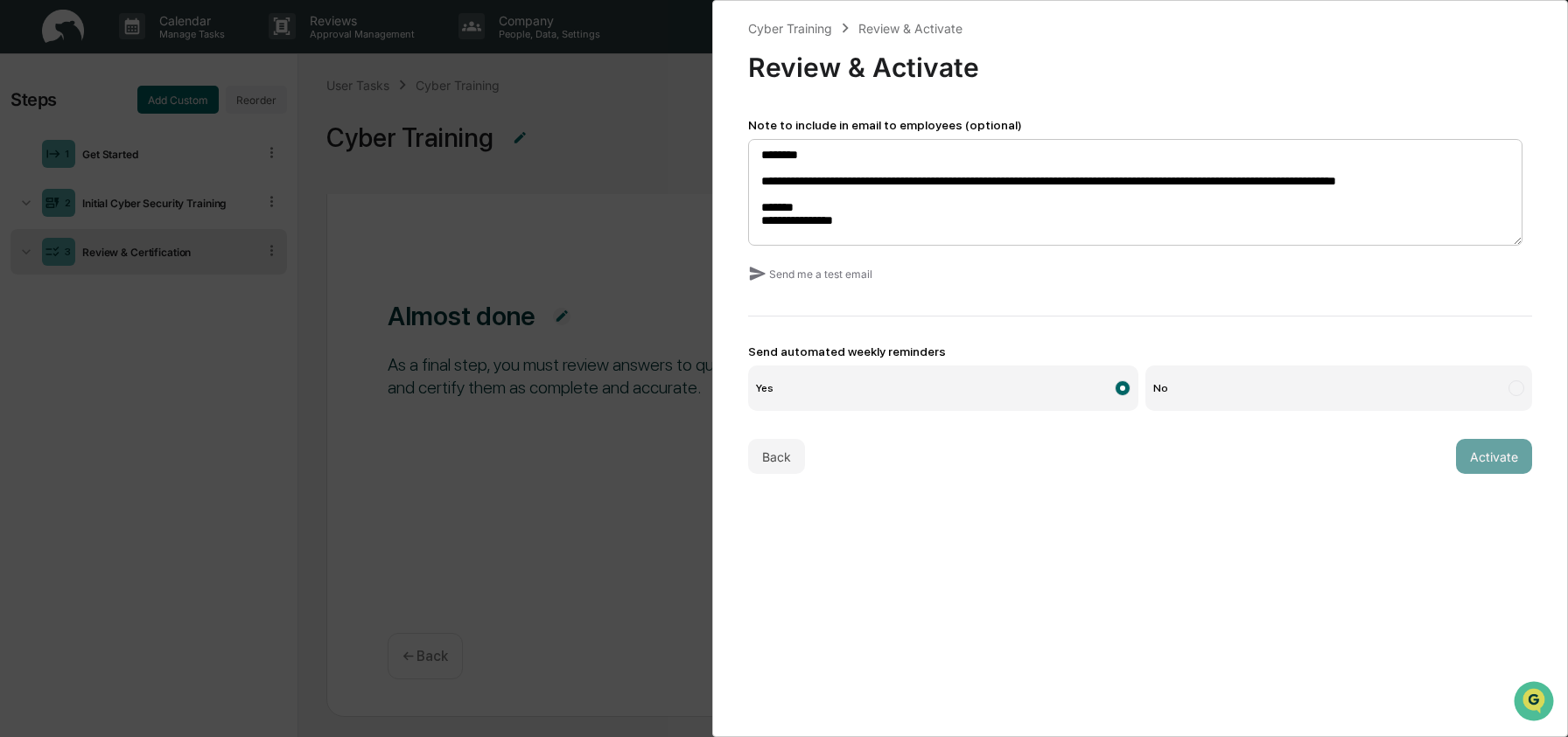
scroll to position [188, 0]
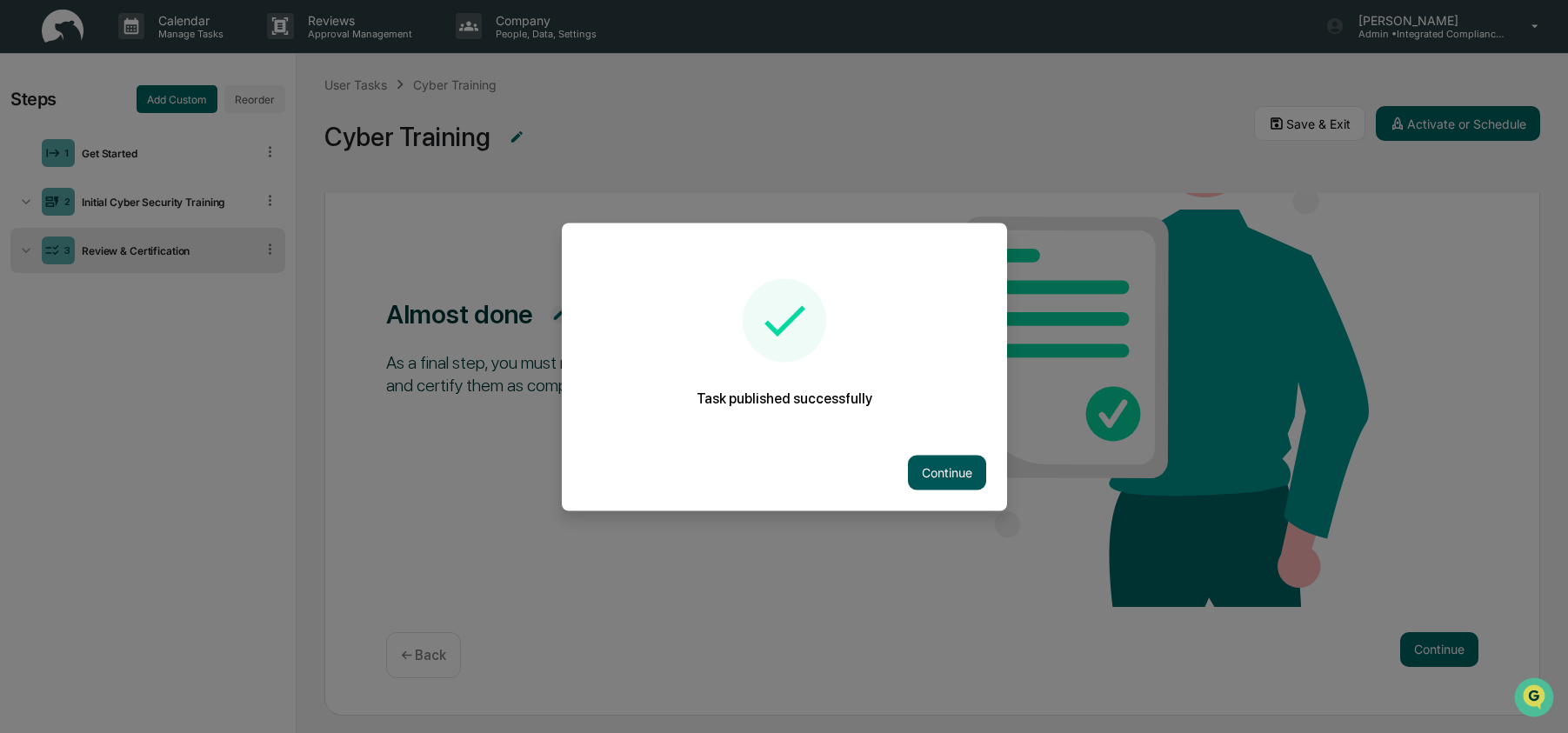
click at [954, 474] on button "Continue" at bounding box center [947, 473] width 78 height 35
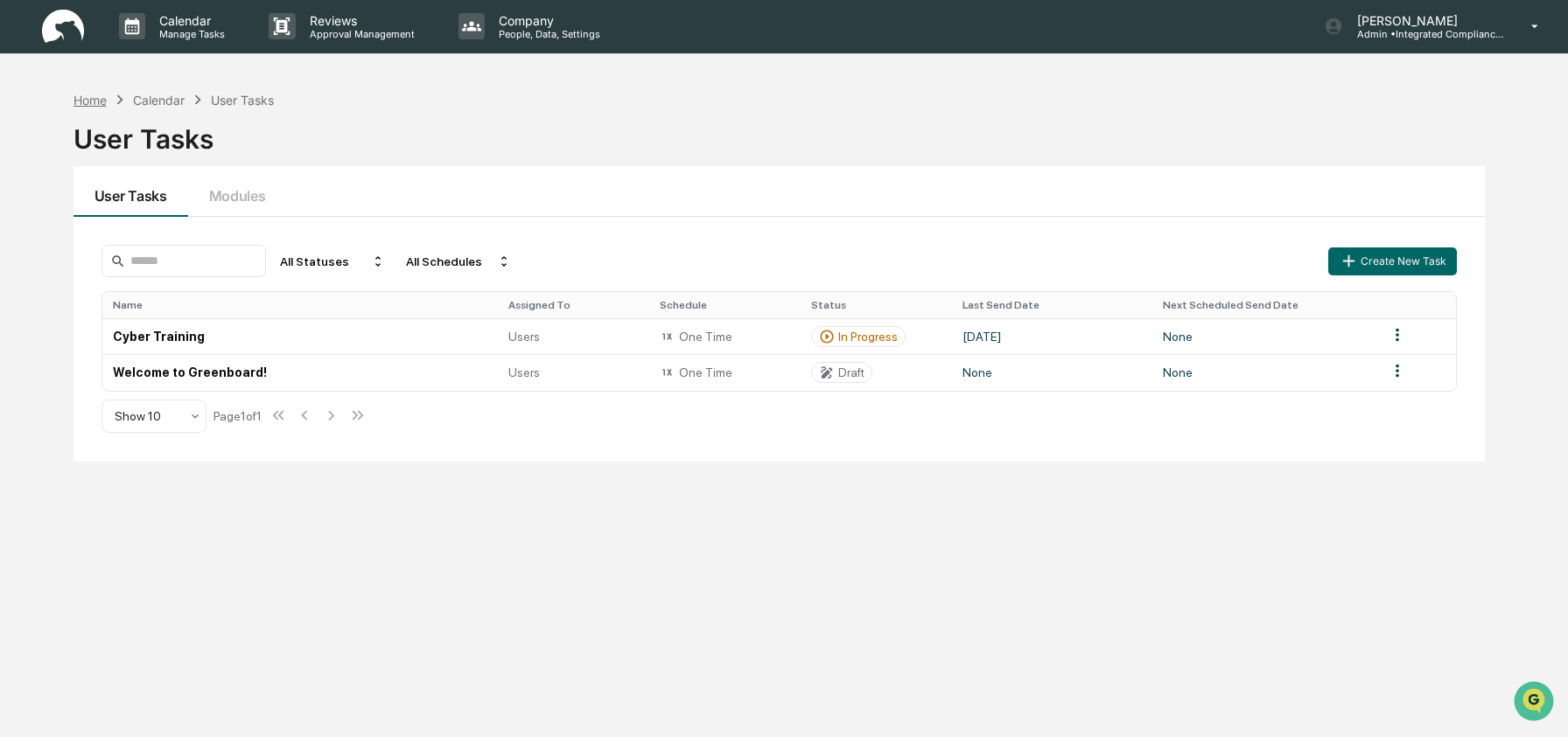
click at [102, 107] on div "Home" at bounding box center [90, 100] width 33 height 15
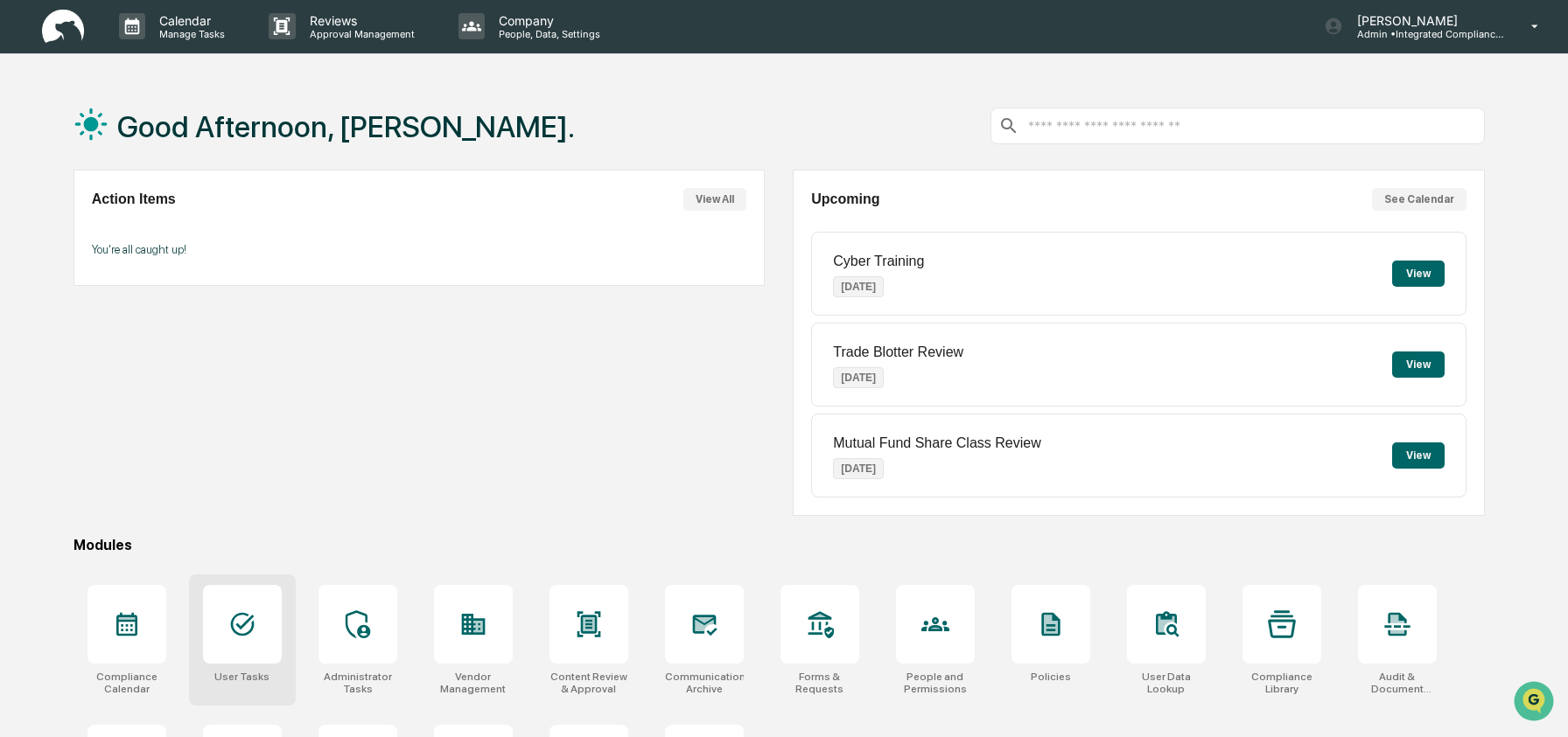
click at [247, 620] on icon at bounding box center [242, 625] width 24 height 24
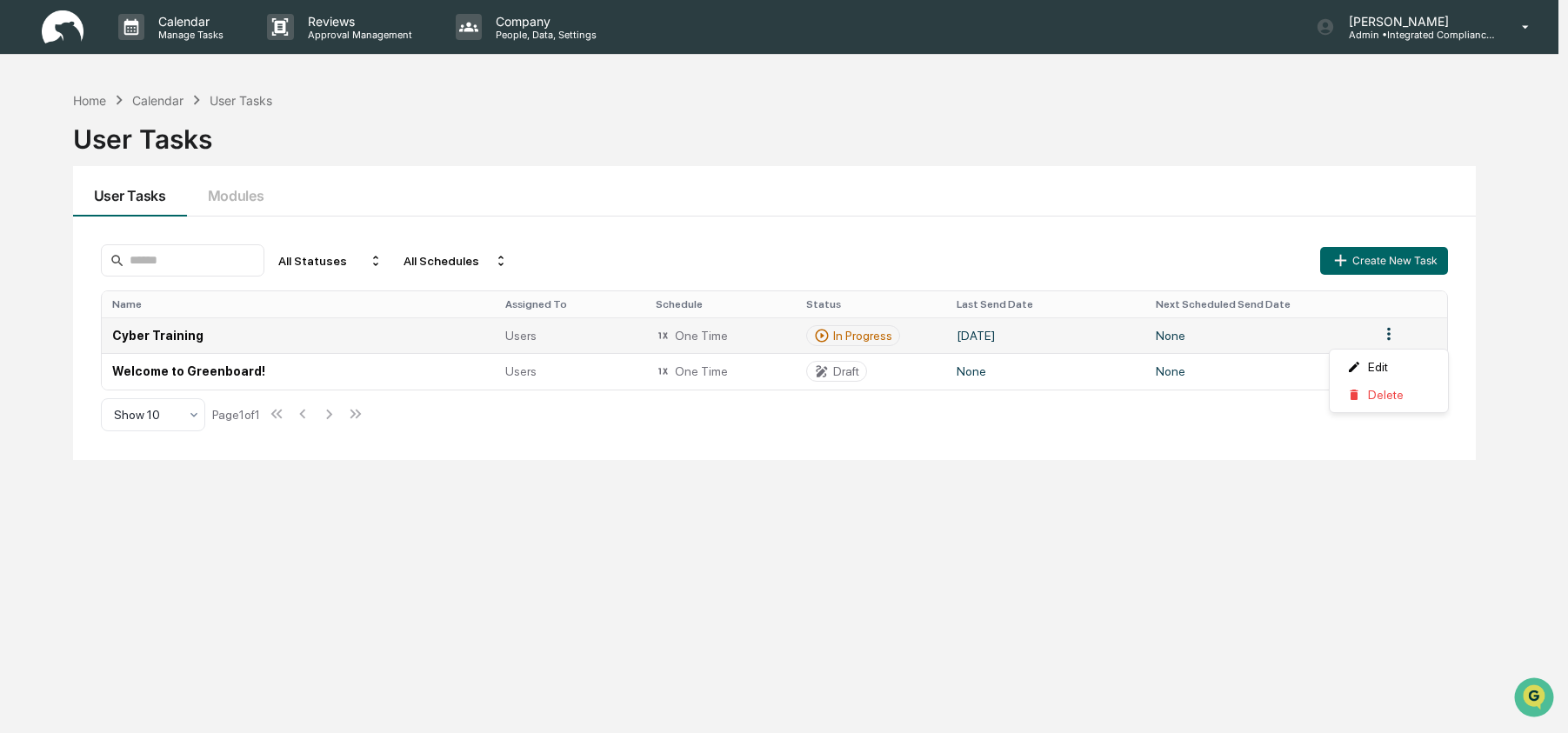
click at [1391, 338] on html "Calendar Manage Tasks Reviews Approval Management Company People, Data, Setting…" at bounding box center [784, 366] width 1568 height 733
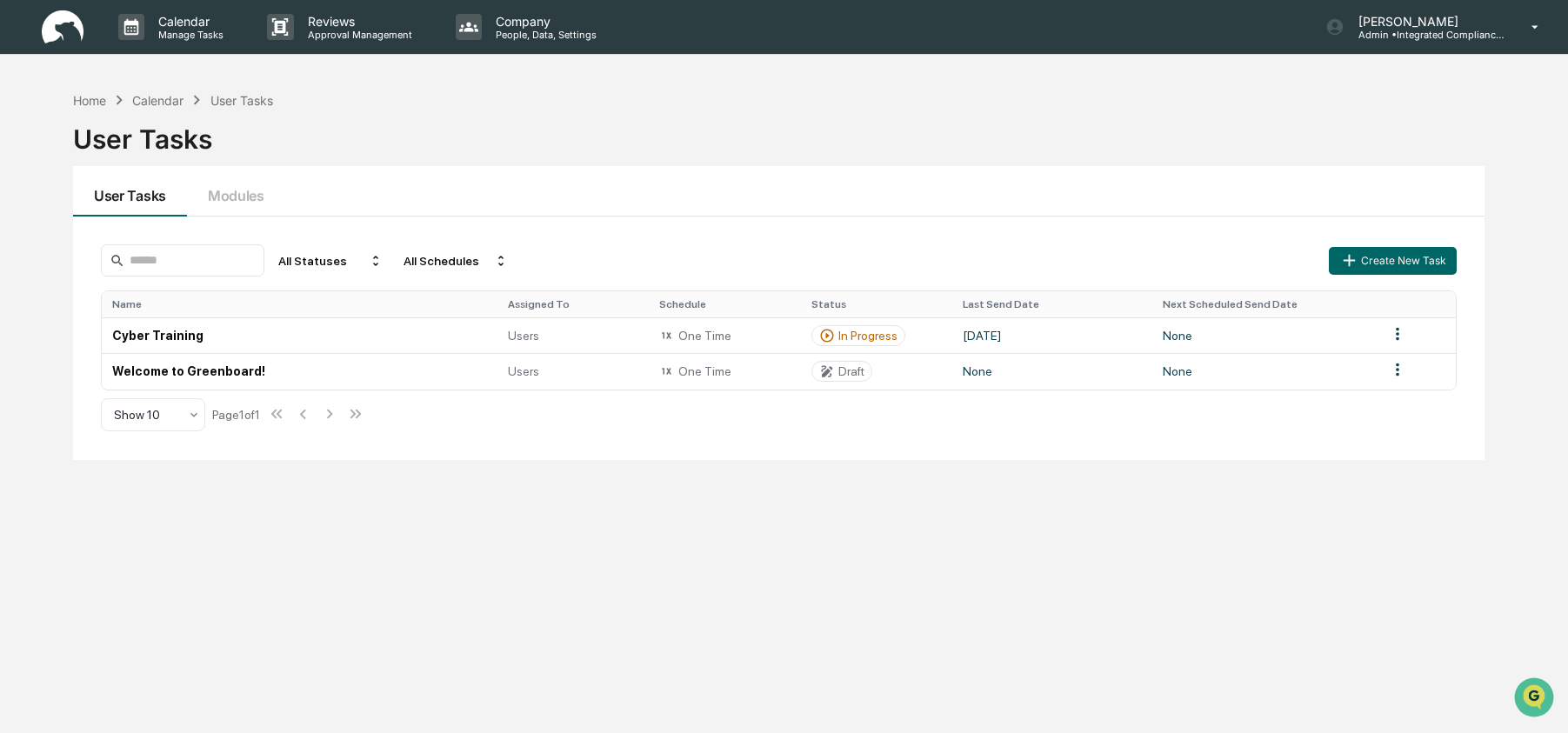
click at [1286, 343] on html "Calendar Manage Tasks Reviews Approval Management Company People, Data, Setting…" at bounding box center [784, 366] width 1568 height 733
